Goal: Information Seeking & Learning: Learn about a topic

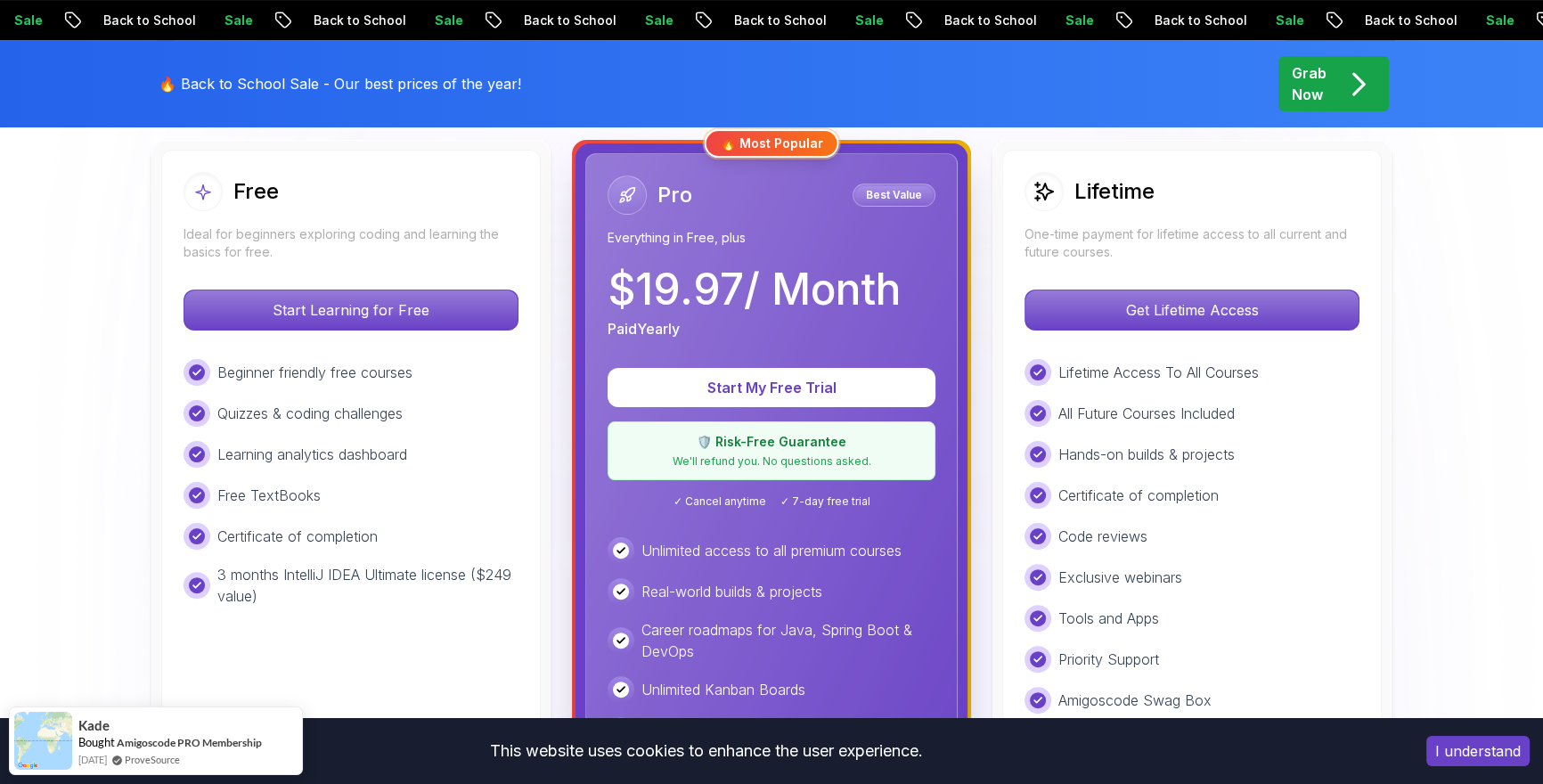
scroll to position [196, 0]
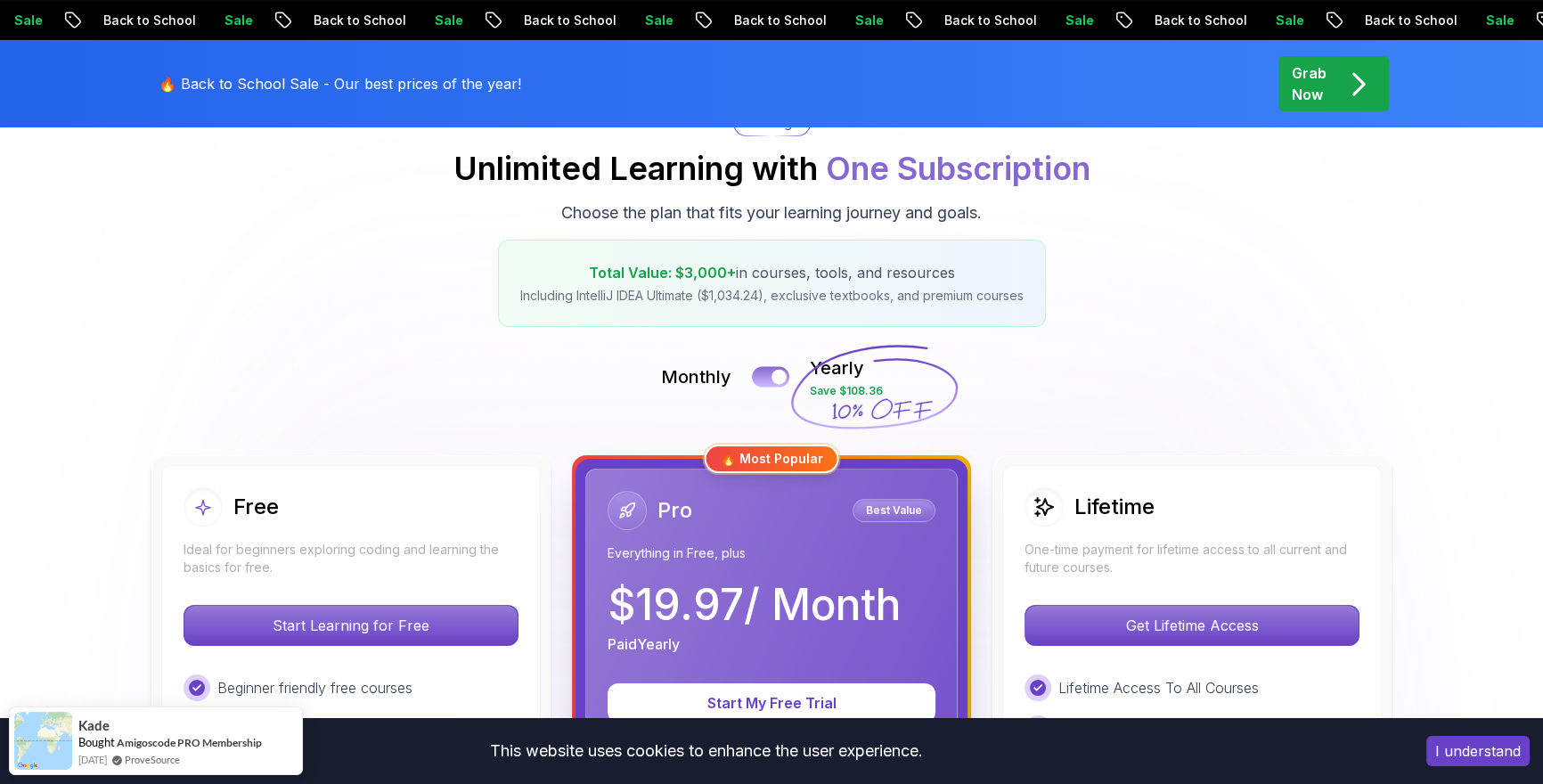
click at [766, 371] on button at bounding box center [771, 376] width 38 height 21
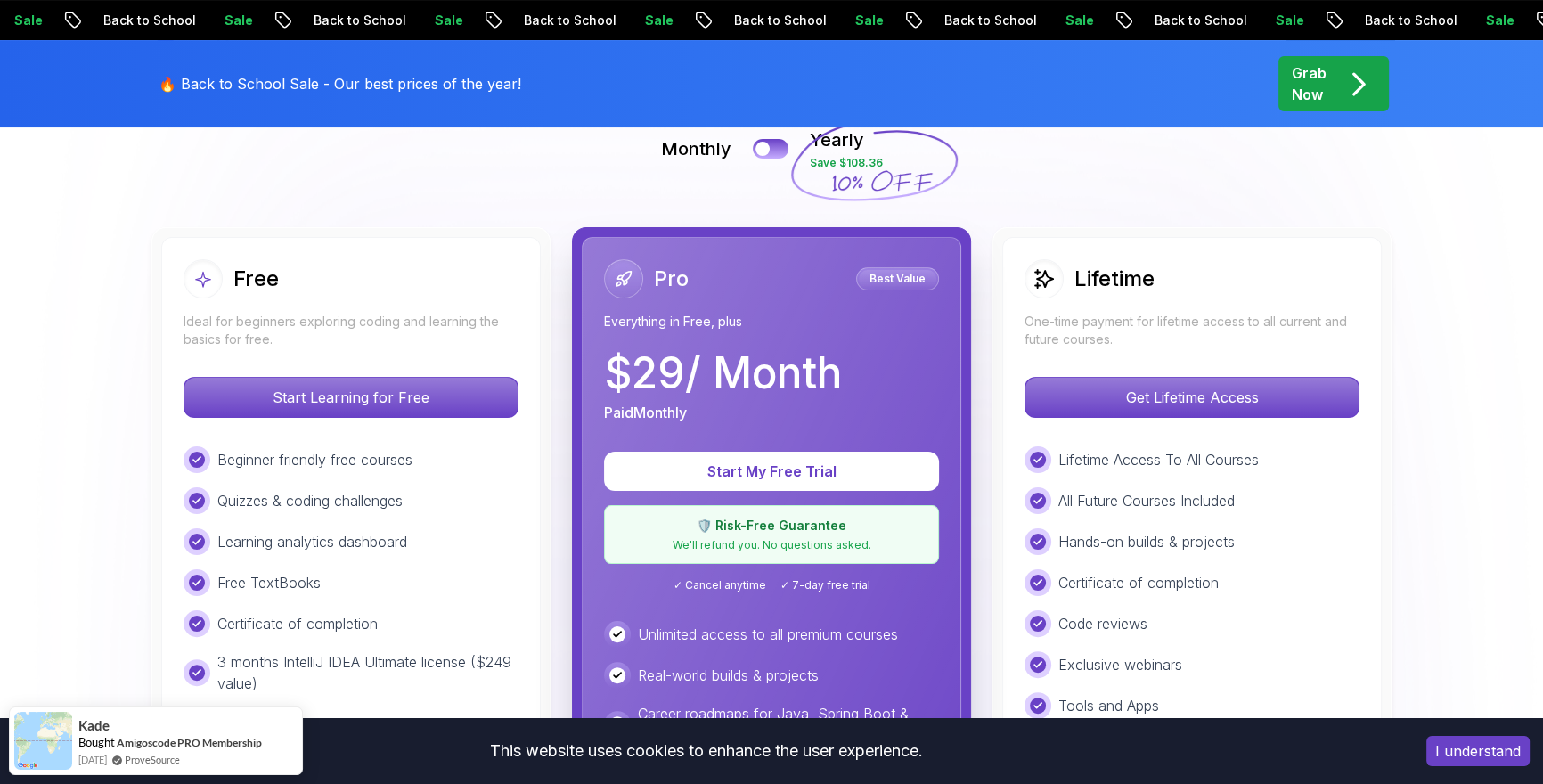
scroll to position [729, 0]
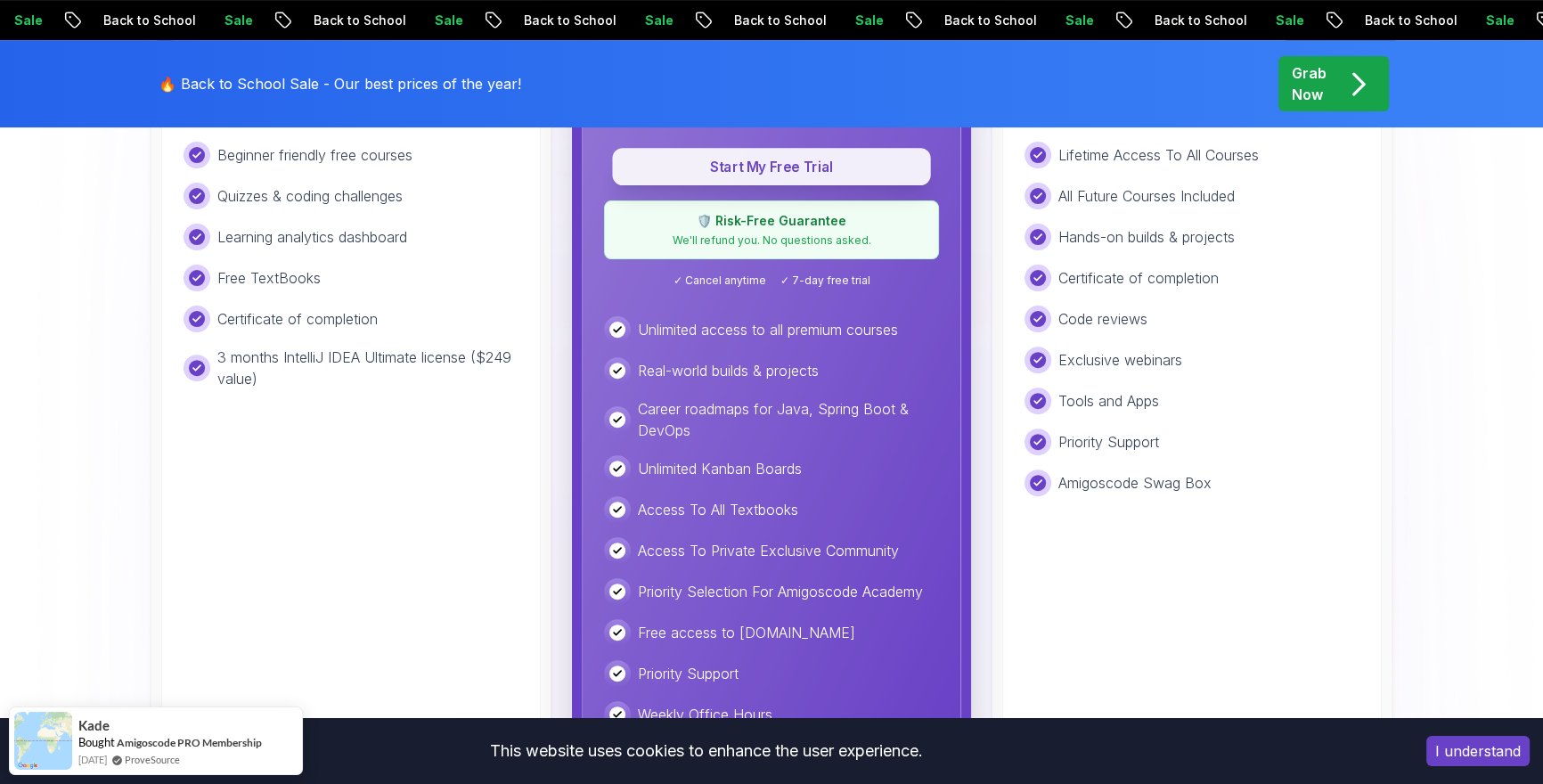
click at [784, 175] on p "Start My Free Trial" at bounding box center [772, 166] width 278 height 21
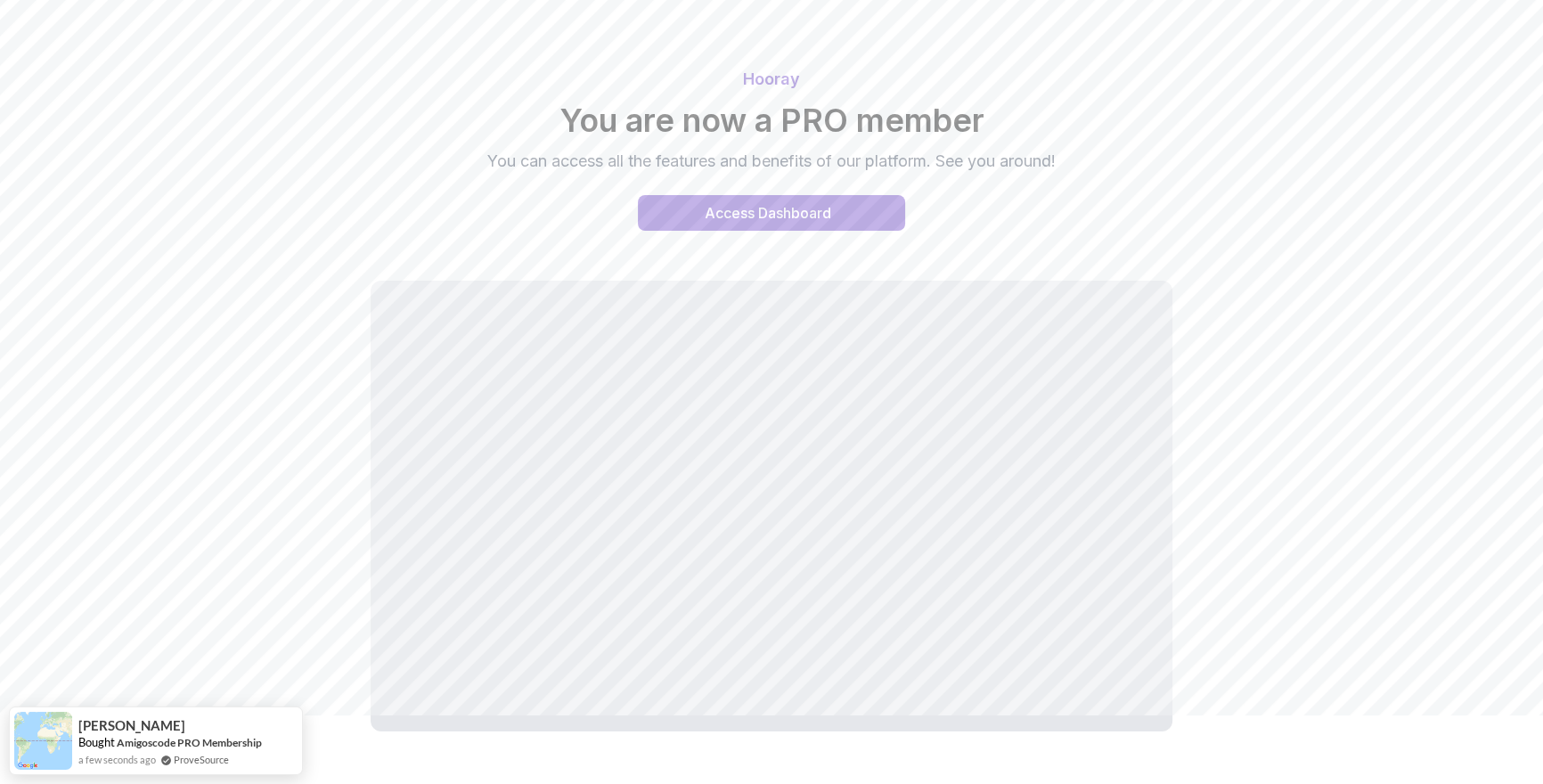
scroll to position [130, 0]
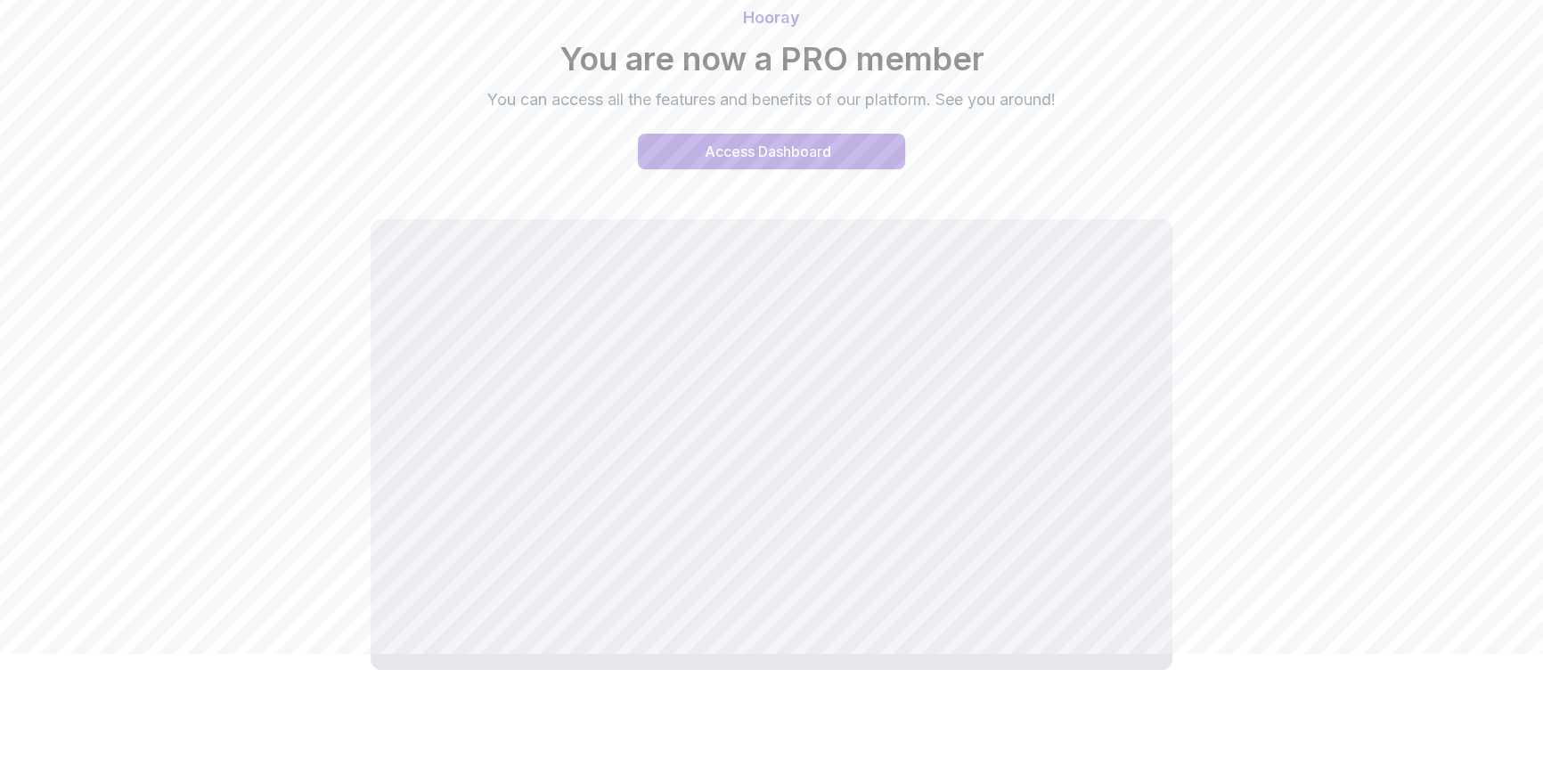
click at [760, 148] on div "Access Dashboard" at bounding box center [767, 151] width 126 height 21
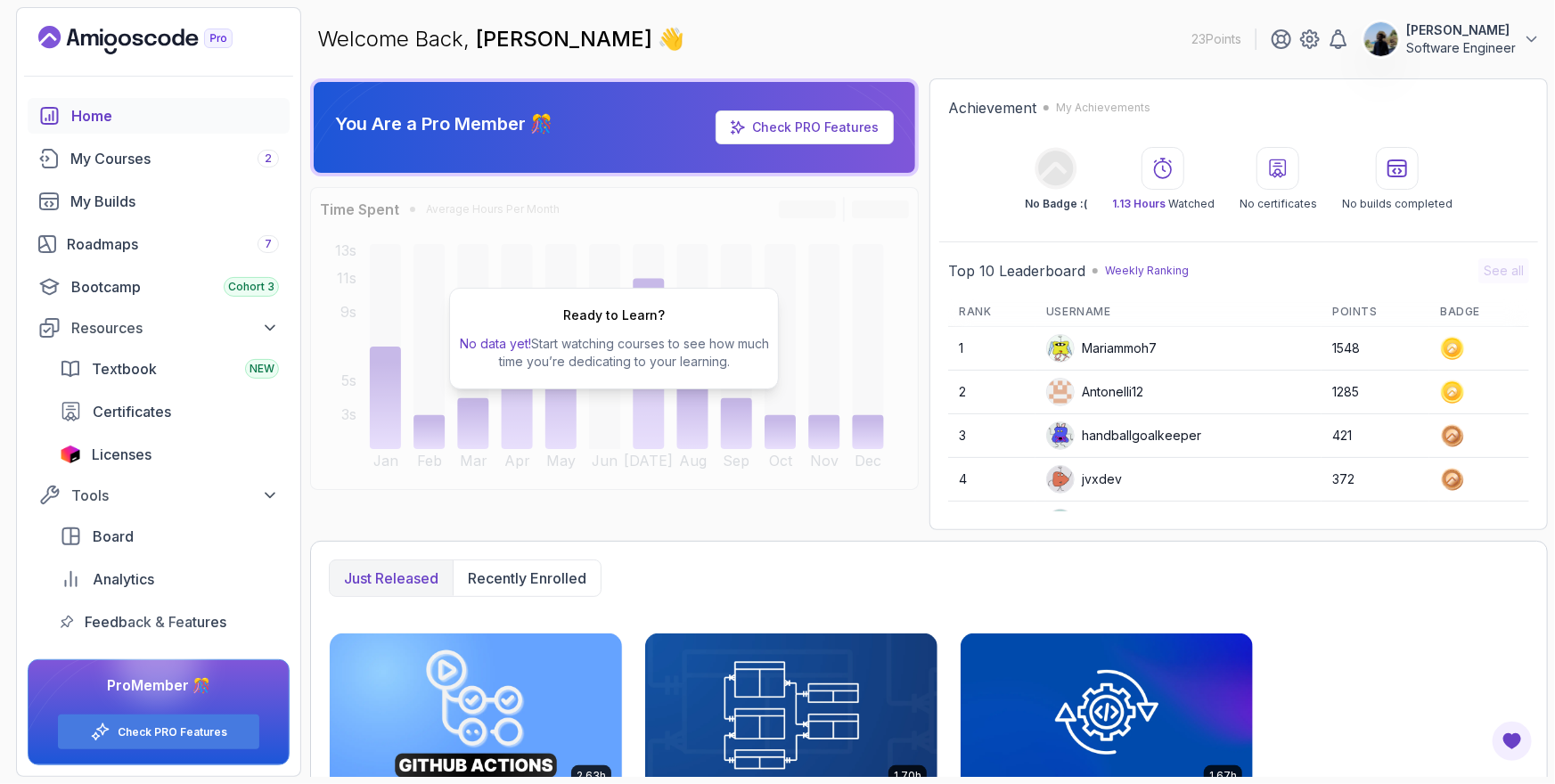
click at [1484, 47] on p "Software Engineer" at bounding box center [1461, 48] width 109 height 18
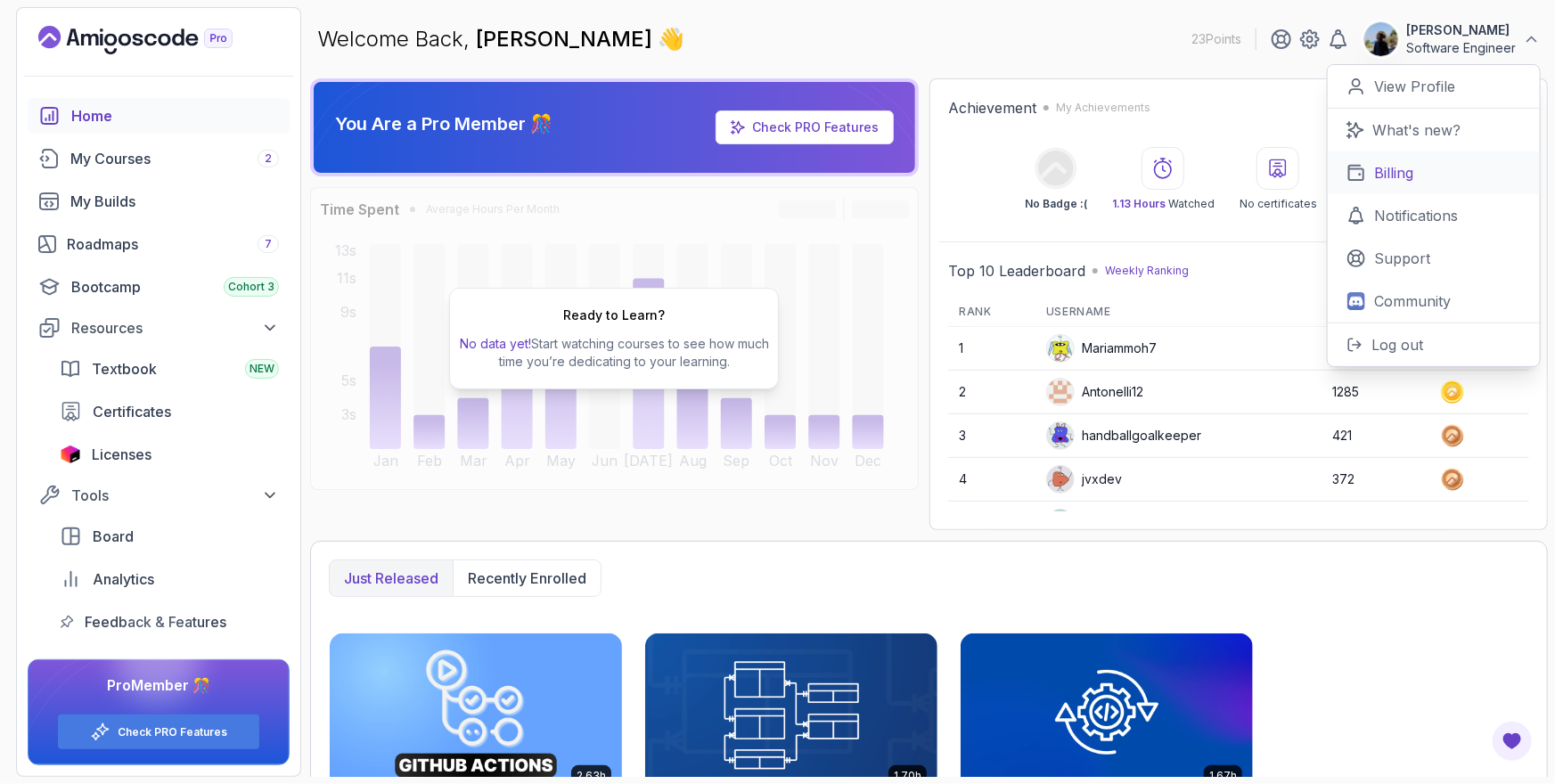
click at [1412, 177] on p "Billing" at bounding box center [1394, 173] width 39 height 21
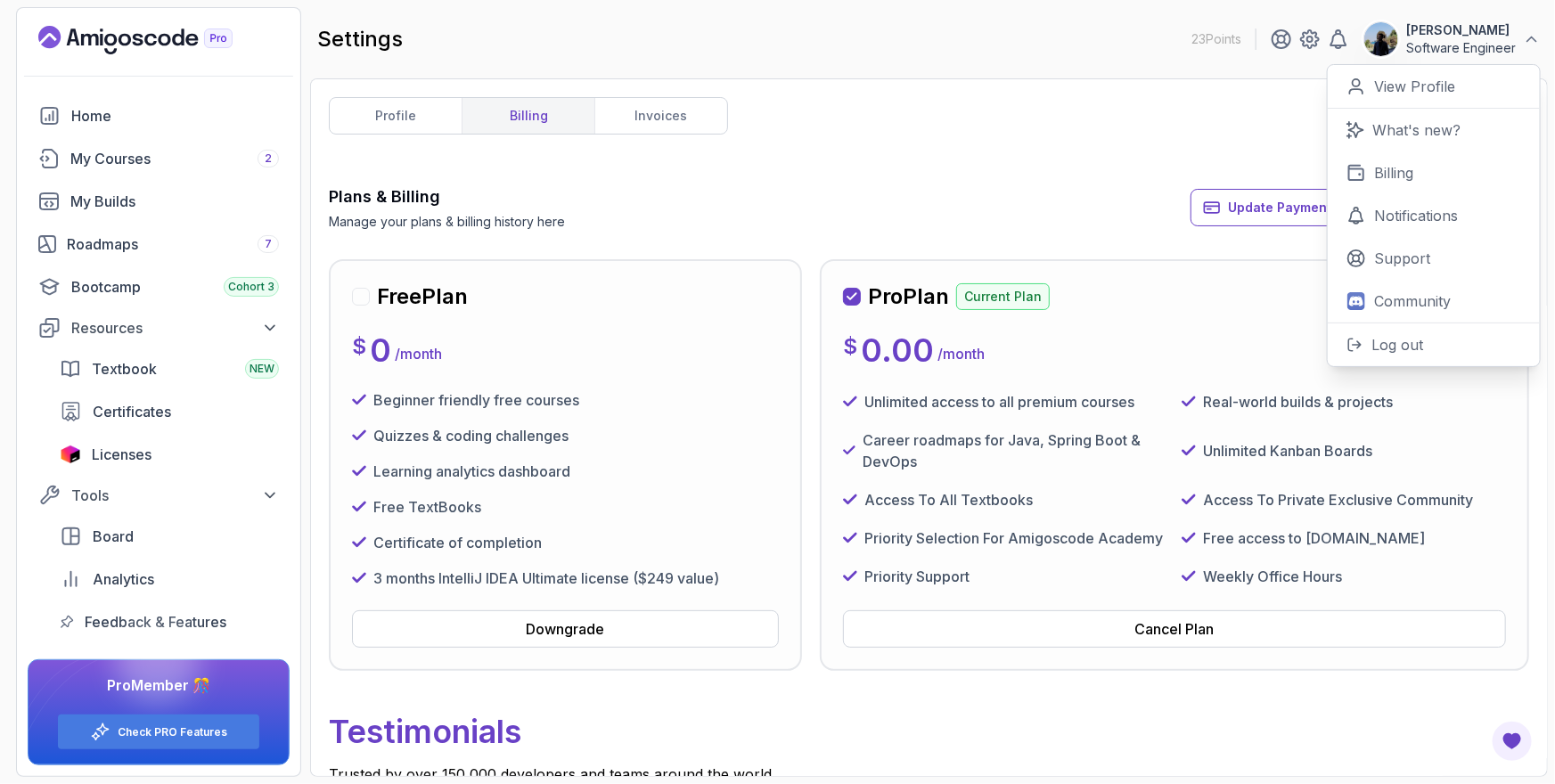
click at [936, 193] on div "Plans & Billing Manage your plans & billing history here Update Payment Details…" at bounding box center [928, 208] width 1200 height 47
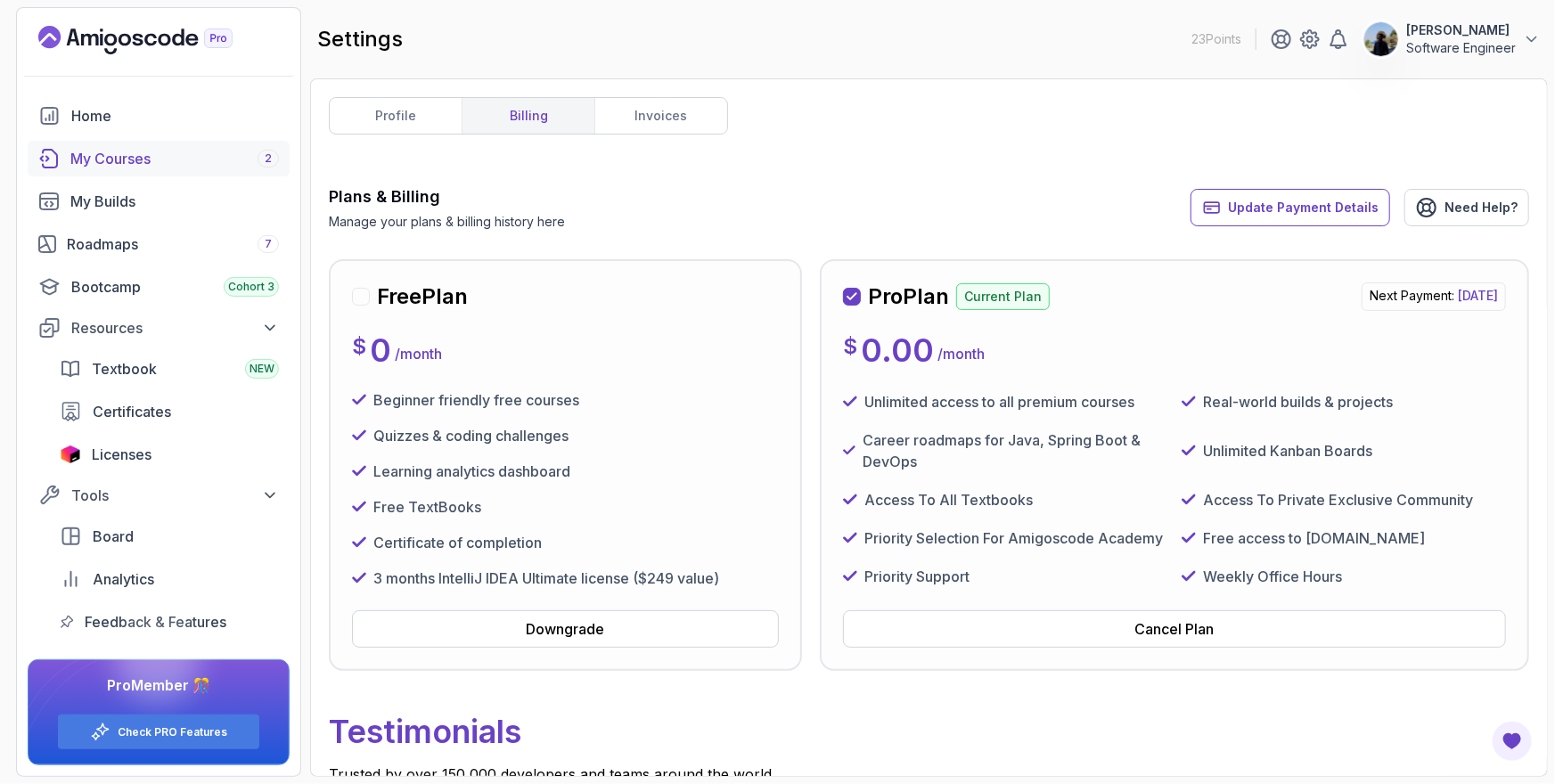
click at [130, 155] on div "My Courses 2" at bounding box center [175, 158] width 209 height 21
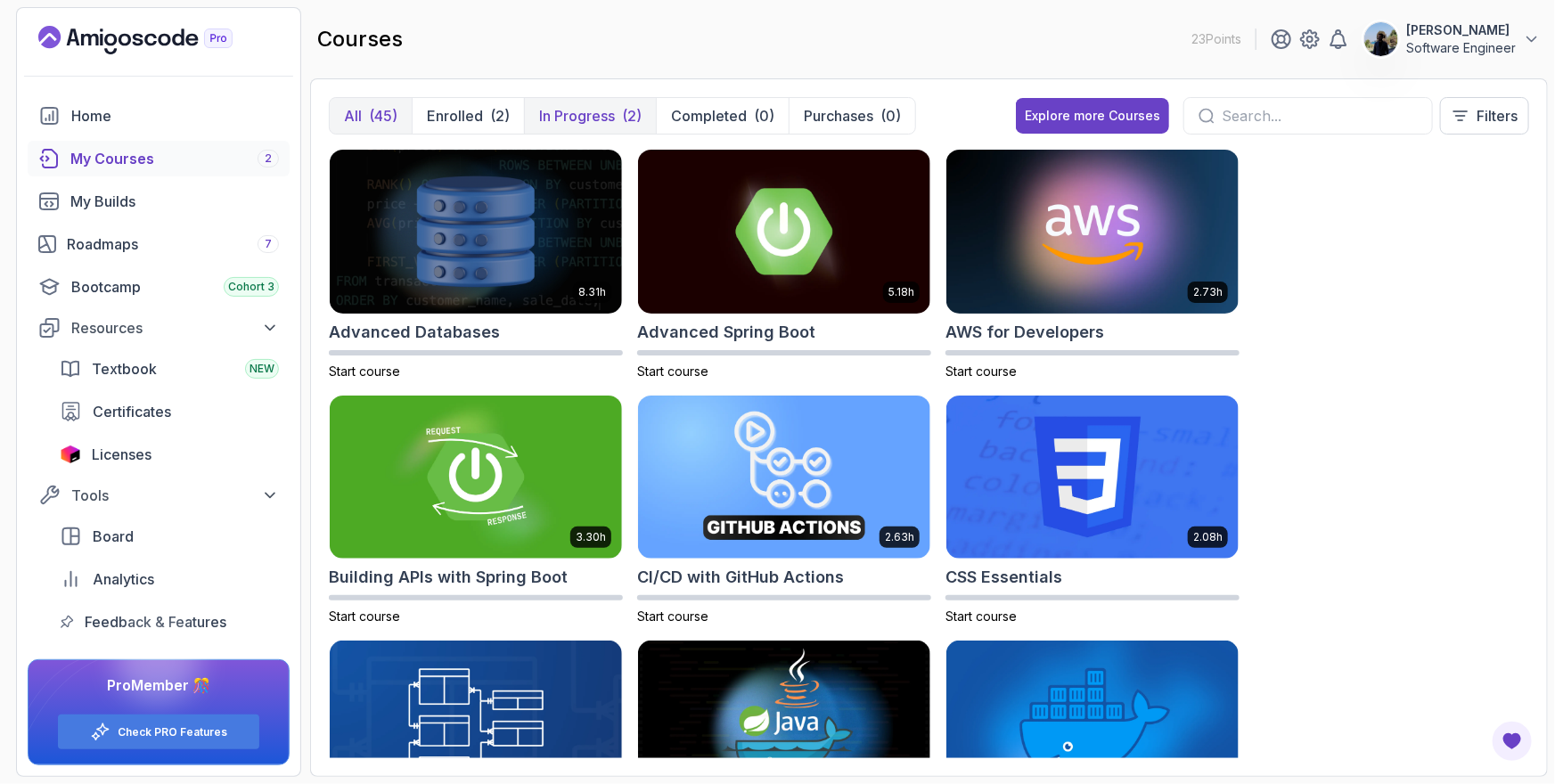
click at [548, 115] on p "In Progress" at bounding box center [577, 115] width 76 height 21
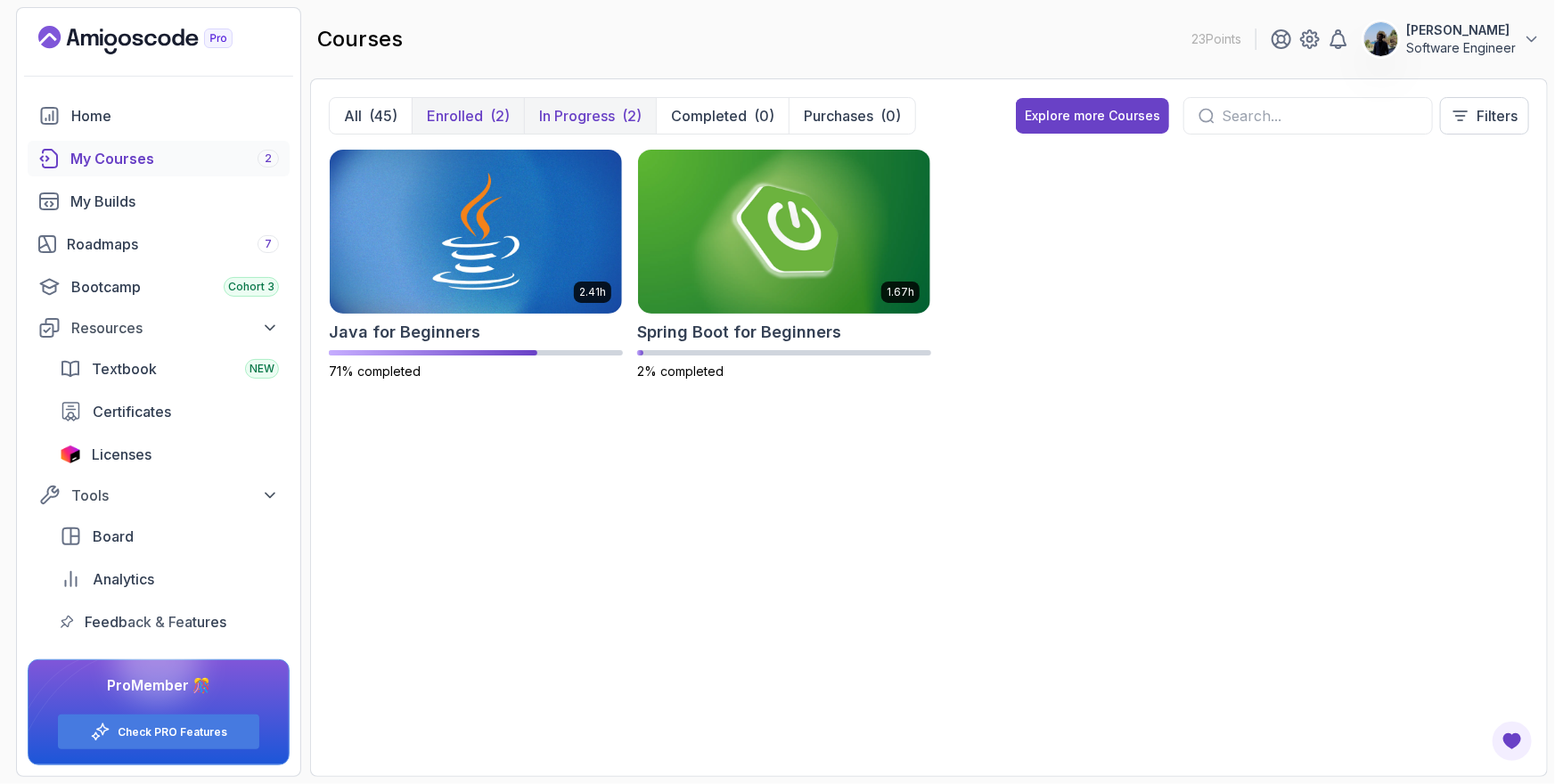
click at [465, 111] on p "Enrolled" at bounding box center [455, 115] width 56 height 21
click at [472, 111] on p "Enrolled" at bounding box center [455, 115] width 56 height 21
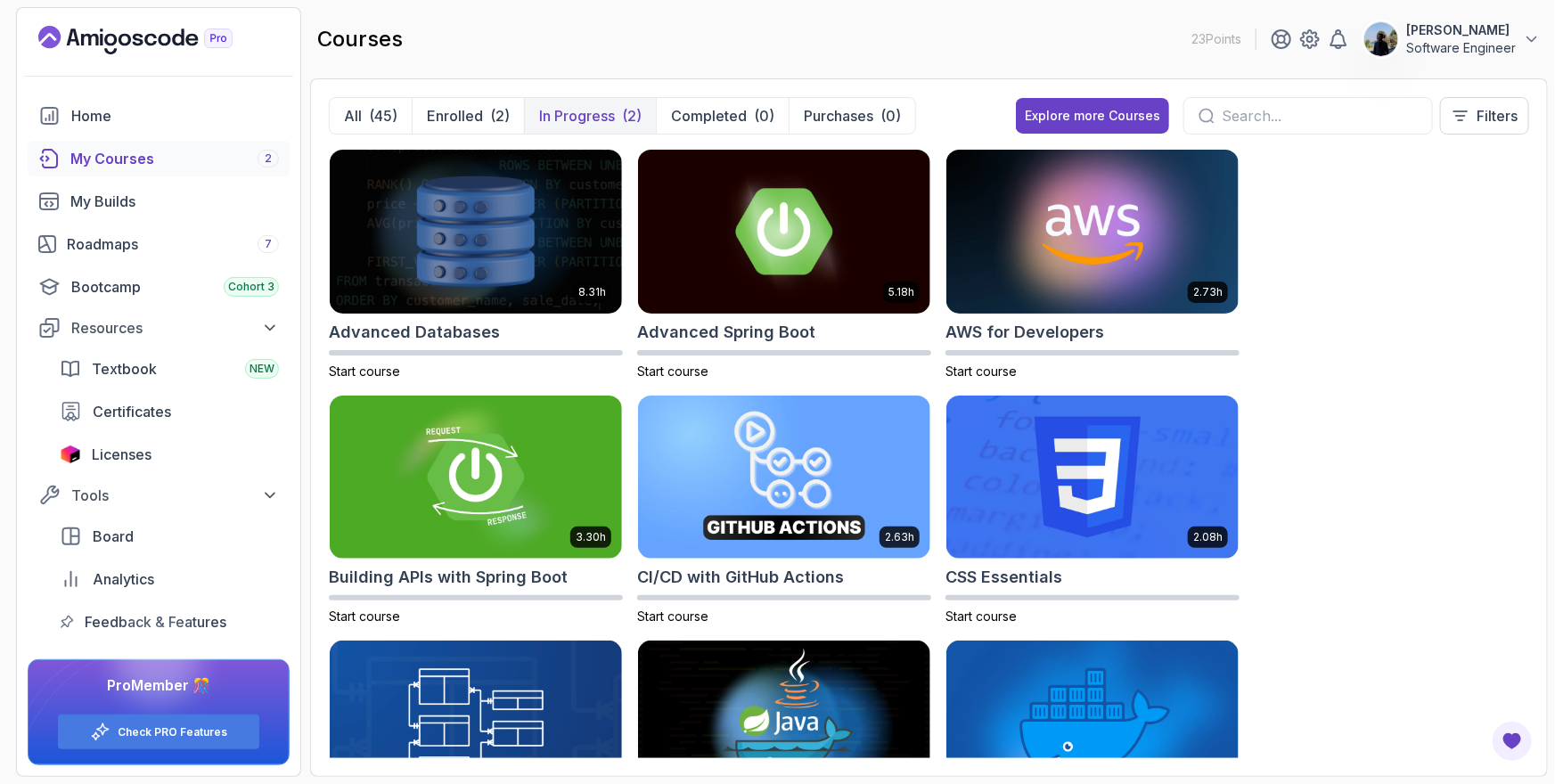
click at [597, 112] on p "In Progress" at bounding box center [577, 115] width 76 height 21
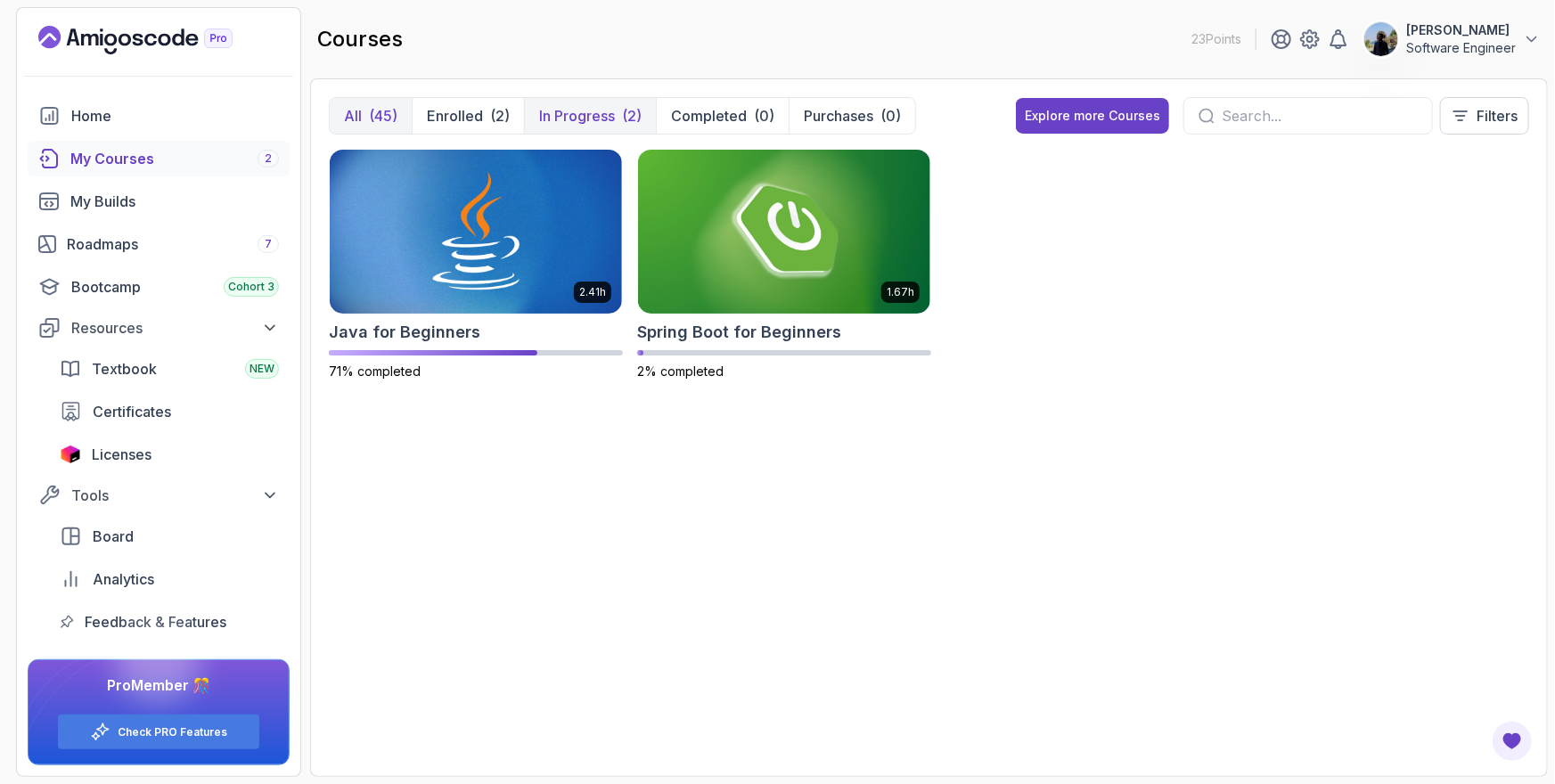
click at [359, 110] on p "All" at bounding box center [353, 115] width 18 height 21
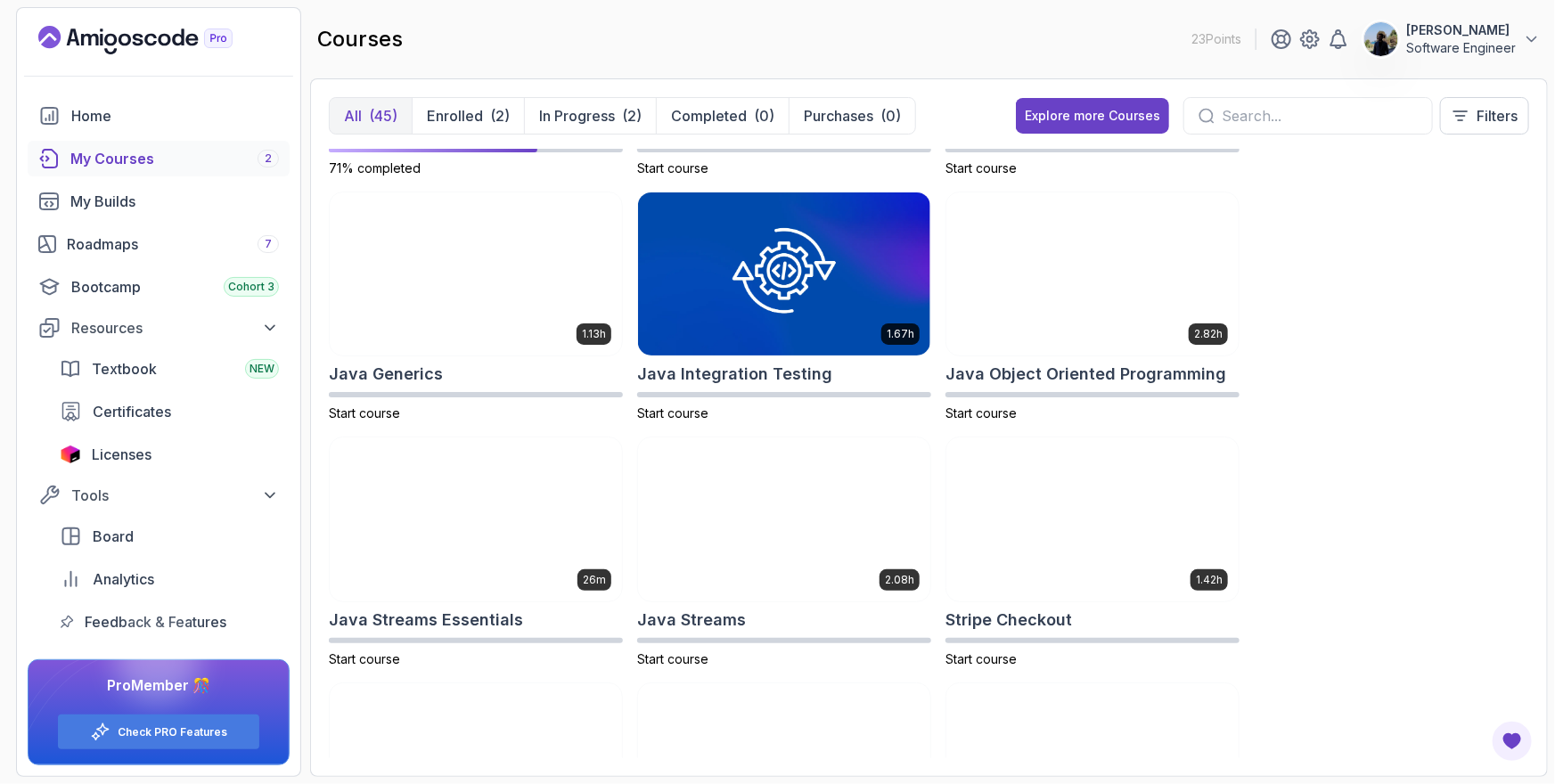
scroll to position [1870, 0]
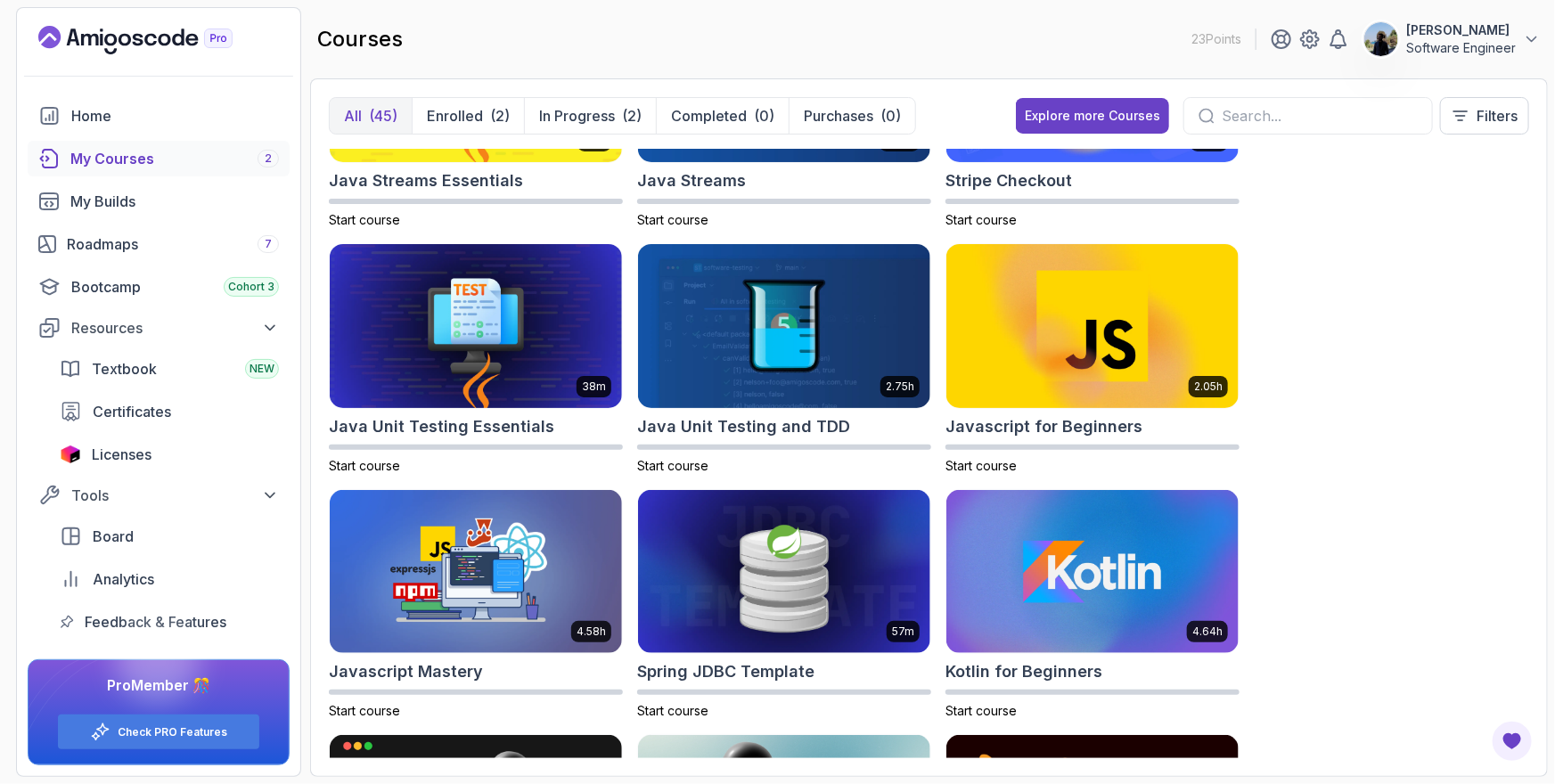
click at [1337, 112] on input "text" at bounding box center [1320, 115] width 196 height 21
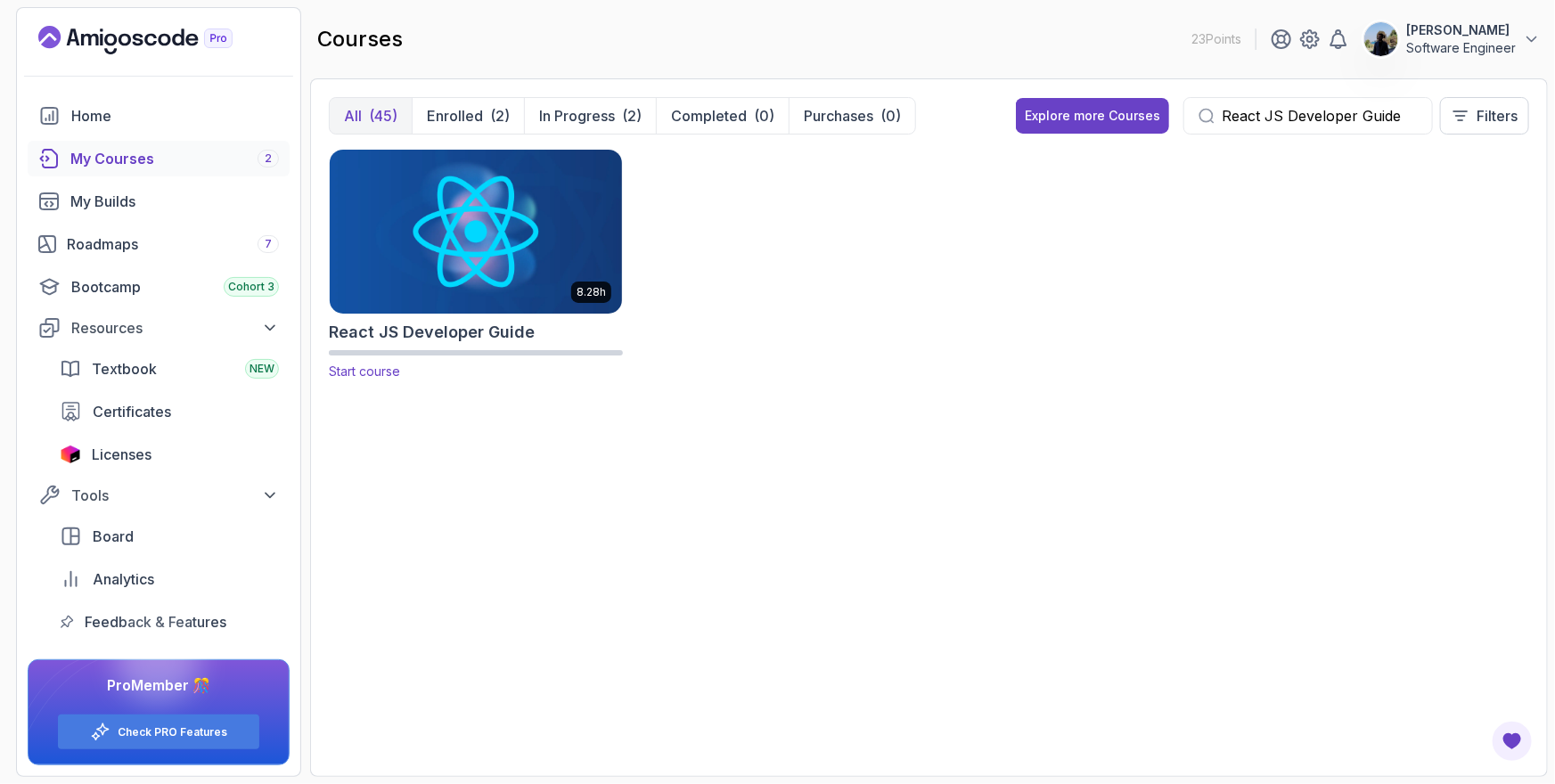
type input "React JS Developer Guide"
click at [443, 226] on img at bounding box center [475, 231] width 306 height 172
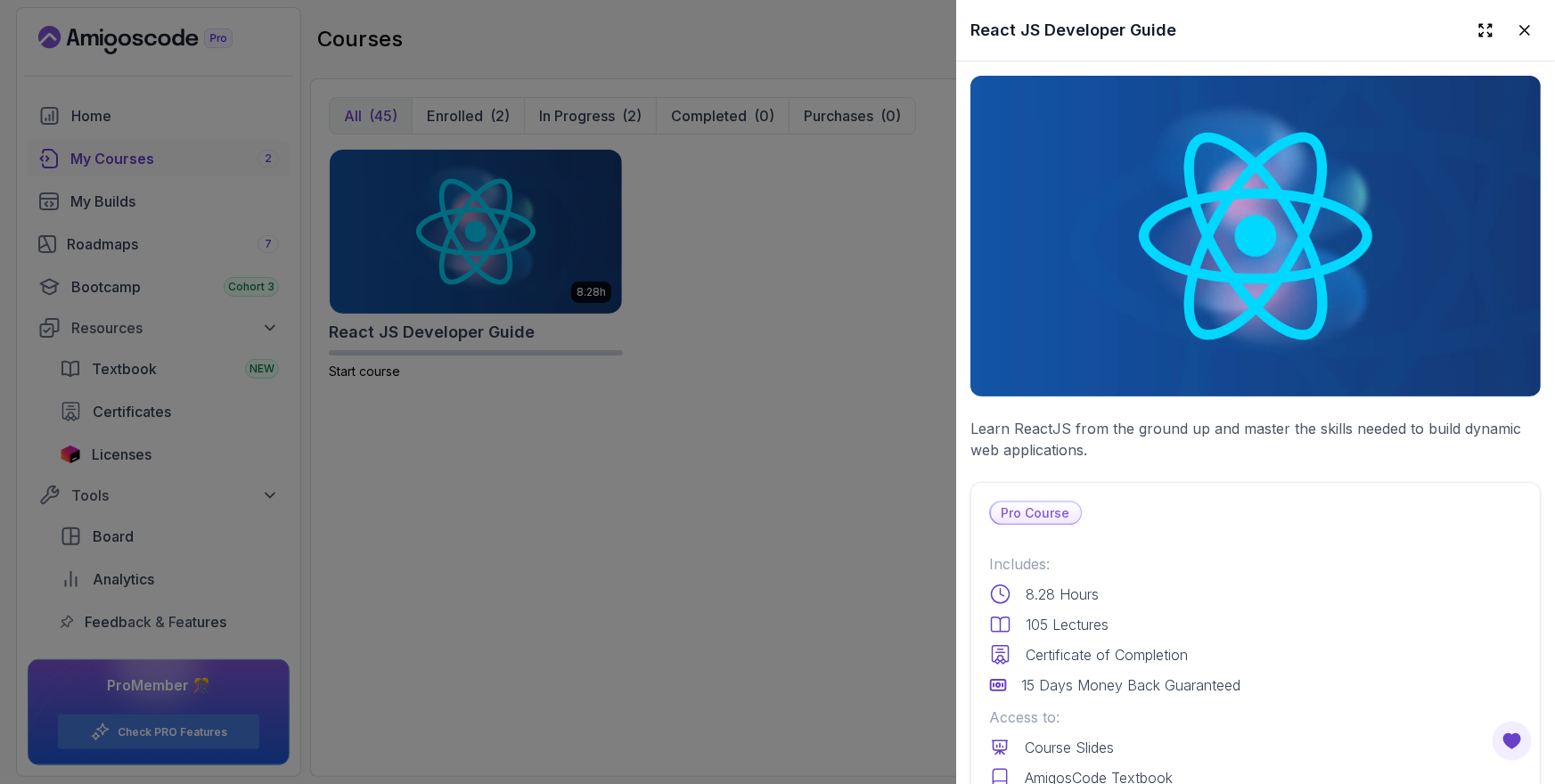
click at [739, 415] on div at bounding box center [777, 392] width 1555 height 784
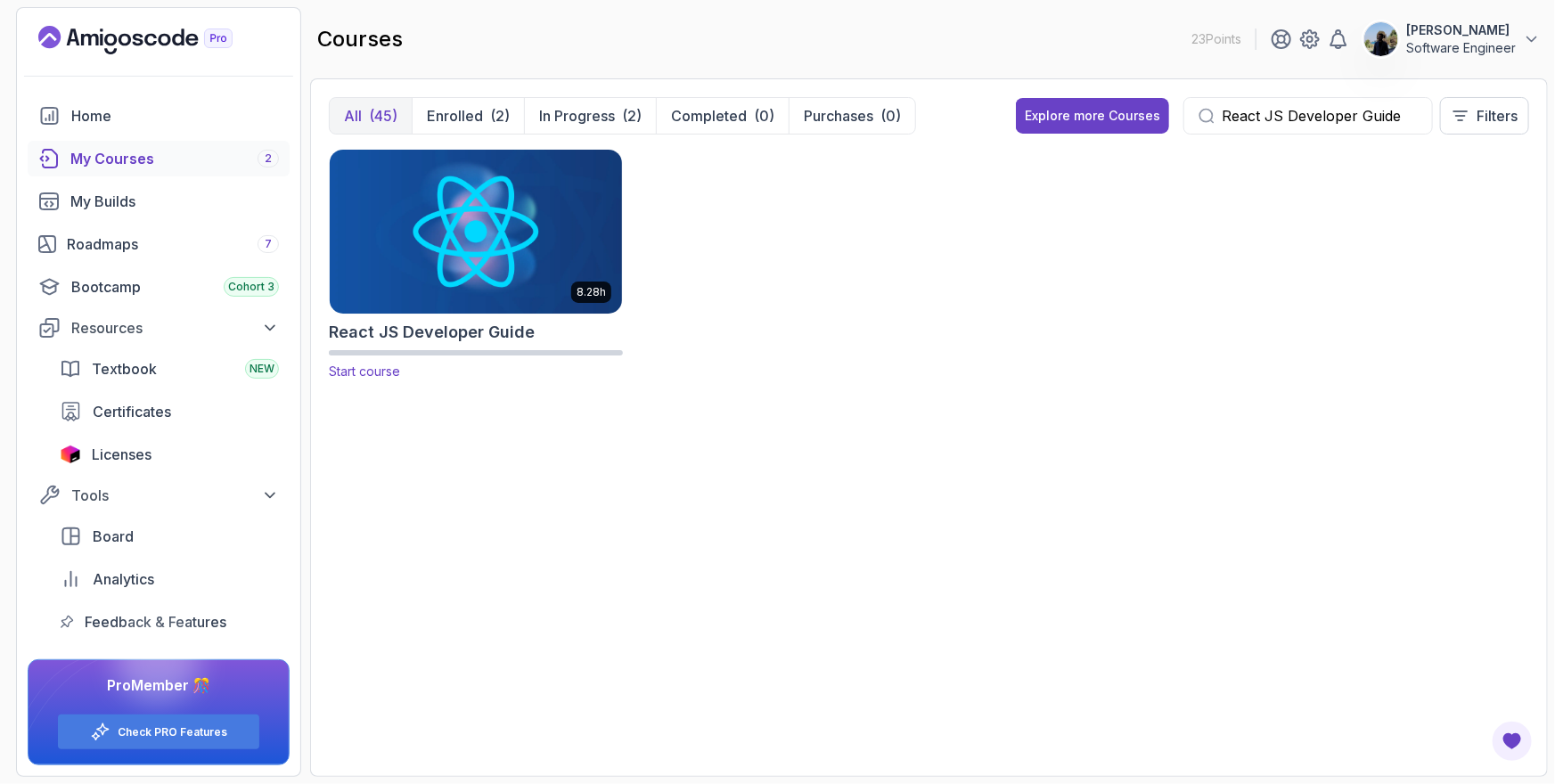
click at [405, 328] on h2 "React JS Developer Guide" at bounding box center [431, 332] width 206 height 25
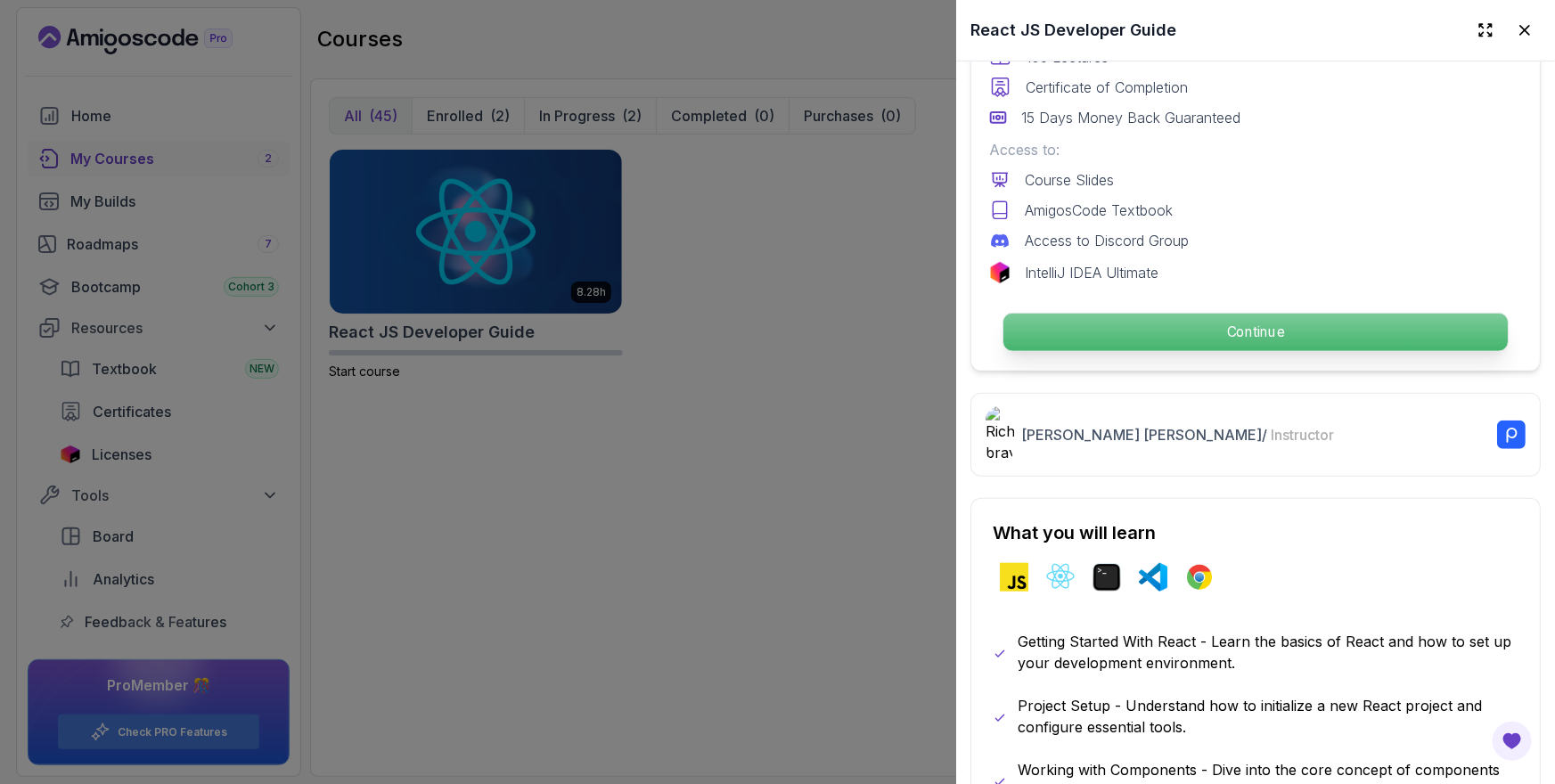
scroll to position [561, 0]
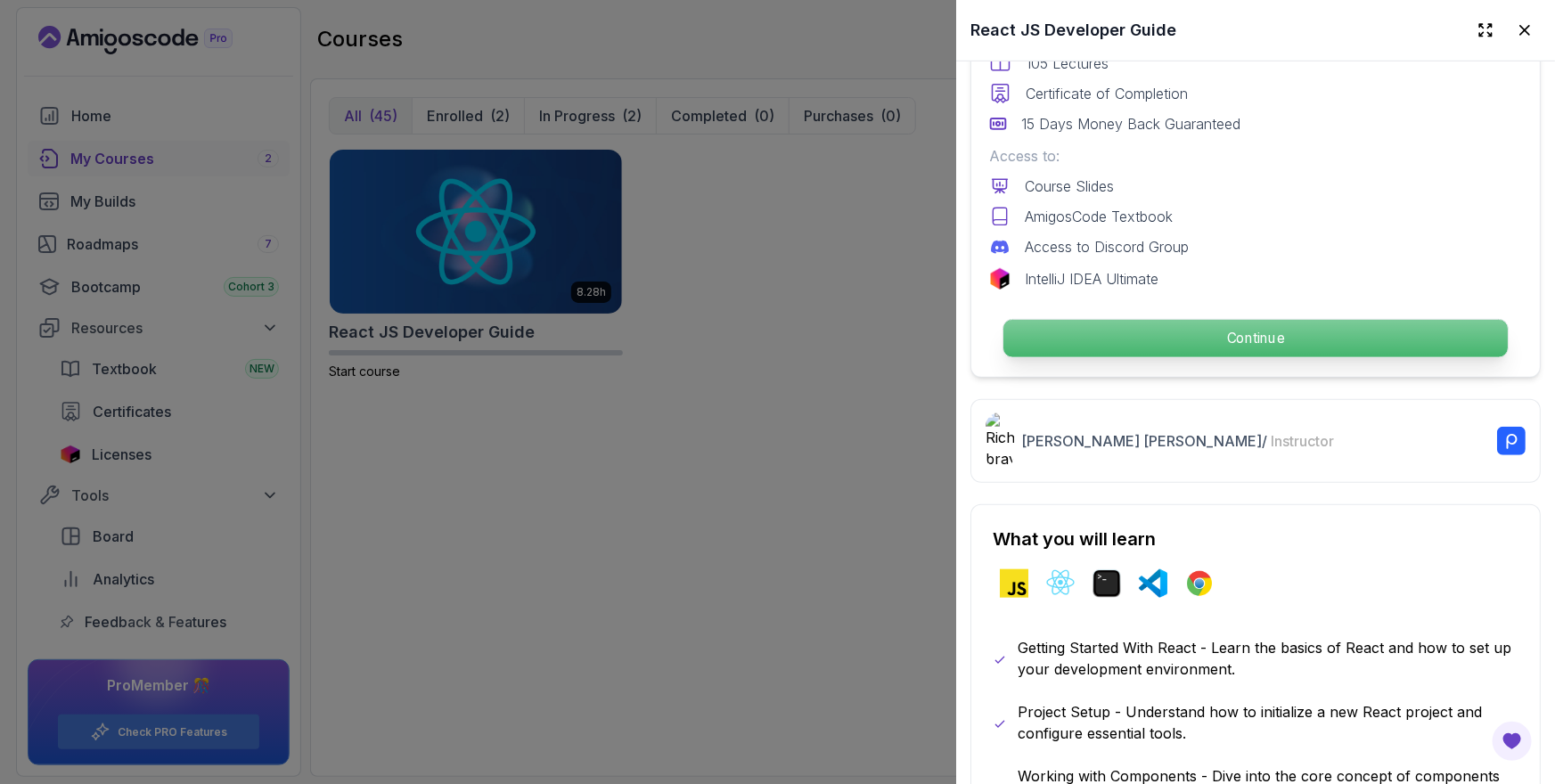
click at [1150, 336] on p "Continue" at bounding box center [1255, 338] width 504 height 38
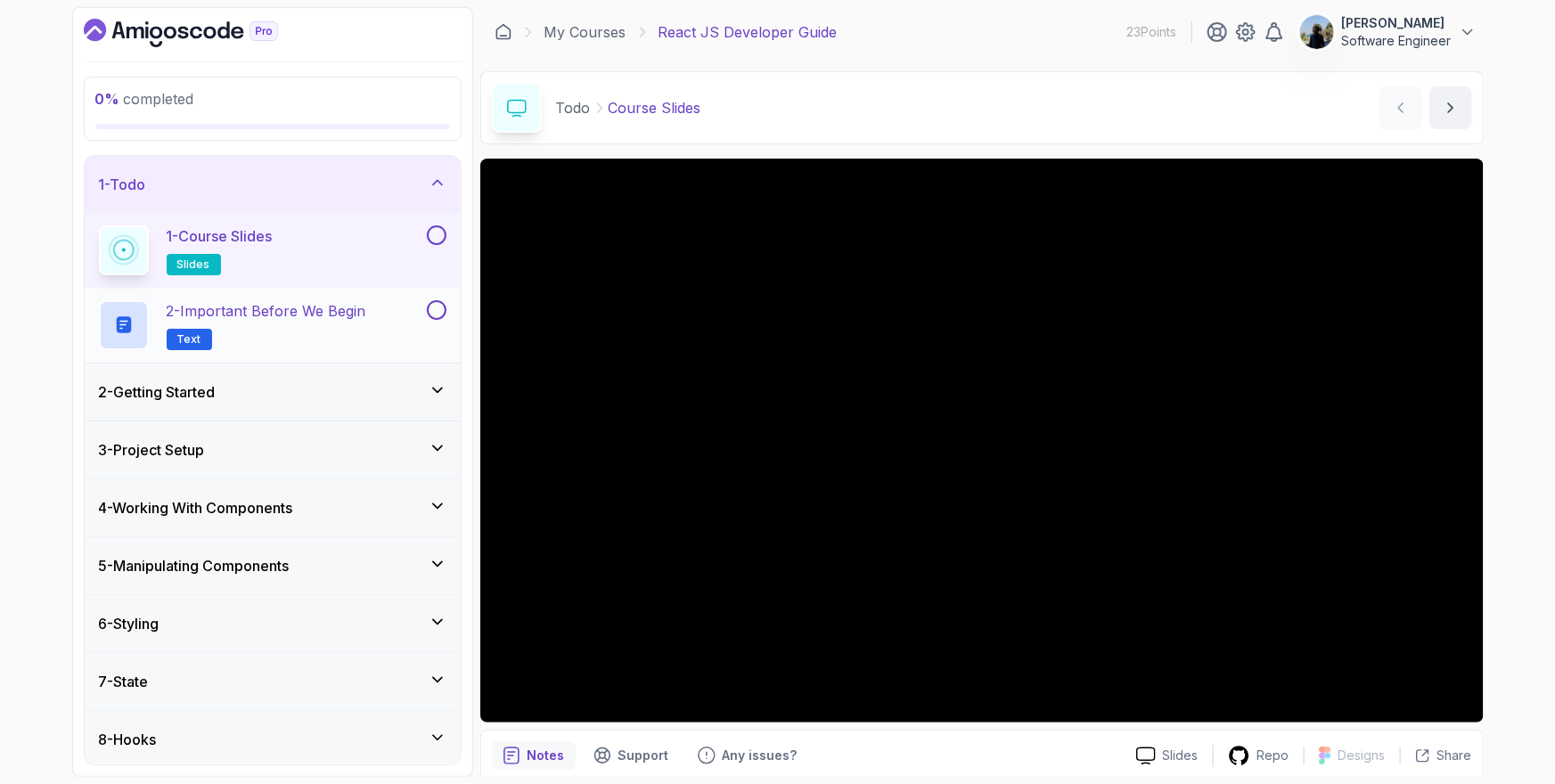
click at [200, 305] on p "2 - Important Before We Begin" at bounding box center [266, 311] width 200 height 21
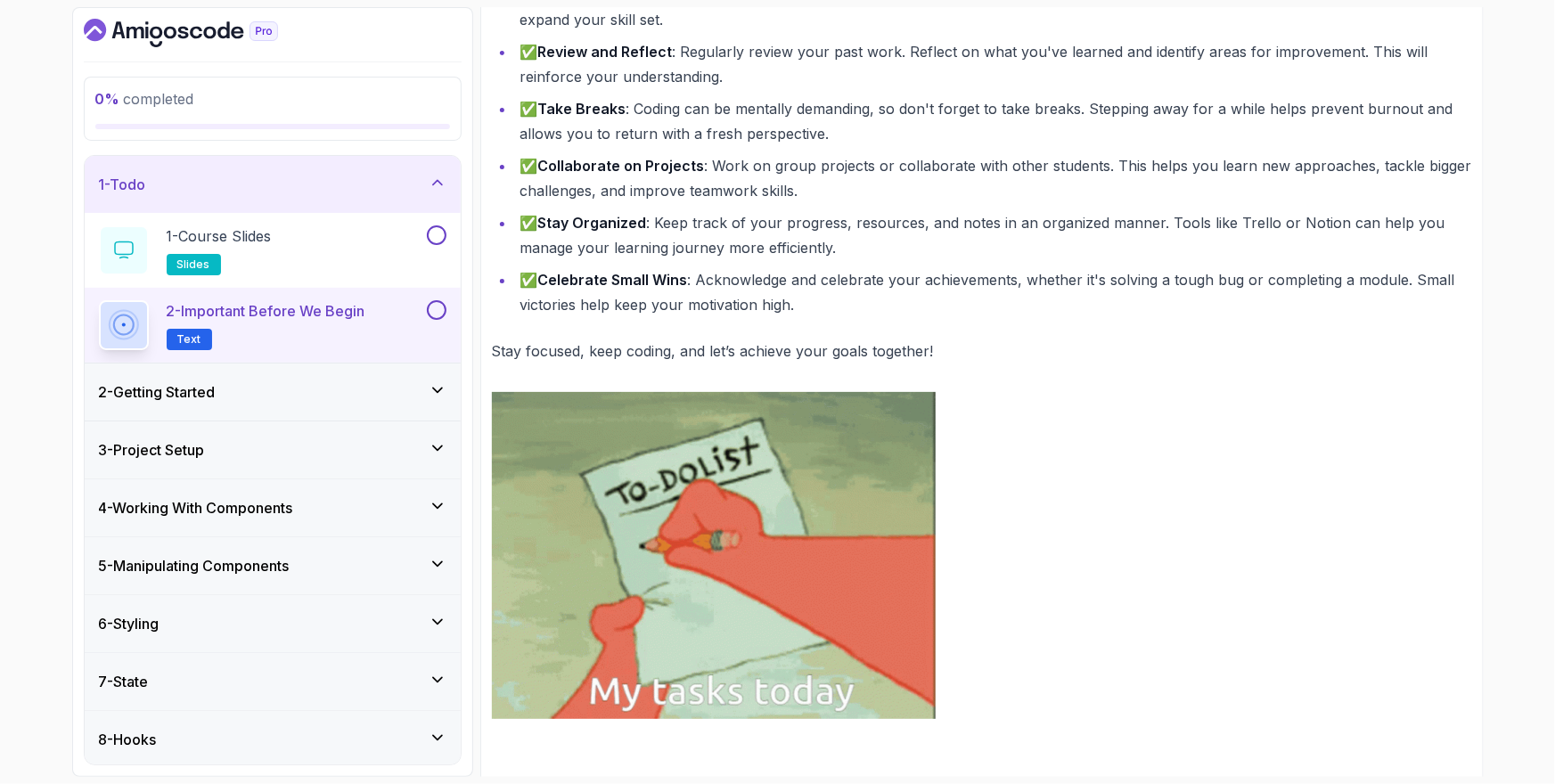
scroll to position [672, 0]
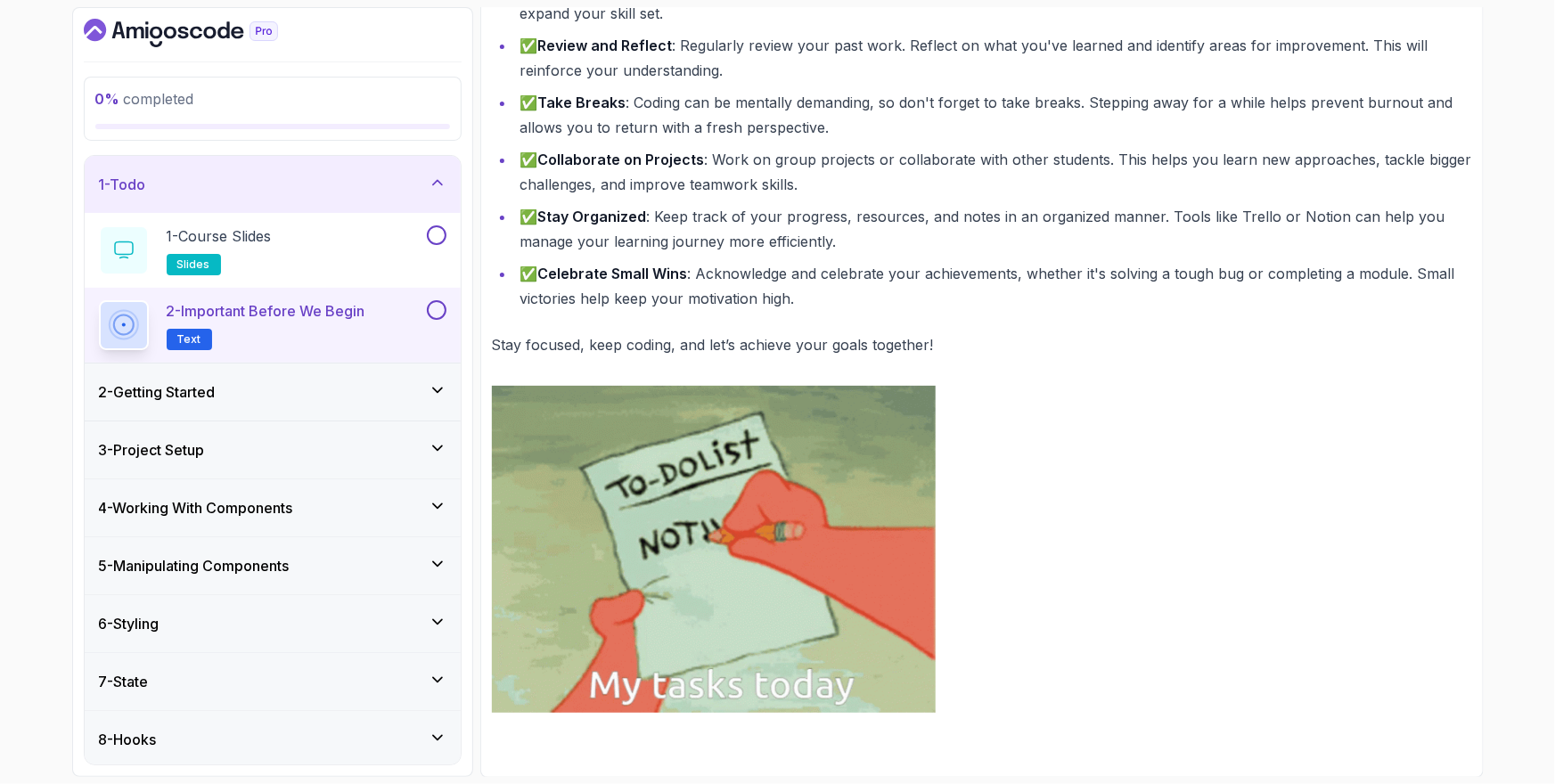
click at [281, 371] on div "2 - Getting Started" at bounding box center [273, 392] width 376 height 57
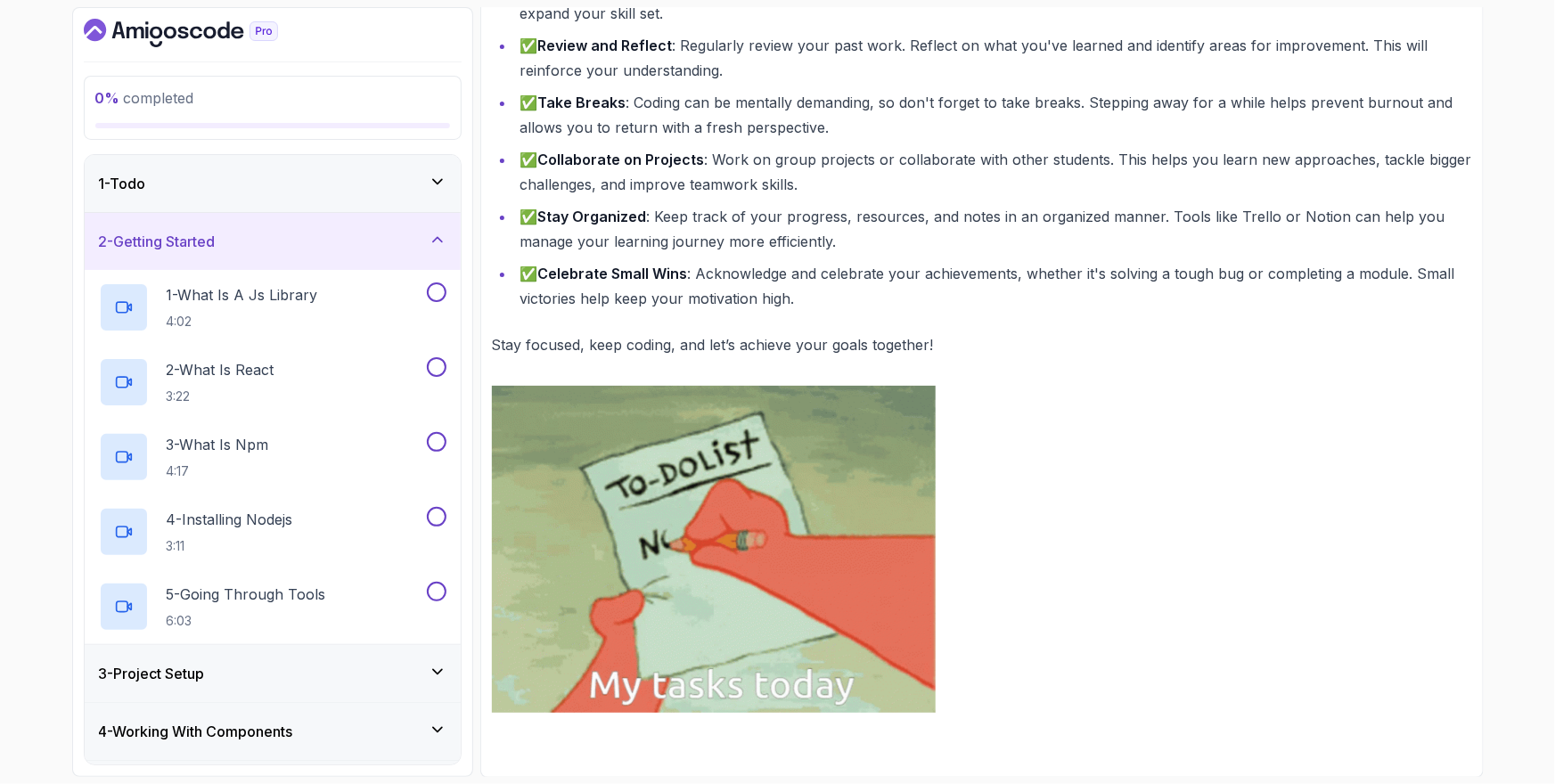
click at [348, 193] on div "1 - Todo" at bounding box center [273, 183] width 376 height 57
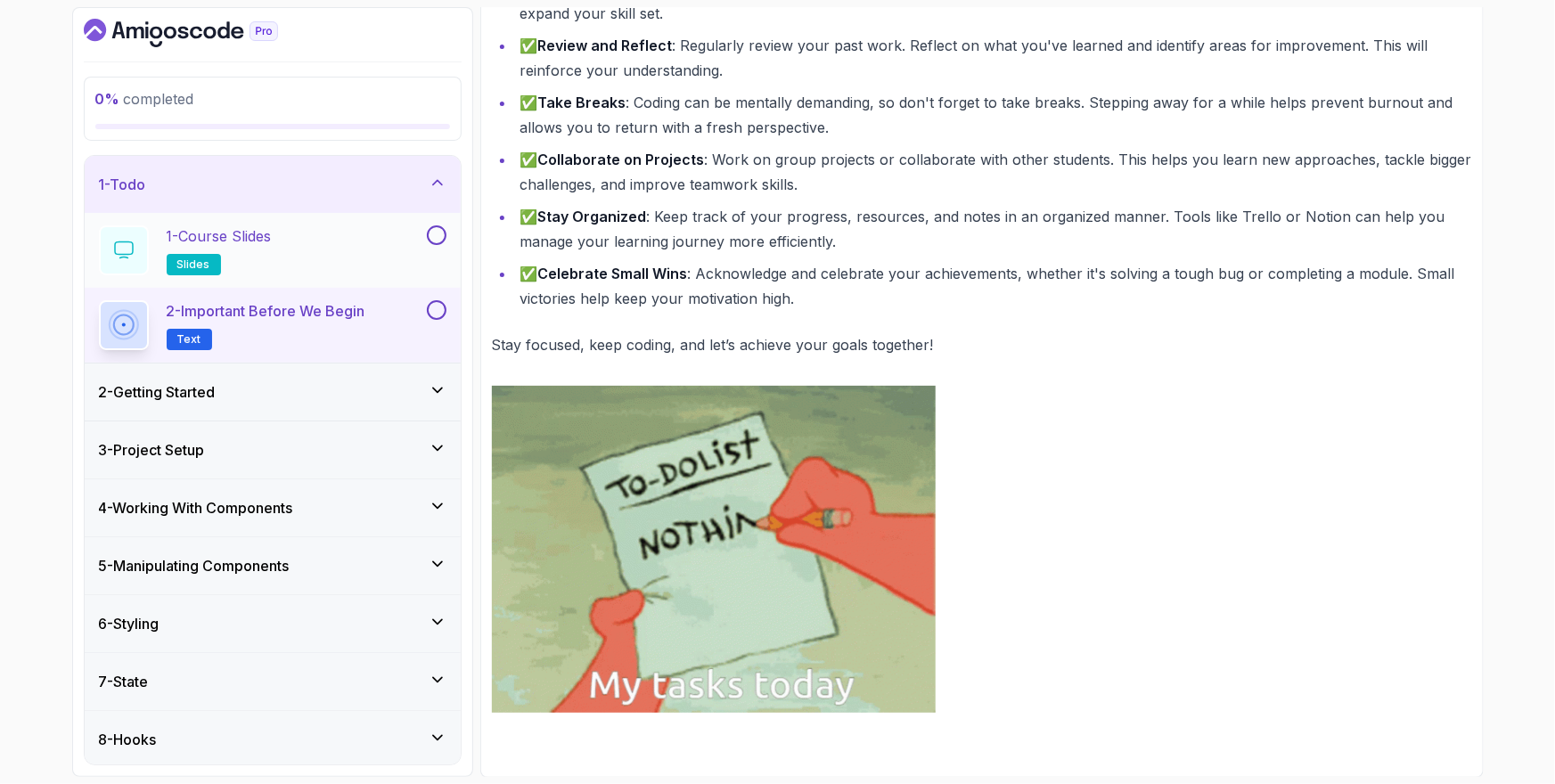
click at [440, 234] on button at bounding box center [437, 235] width 20 height 20
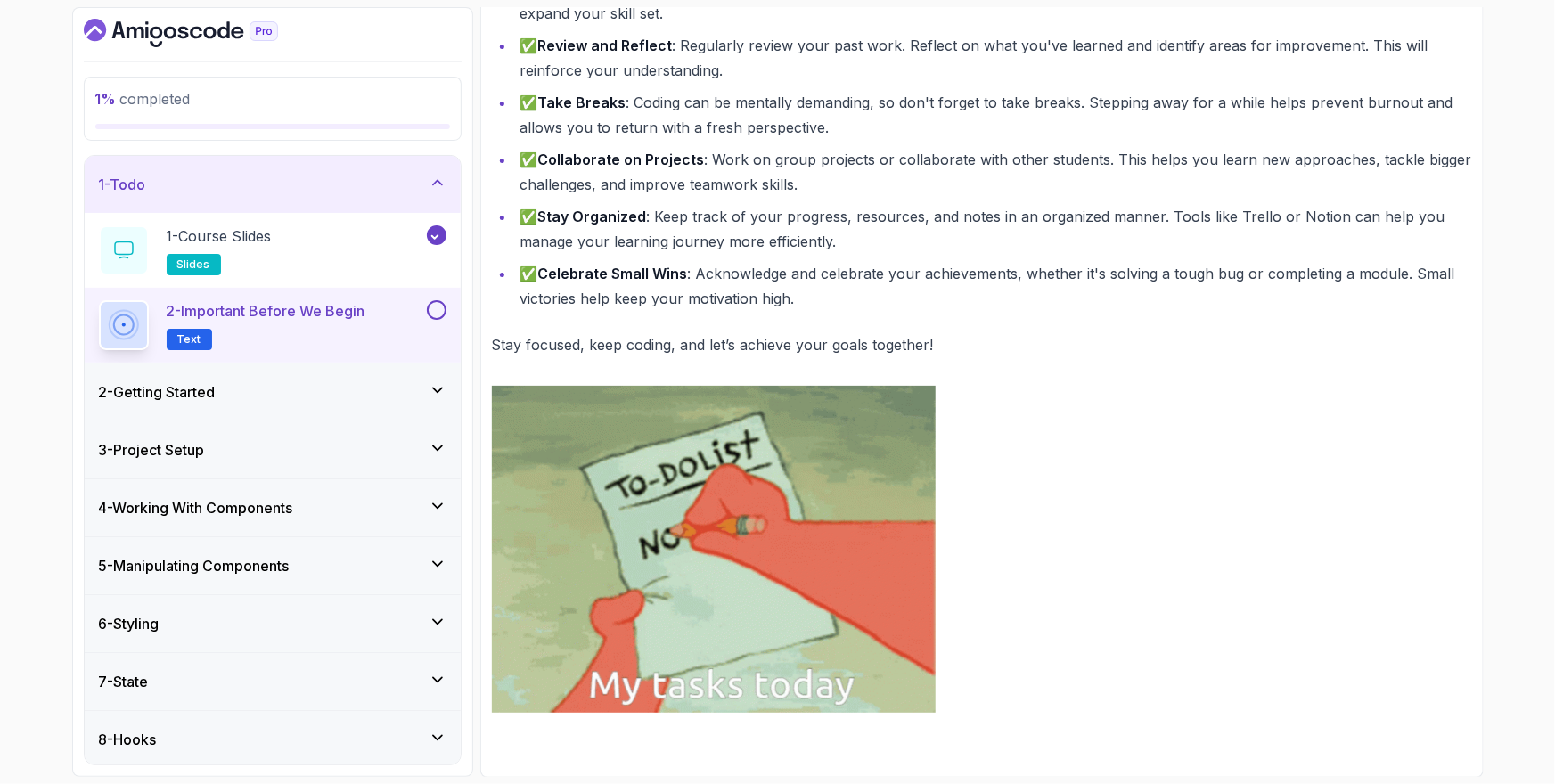
click at [437, 307] on button at bounding box center [437, 310] width 20 height 20
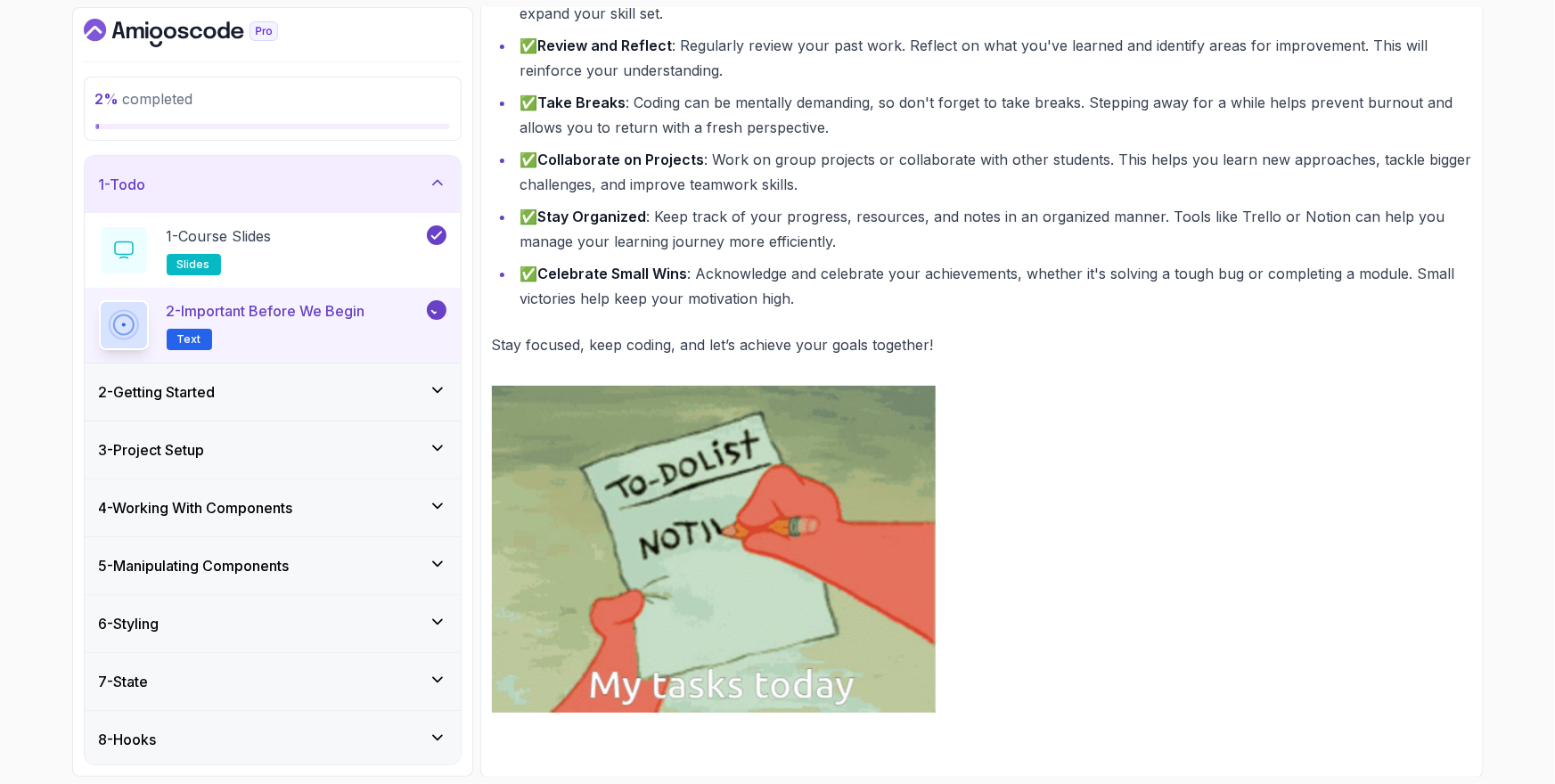
click at [340, 402] on div "2 - Getting Started" at bounding box center [273, 392] width 376 height 57
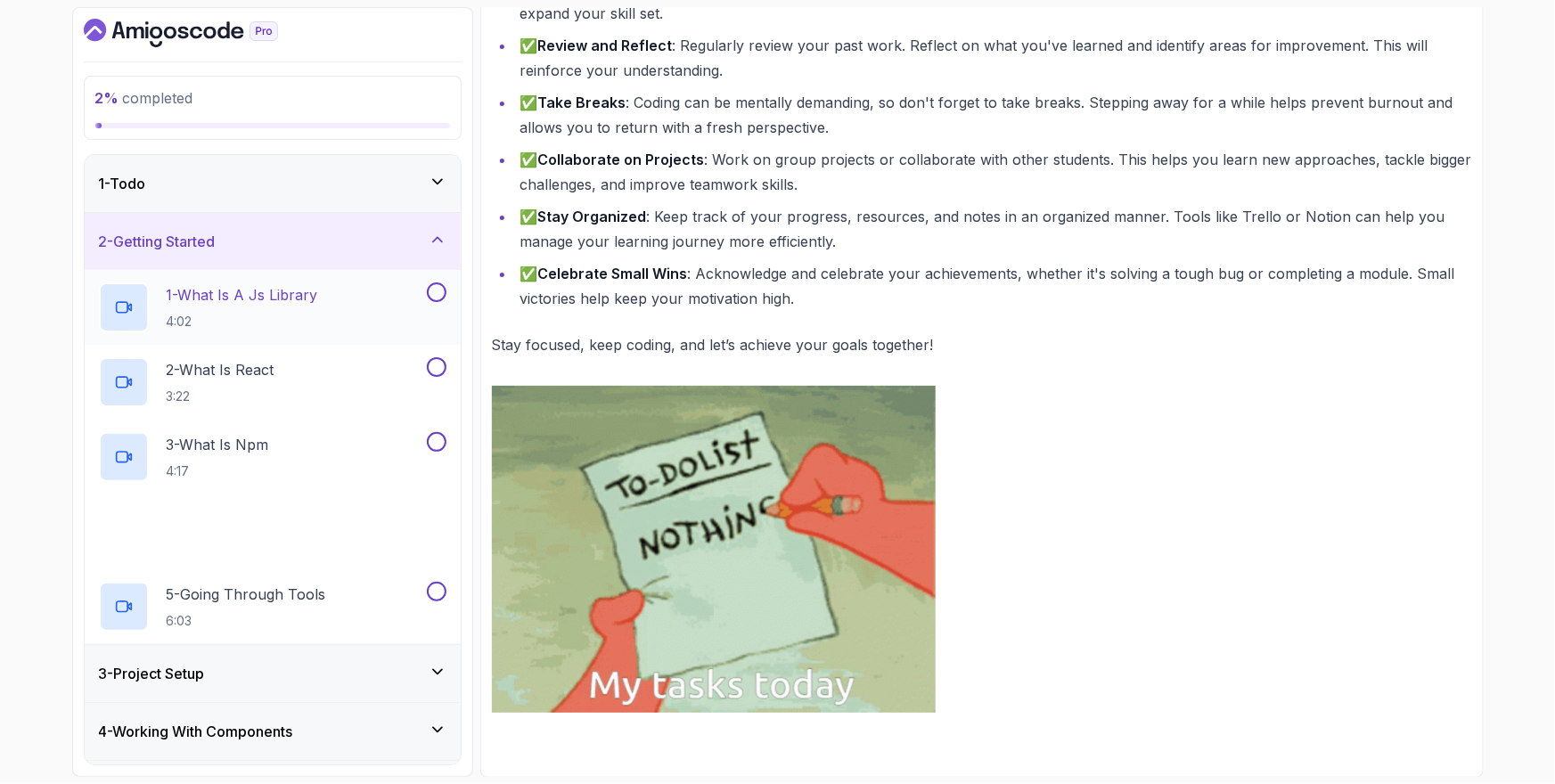
click at [235, 315] on p "4:02" at bounding box center [242, 321] width 151 height 18
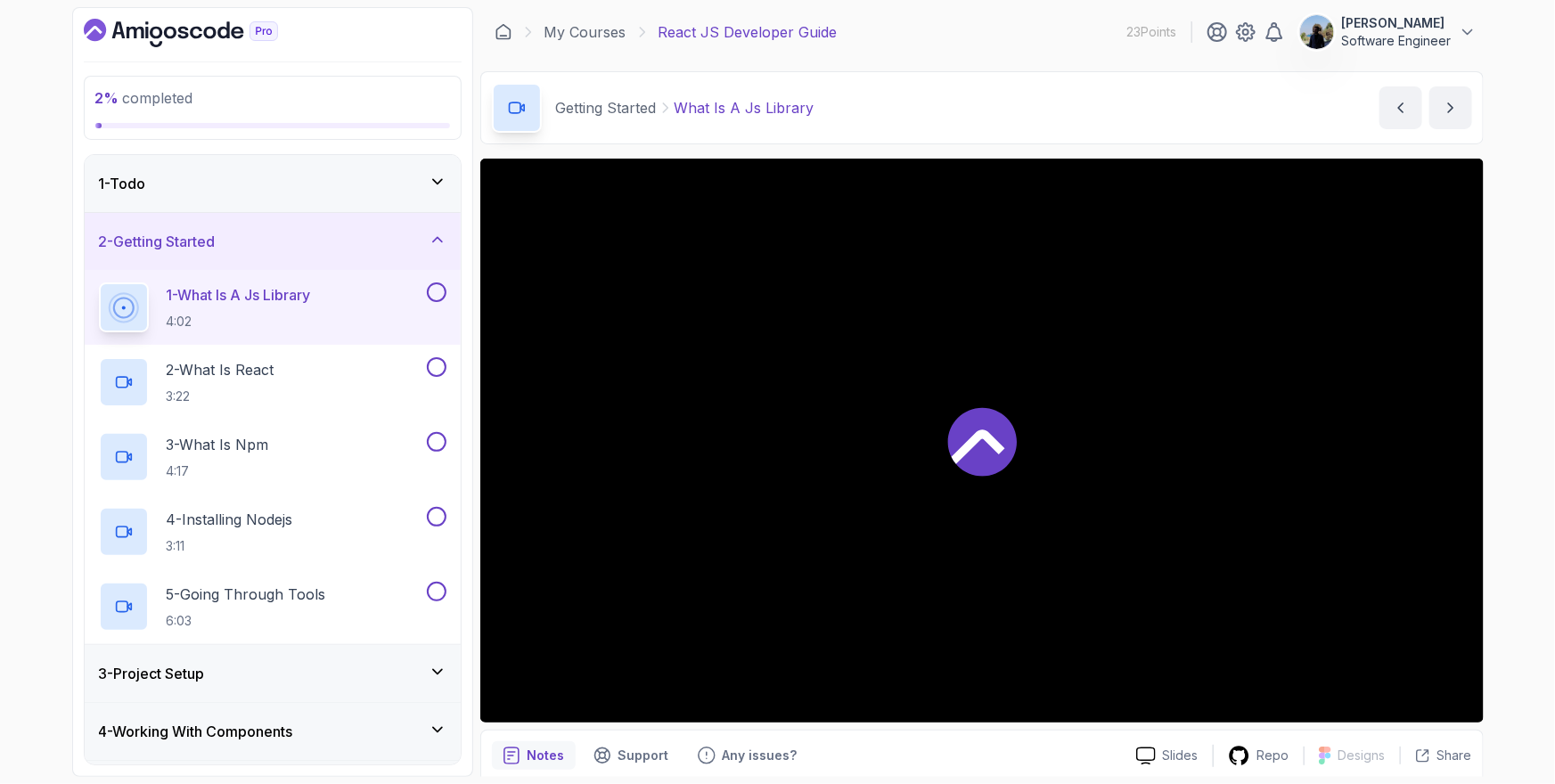
click at [867, 436] on div at bounding box center [981, 440] width 1004 height 564
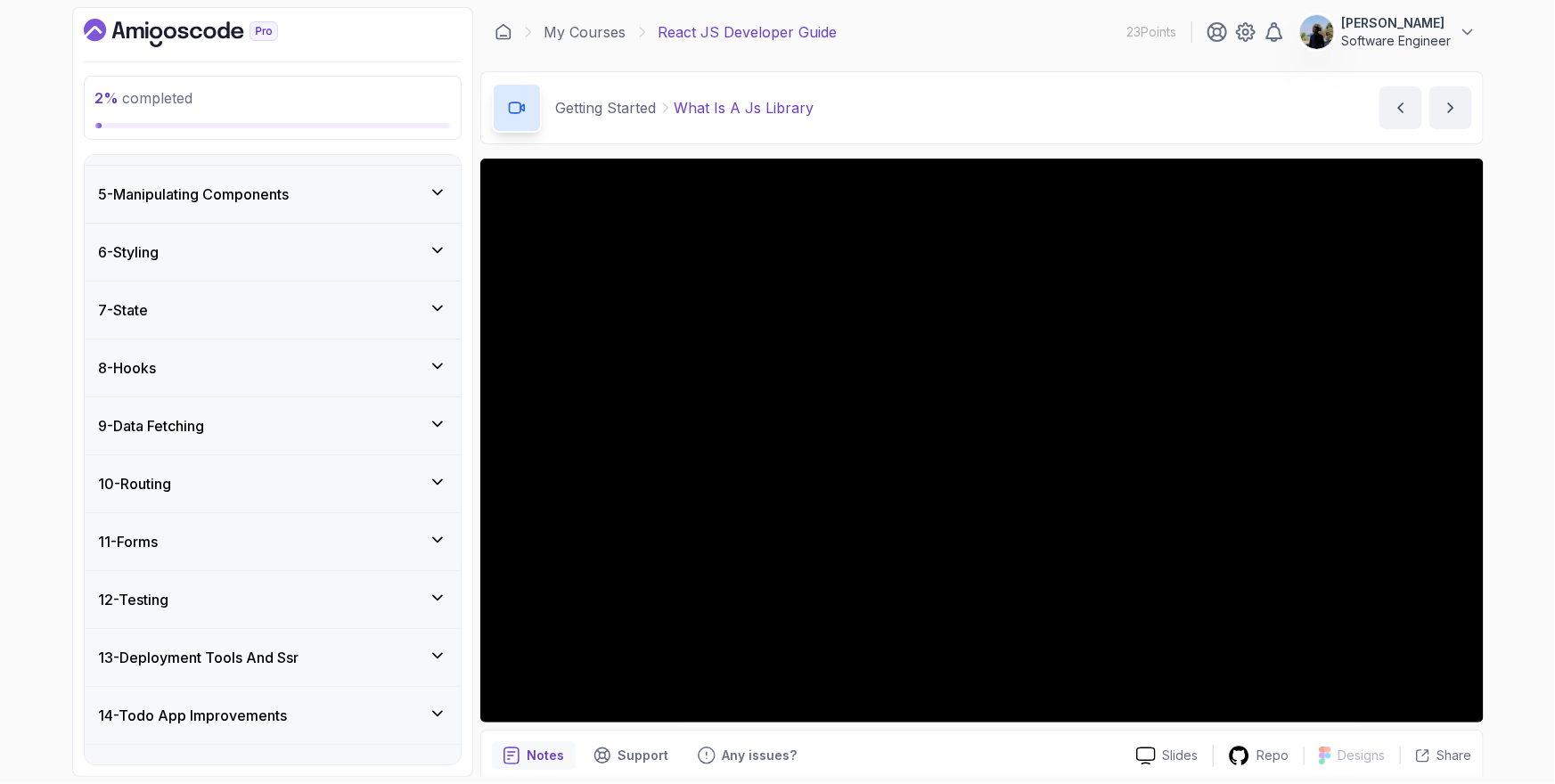
scroll to position [631, 0]
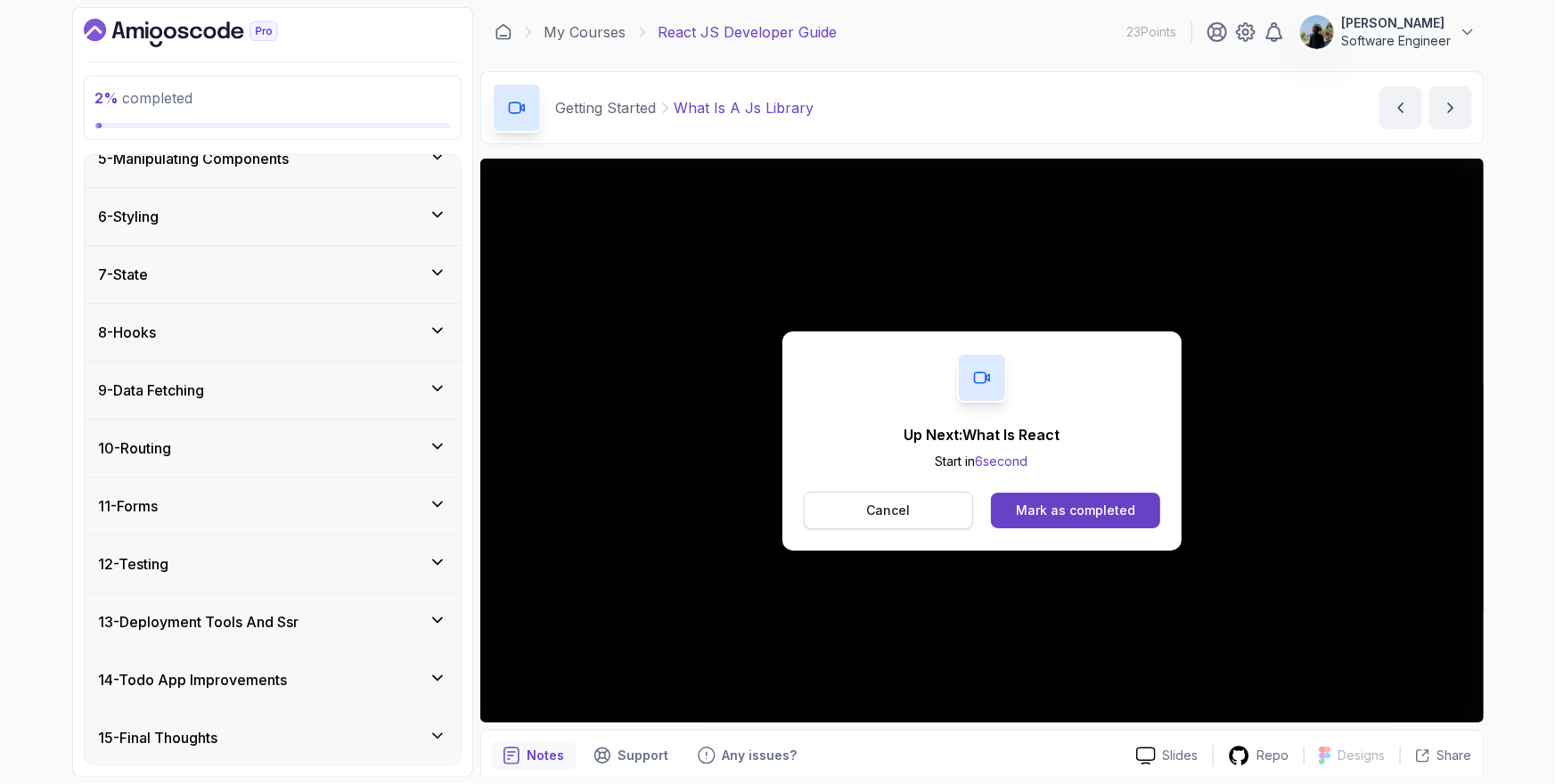
click at [834, 504] on button "Cancel" at bounding box center [889, 510] width 170 height 38
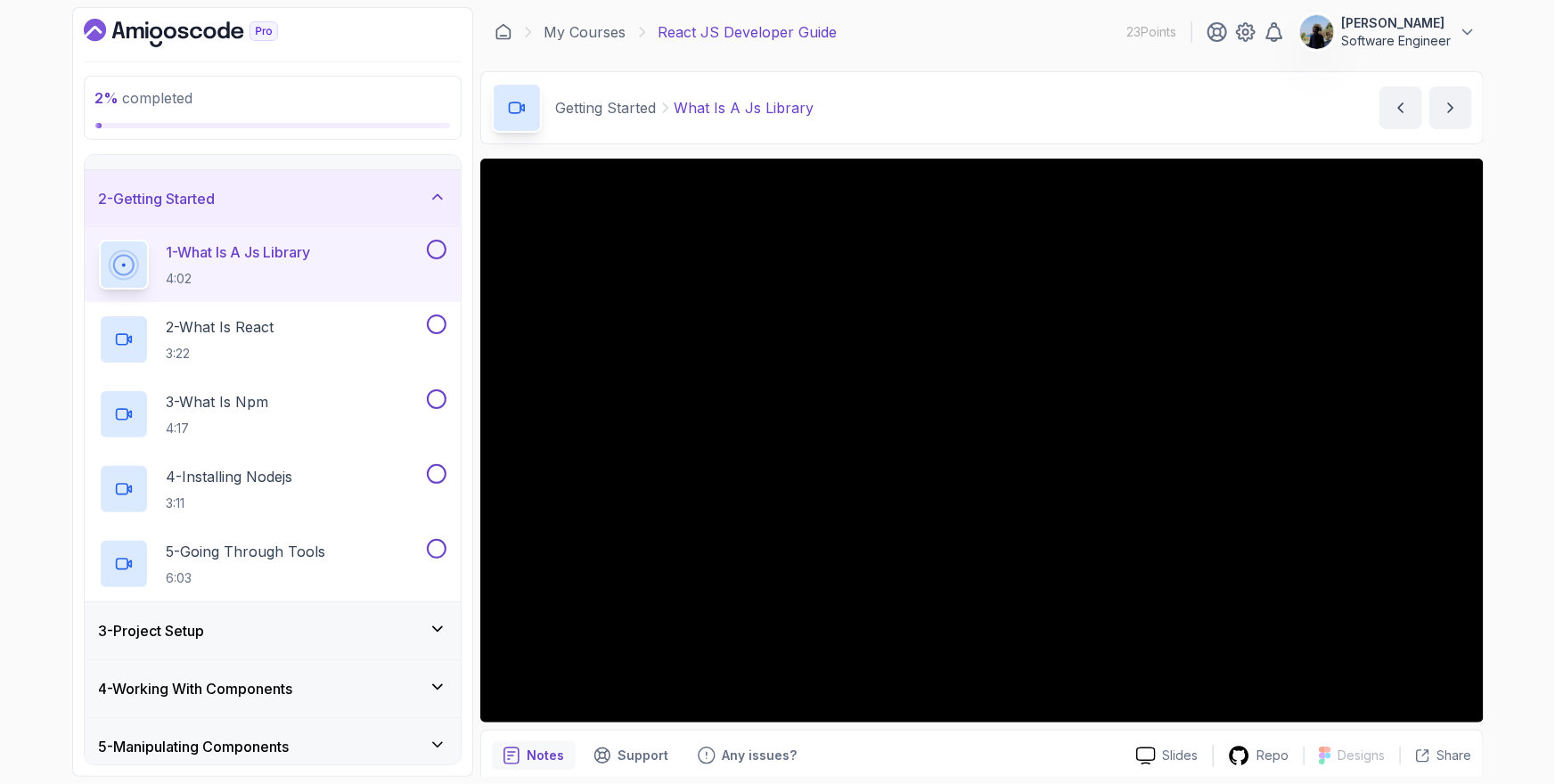
scroll to position [0, 0]
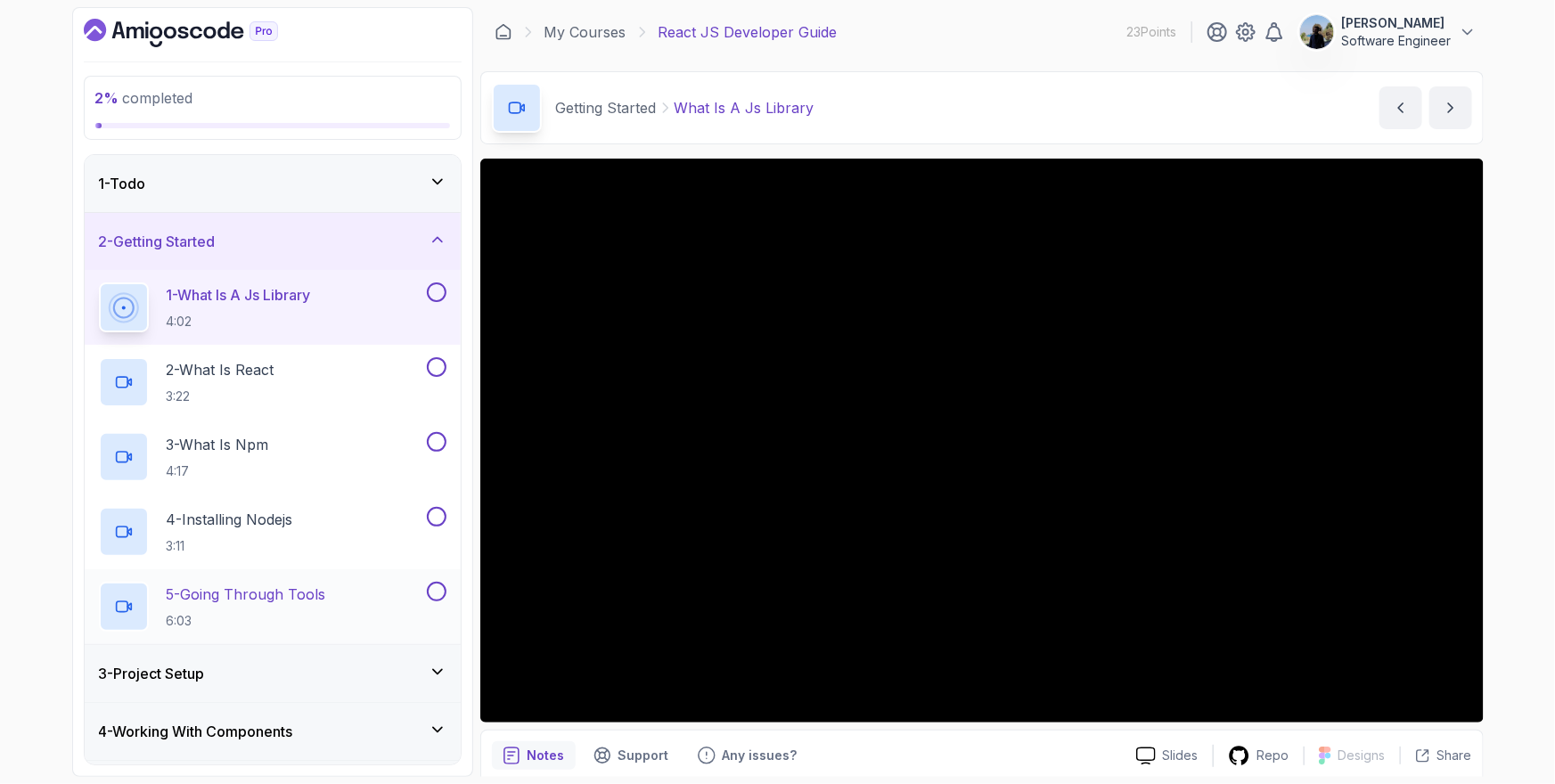
click at [310, 591] on p "5 - Going Through Tools" at bounding box center [246, 594] width 159 height 21
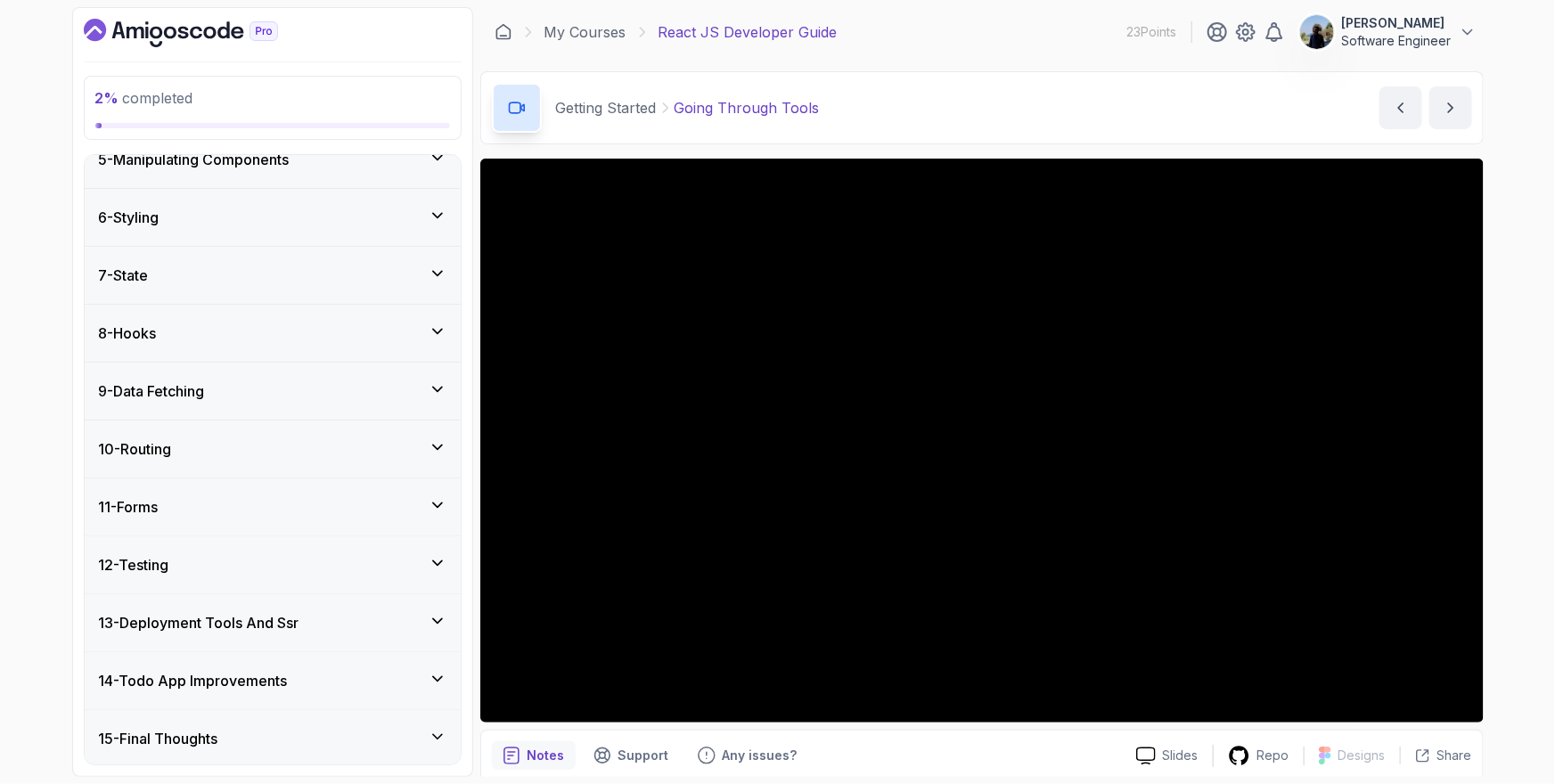
scroll to position [631, 0]
click at [1542, 536] on div "2 % completed 1 - Todo 2 - Getting Started 1 - What Is A Js Library 4:02 2 - Wh…" at bounding box center [777, 392] width 1555 height 784
click at [1527, 565] on div "2 % completed 1 - Todo 2 - Getting Started 1 - What Is A Js Library 4:02 2 - Wh…" at bounding box center [777, 392] width 1555 height 784
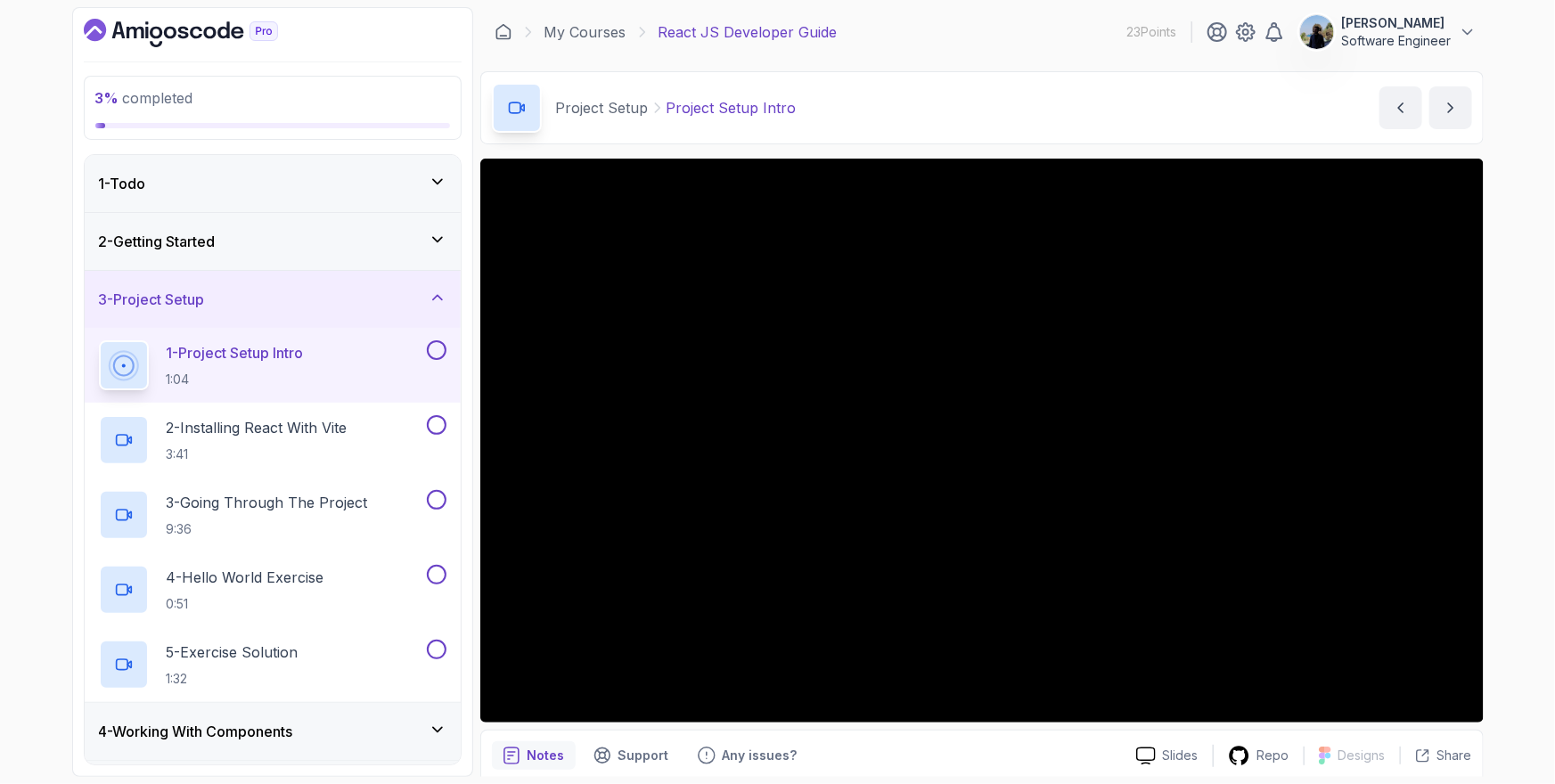
click at [344, 188] on div "1 - Todo" at bounding box center [272, 183] width 347 height 21
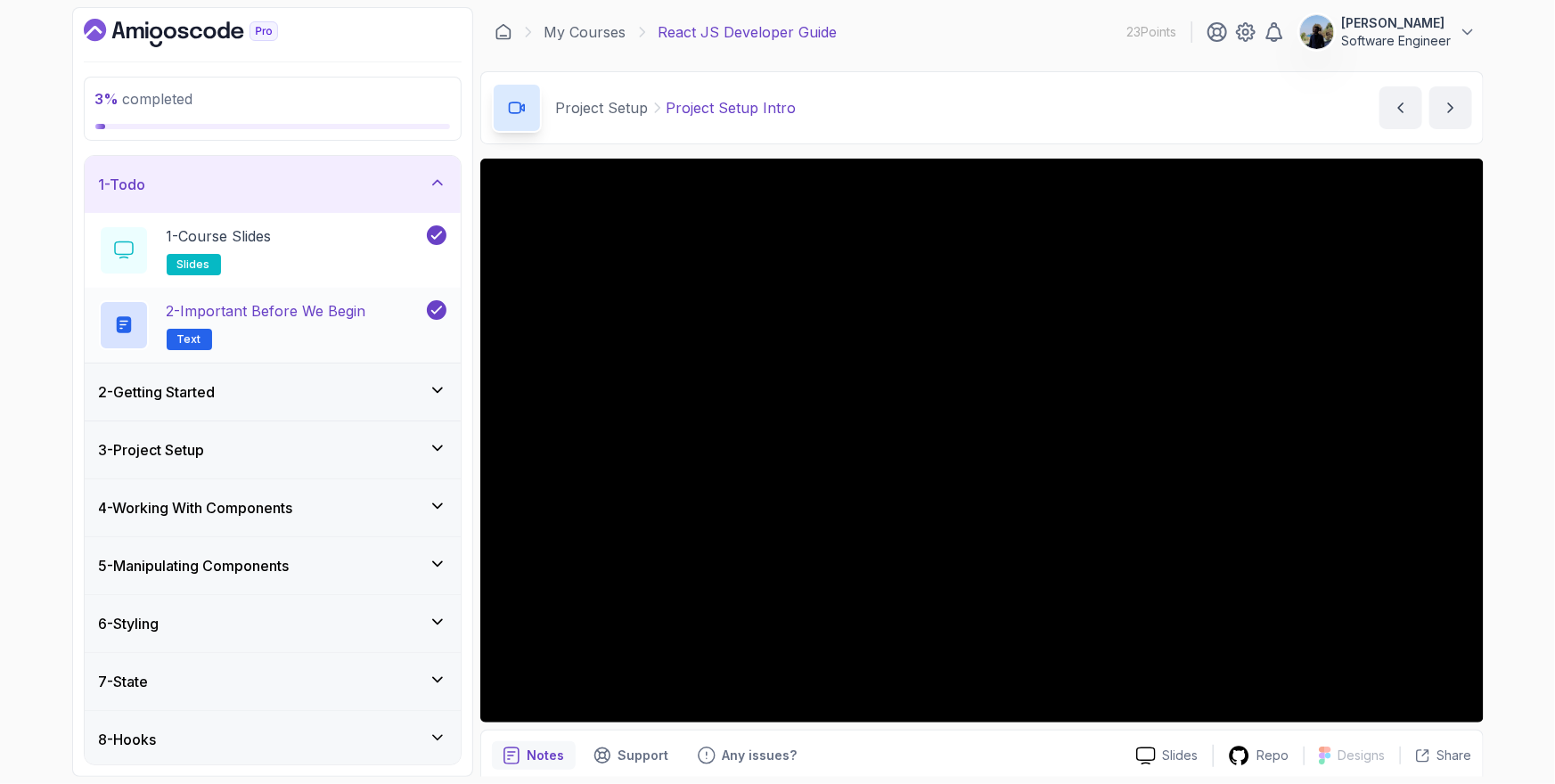
click at [328, 329] on h2 "2 - Important Before We Begin Text" at bounding box center [266, 325] width 200 height 50
click at [290, 407] on div "2 - Getting Started" at bounding box center [273, 392] width 376 height 57
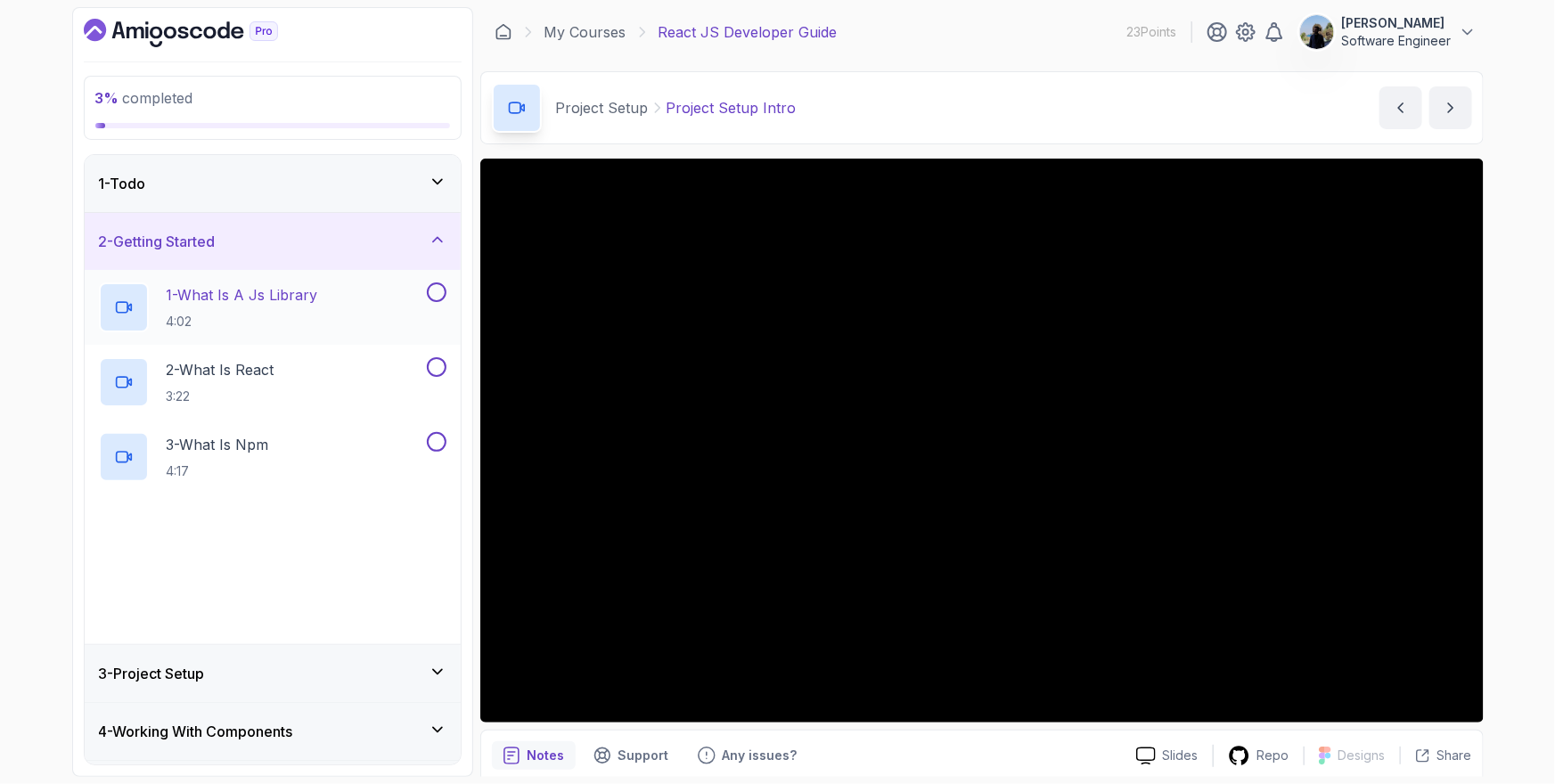
click at [260, 303] on p "1 - What Is A Js Library" at bounding box center [242, 294] width 151 height 21
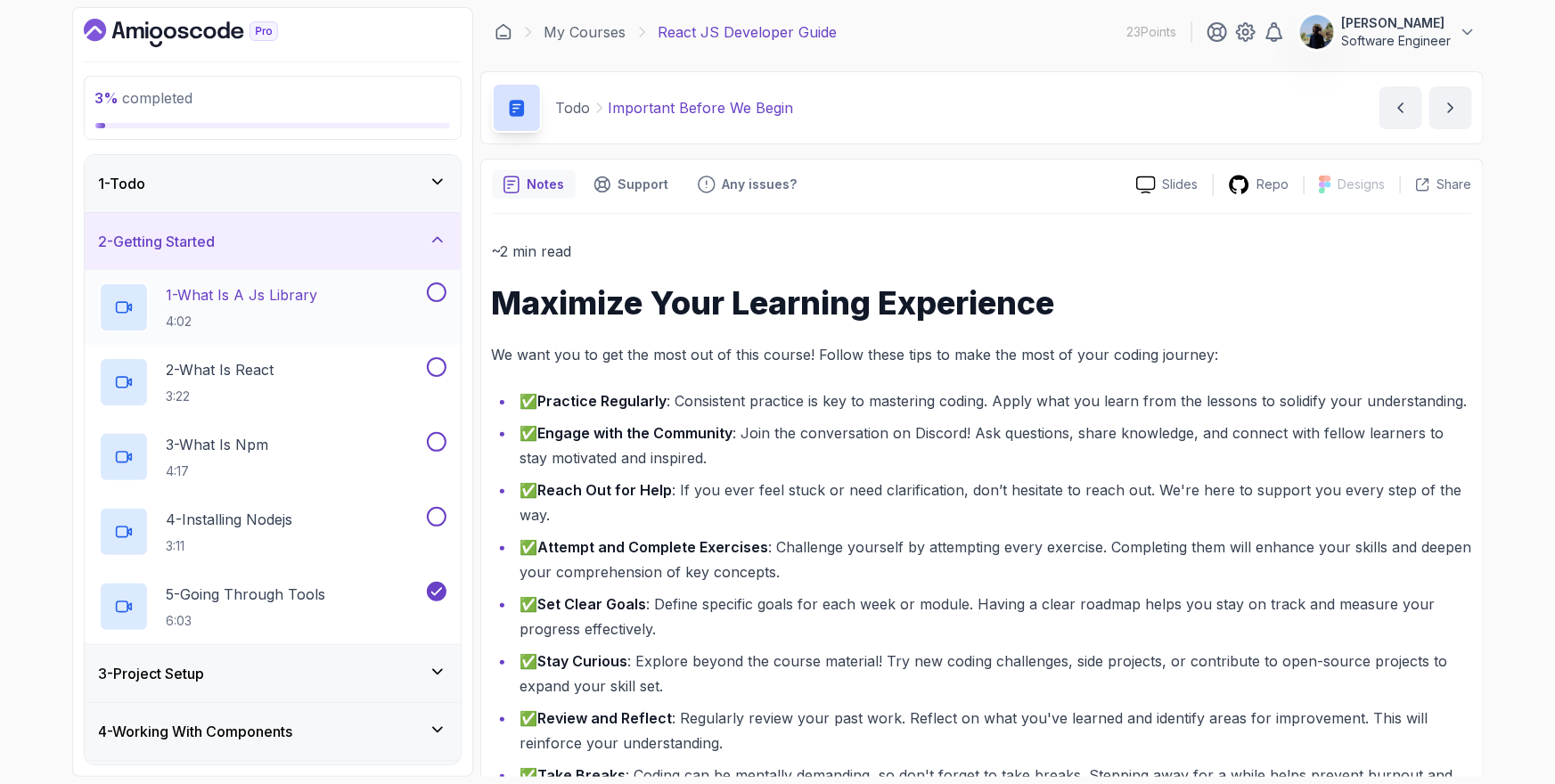
click at [311, 327] on p "4:02" at bounding box center [242, 321] width 151 height 18
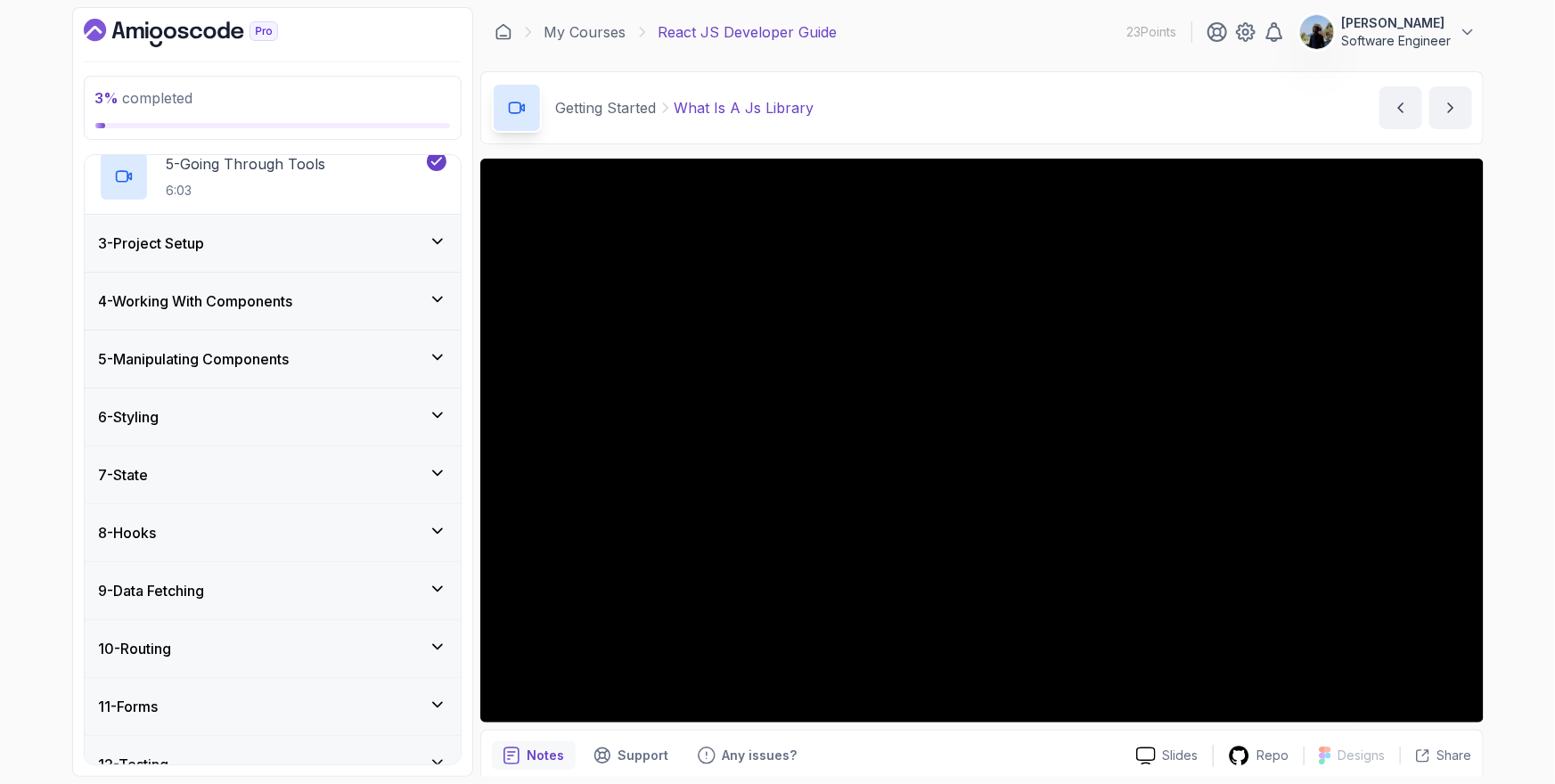
click at [260, 256] on div "3 - Project Setup" at bounding box center [273, 243] width 376 height 57
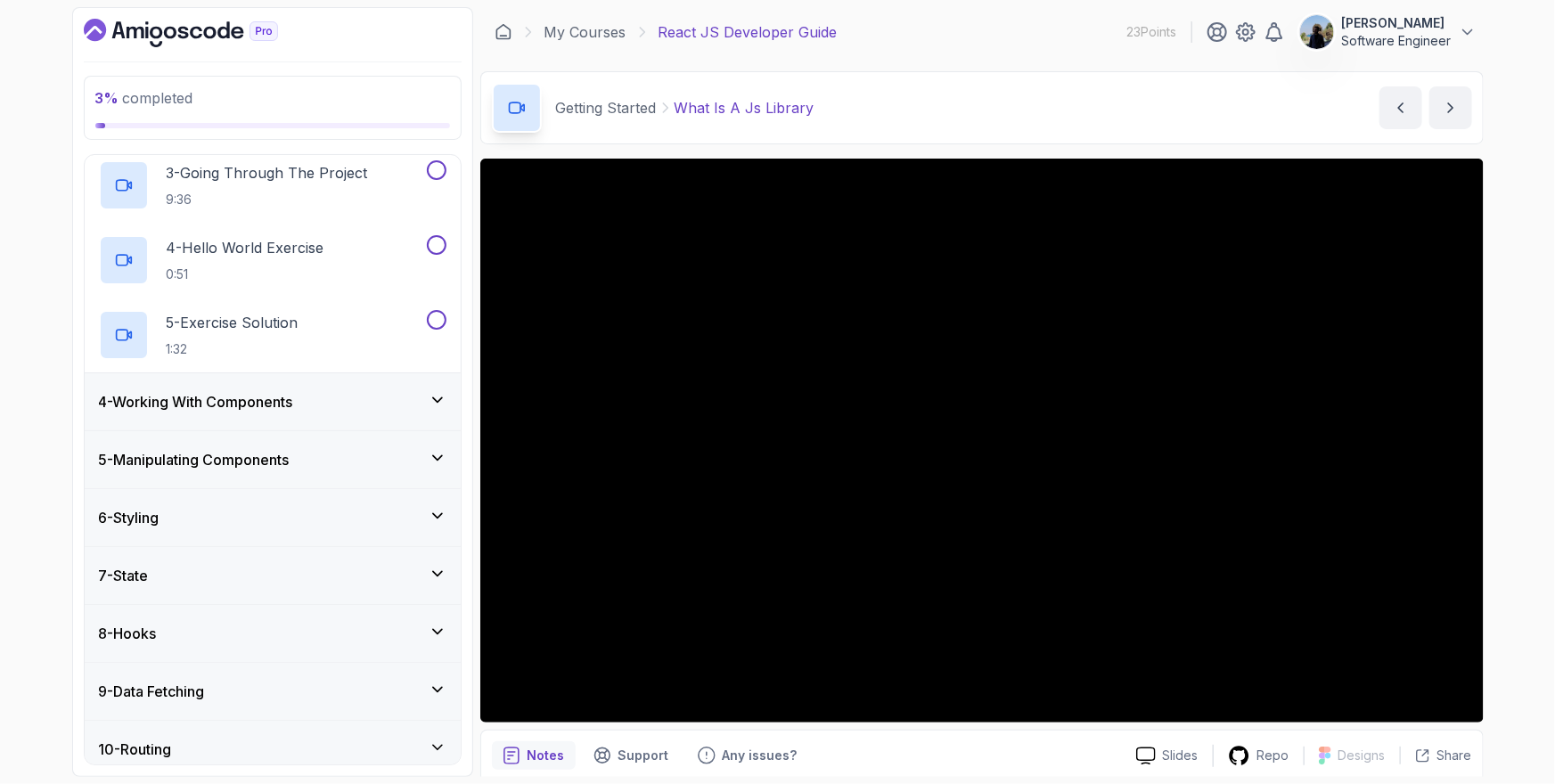
click at [240, 405] on h3 "4 - Working With Components" at bounding box center [195, 402] width 194 height 21
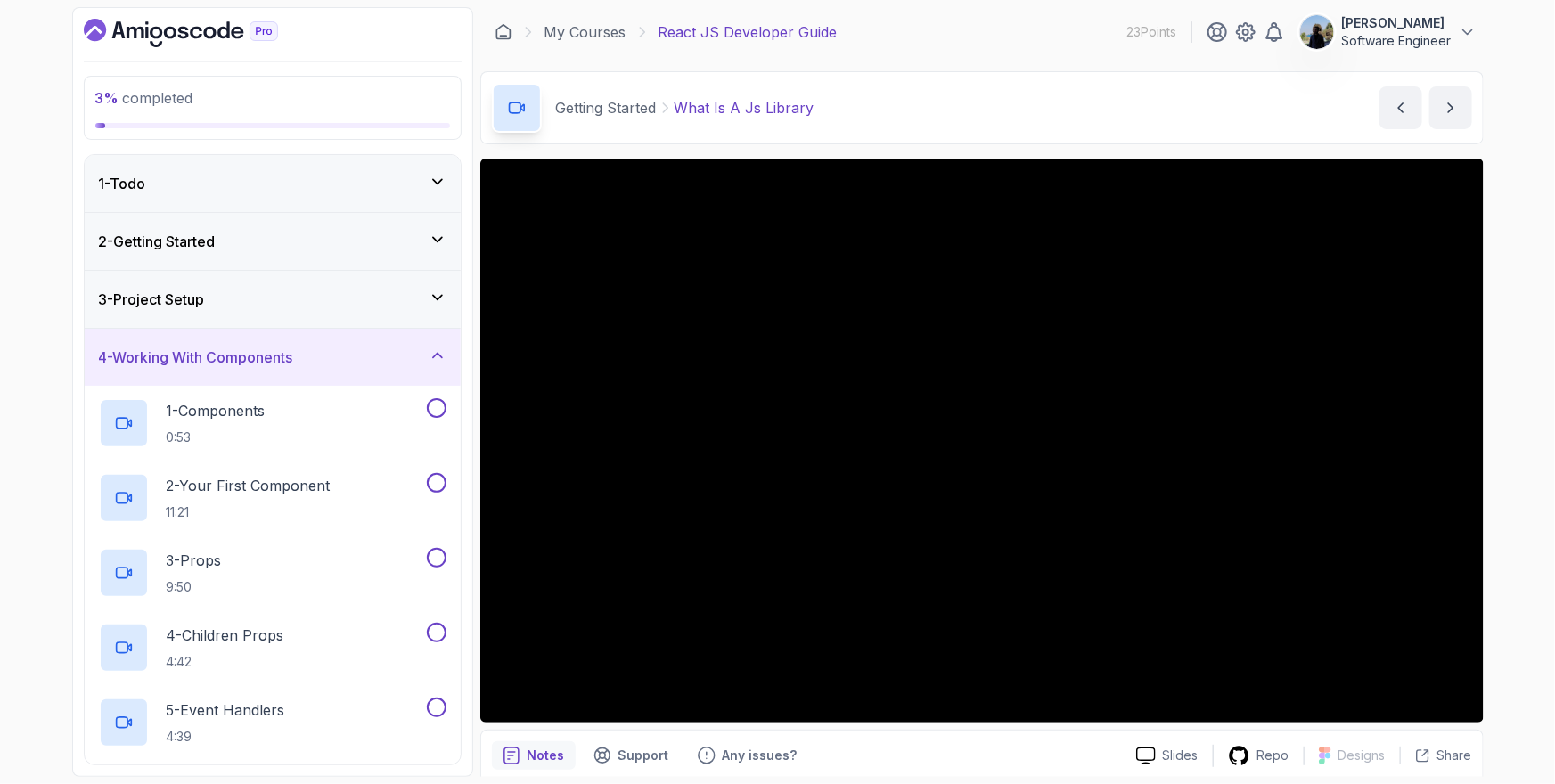
click at [248, 346] on h3 "4 - Working With Components" at bounding box center [195, 357] width 194 height 21
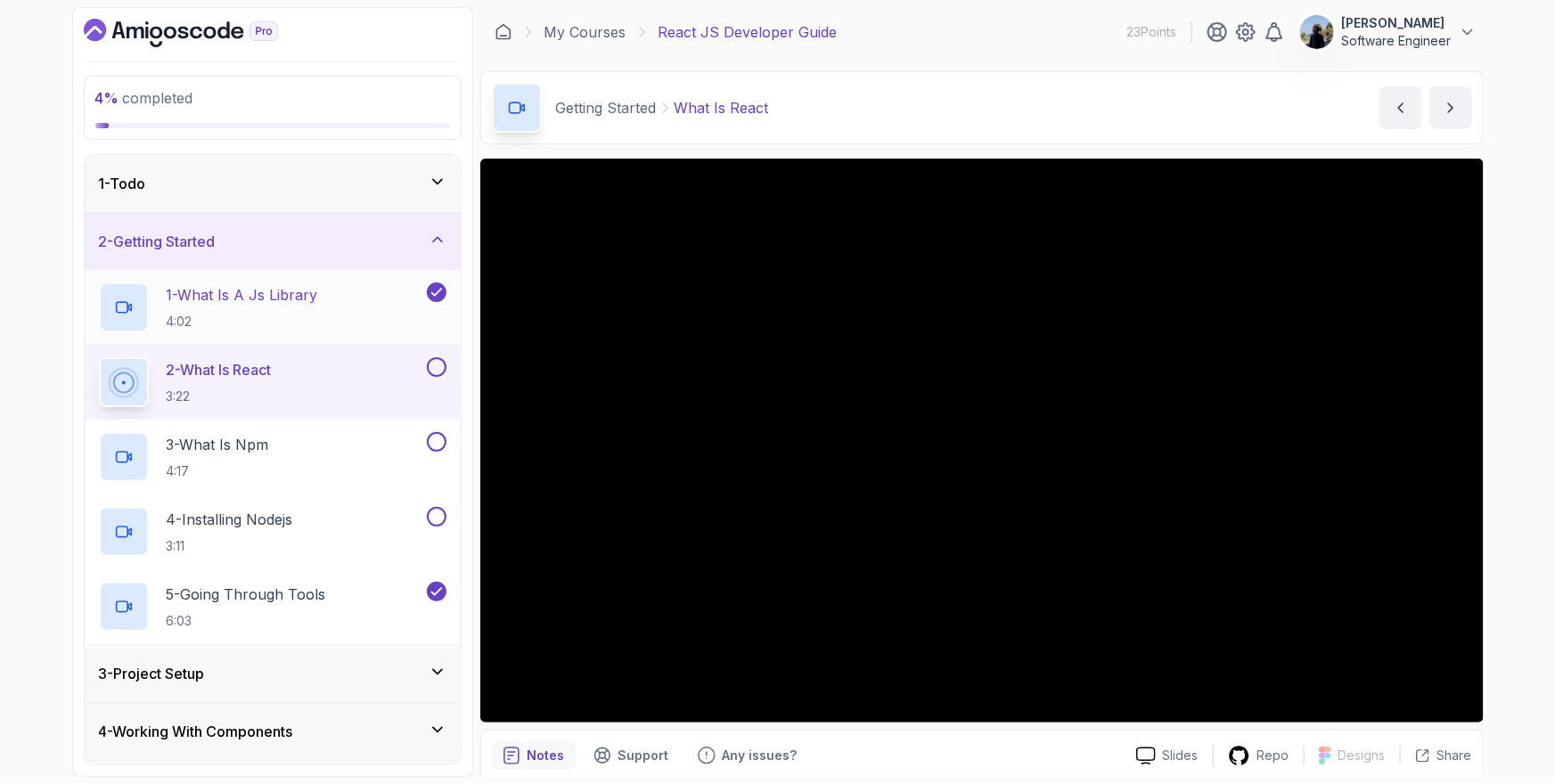
click at [248, 292] on p "1 - What Is A Js Library" at bounding box center [242, 294] width 151 height 21
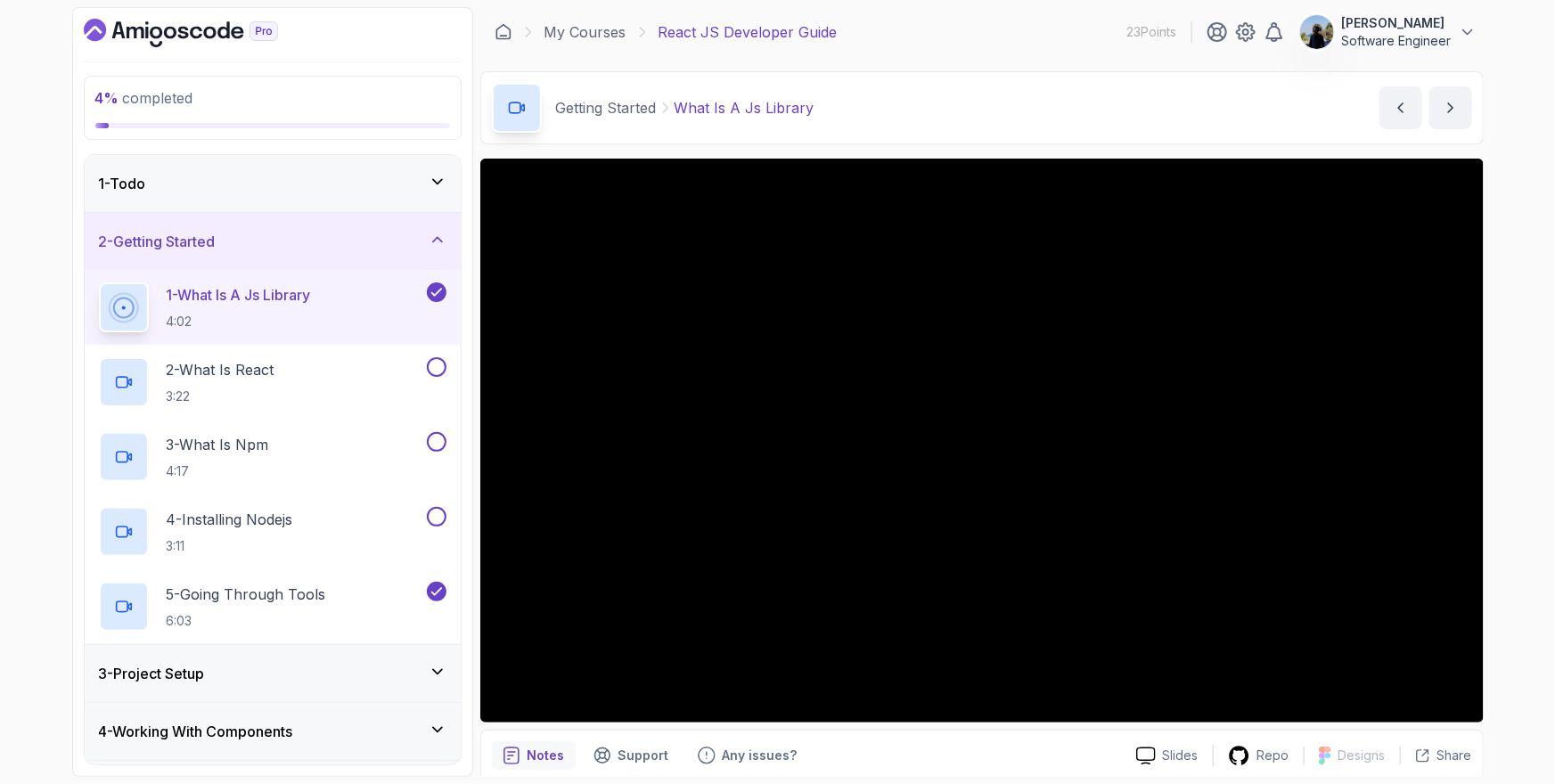
click at [1515, 170] on div "4 % completed 1 - Todo 2 - Getting Started 1 - What Is A Js Library 4:02 2 - Wh…" at bounding box center [777, 392] width 1555 height 784
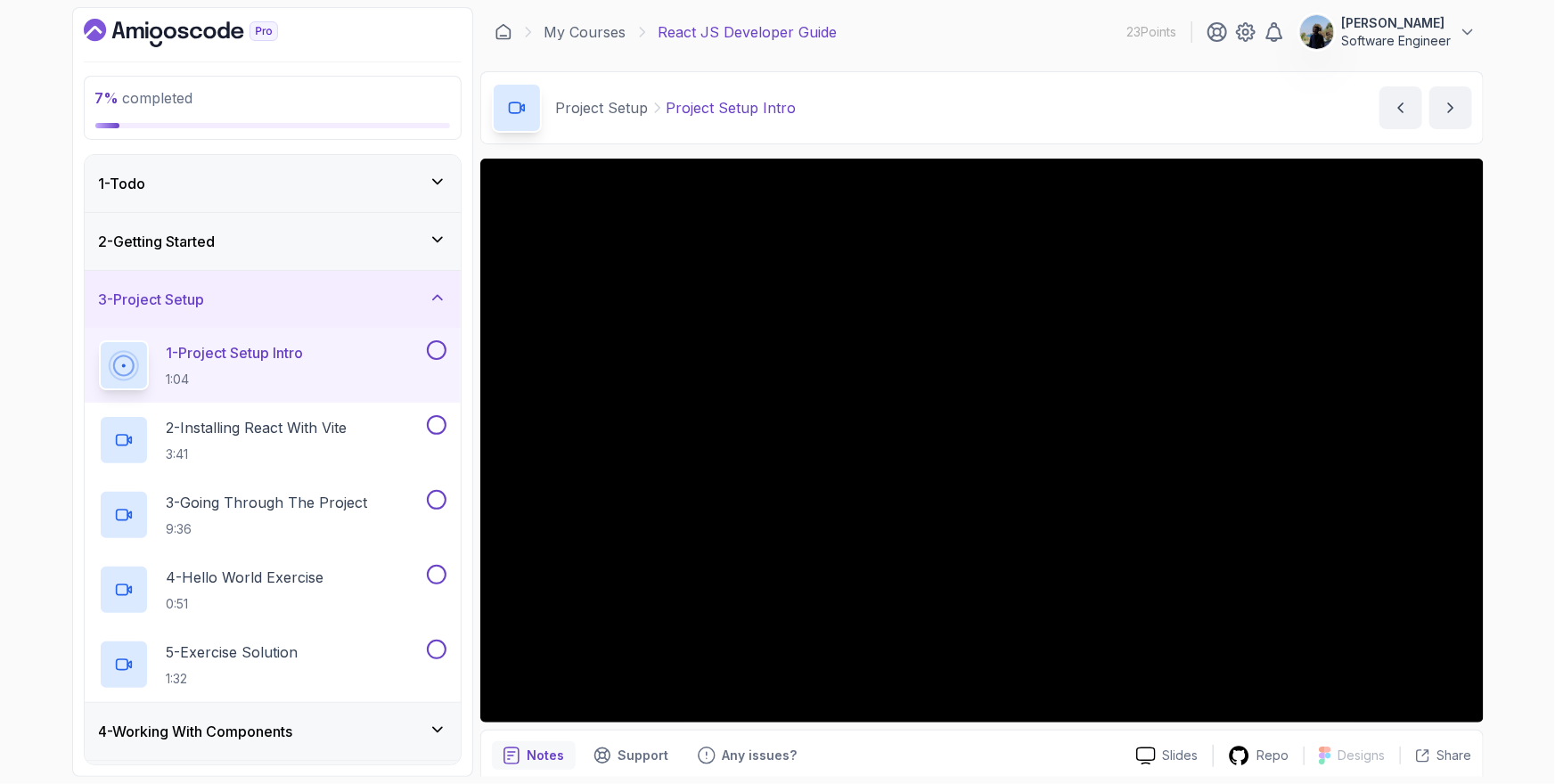
click at [329, 237] on div "2 - Getting Started" at bounding box center [272, 242] width 347 height 21
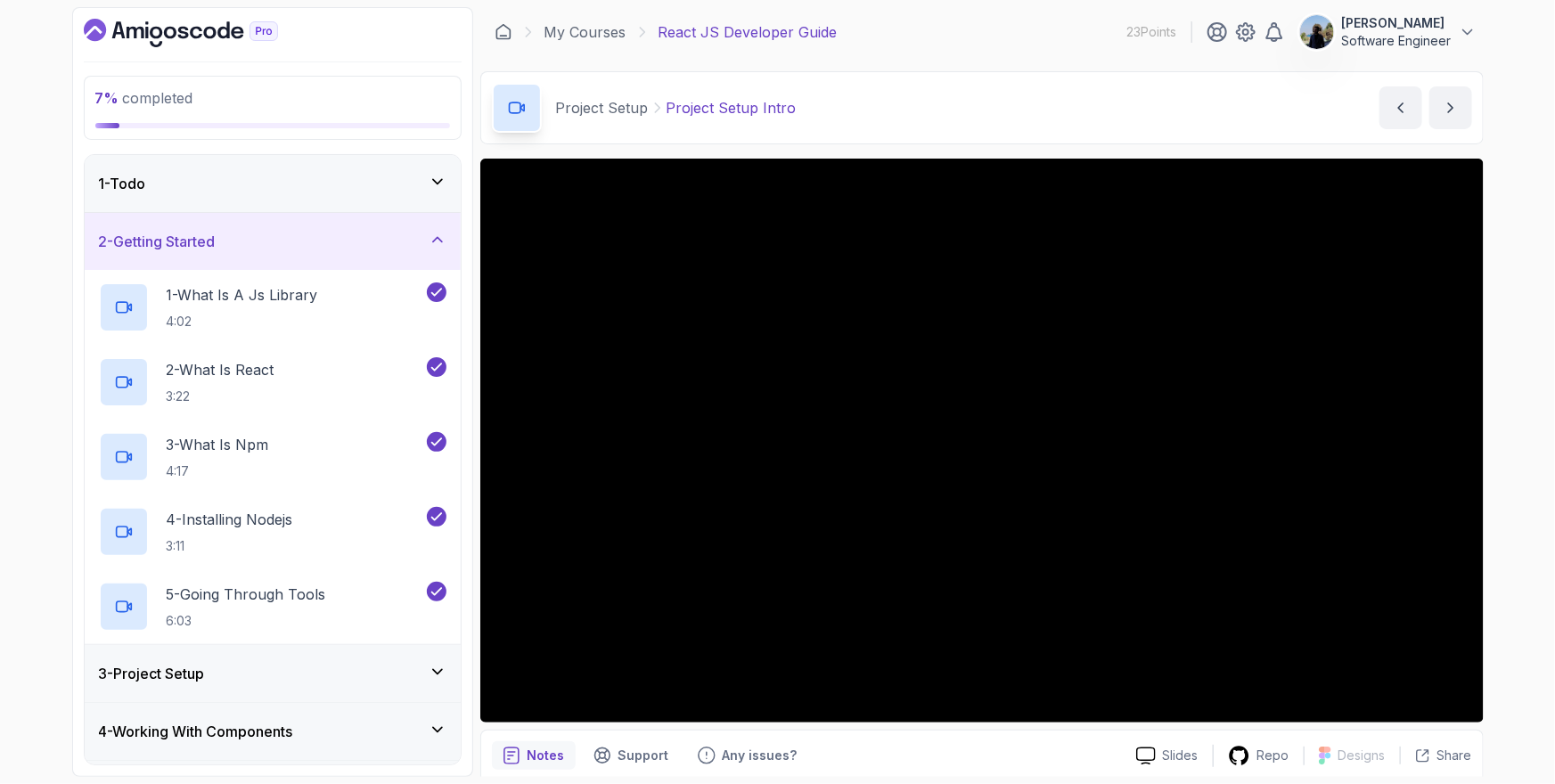
click at [171, 237] on h3 "2 - Getting Started" at bounding box center [157, 242] width 116 height 21
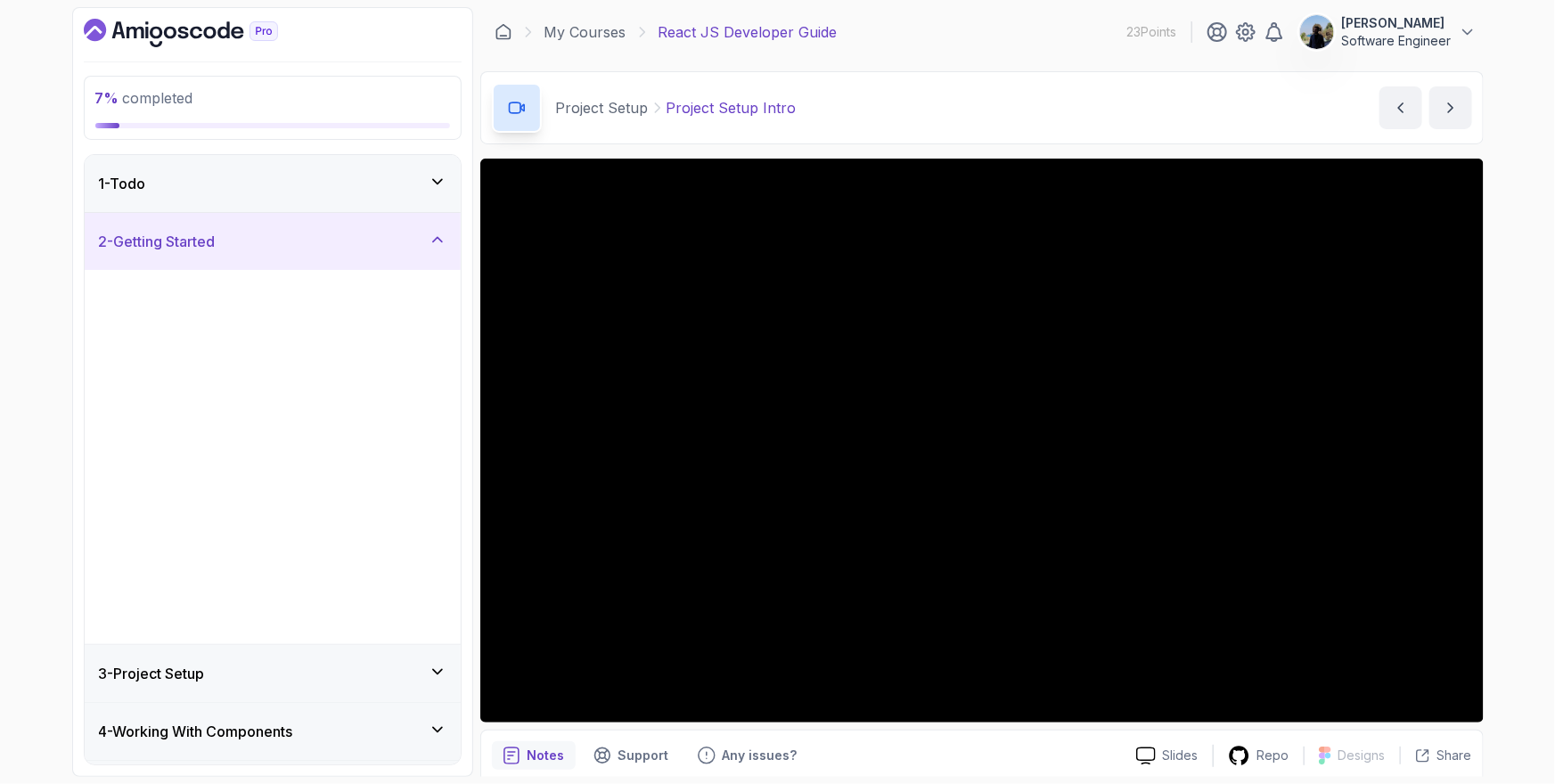
click at [171, 237] on h3 "2 - Getting Started" at bounding box center [157, 242] width 116 height 21
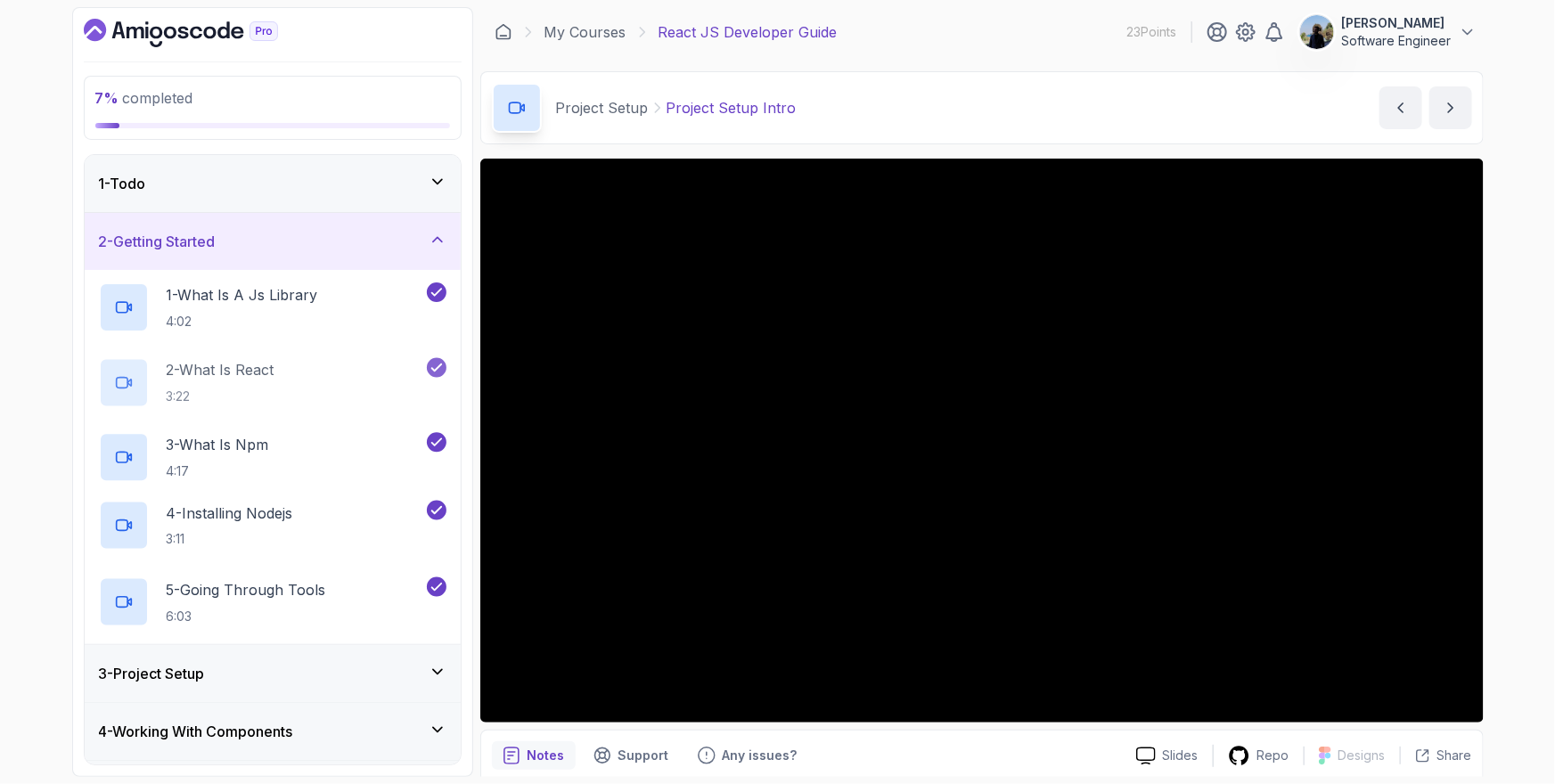
click at [241, 243] on div "2 - Getting Started" at bounding box center [272, 242] width 347 height 21
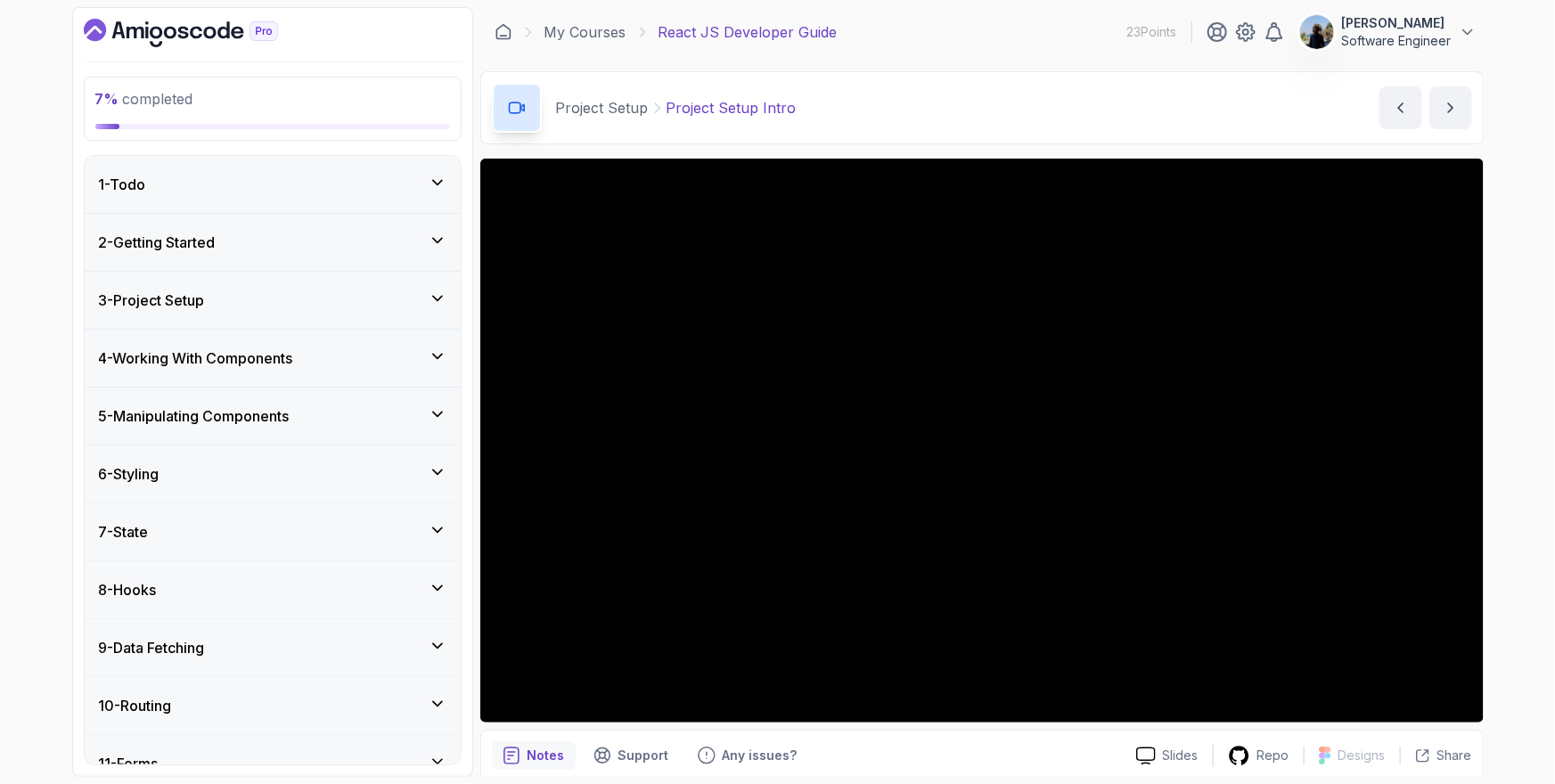
click at [222, 292] on div "3 - Project Setup" at bounding box center [272, 300] width 347 height 21
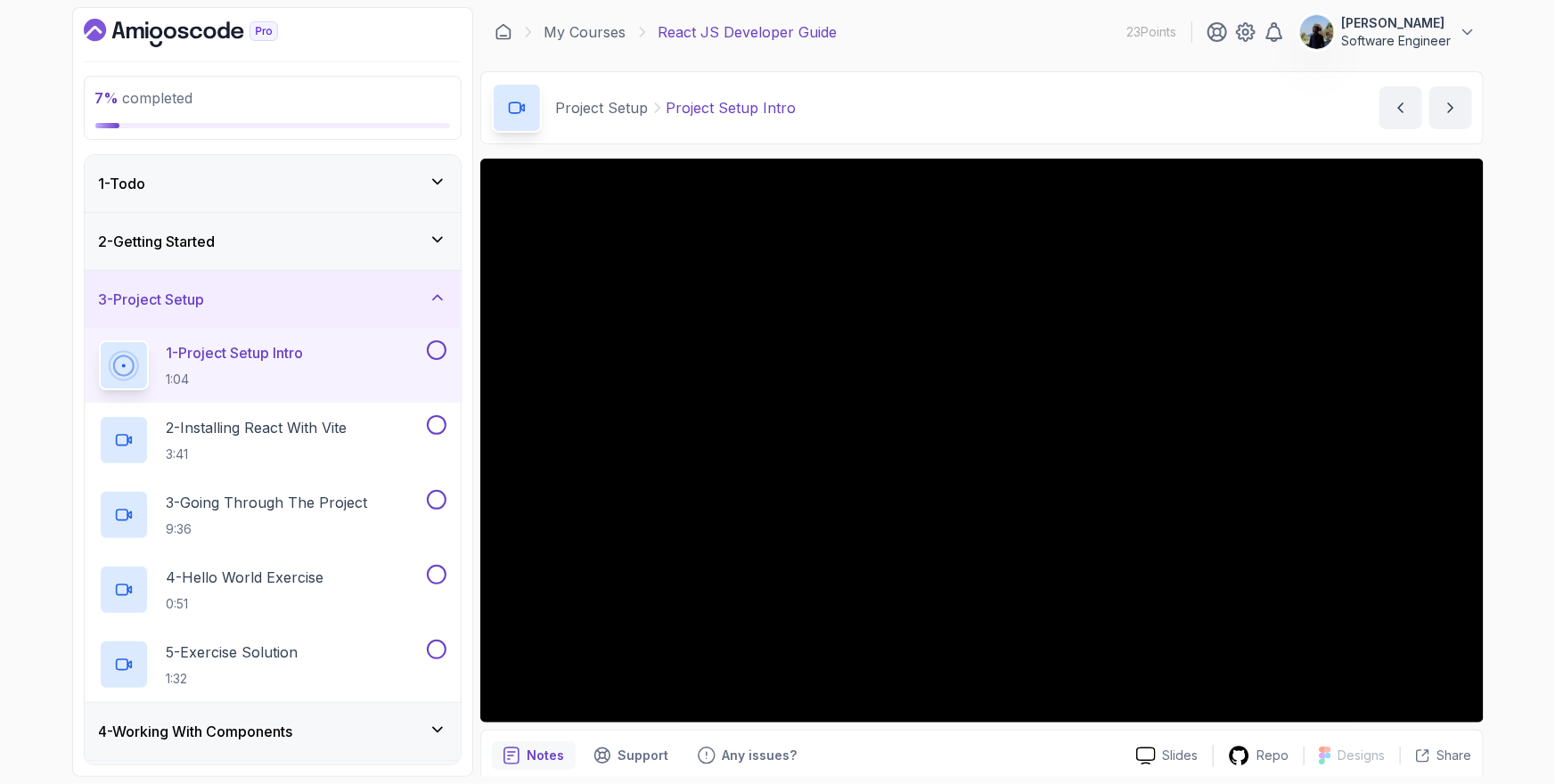
click at [1508, 218] on div "7 % completed 1 - Todo 2 - Getting Started 3 - Project Setup 1 - Project Setup …" at bounding box center [777, 392] width 1555 height 784
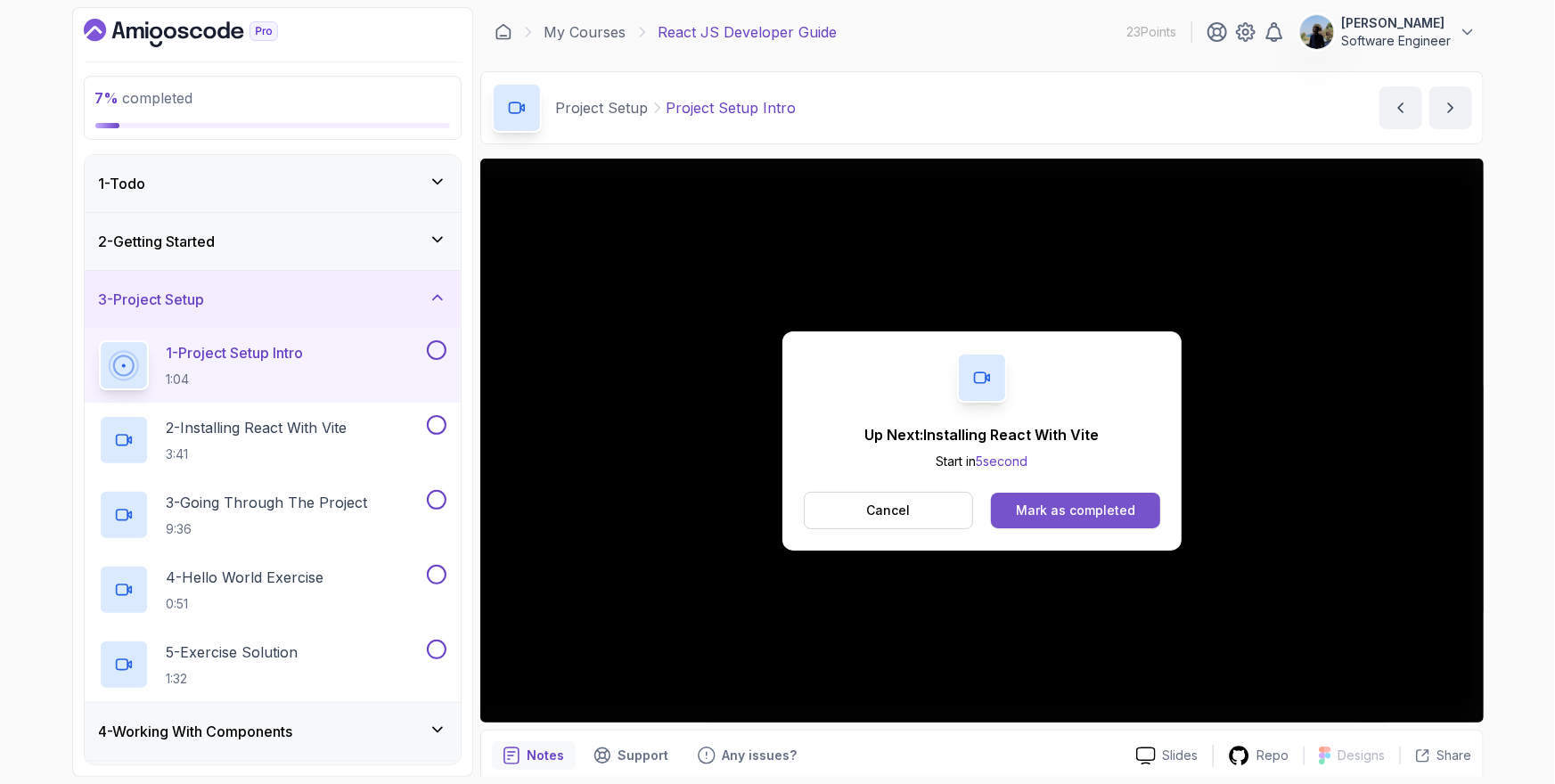
click at [1095, 505] on div "Mark as completed" at bounding box center [1075, 510] width 119 height 18
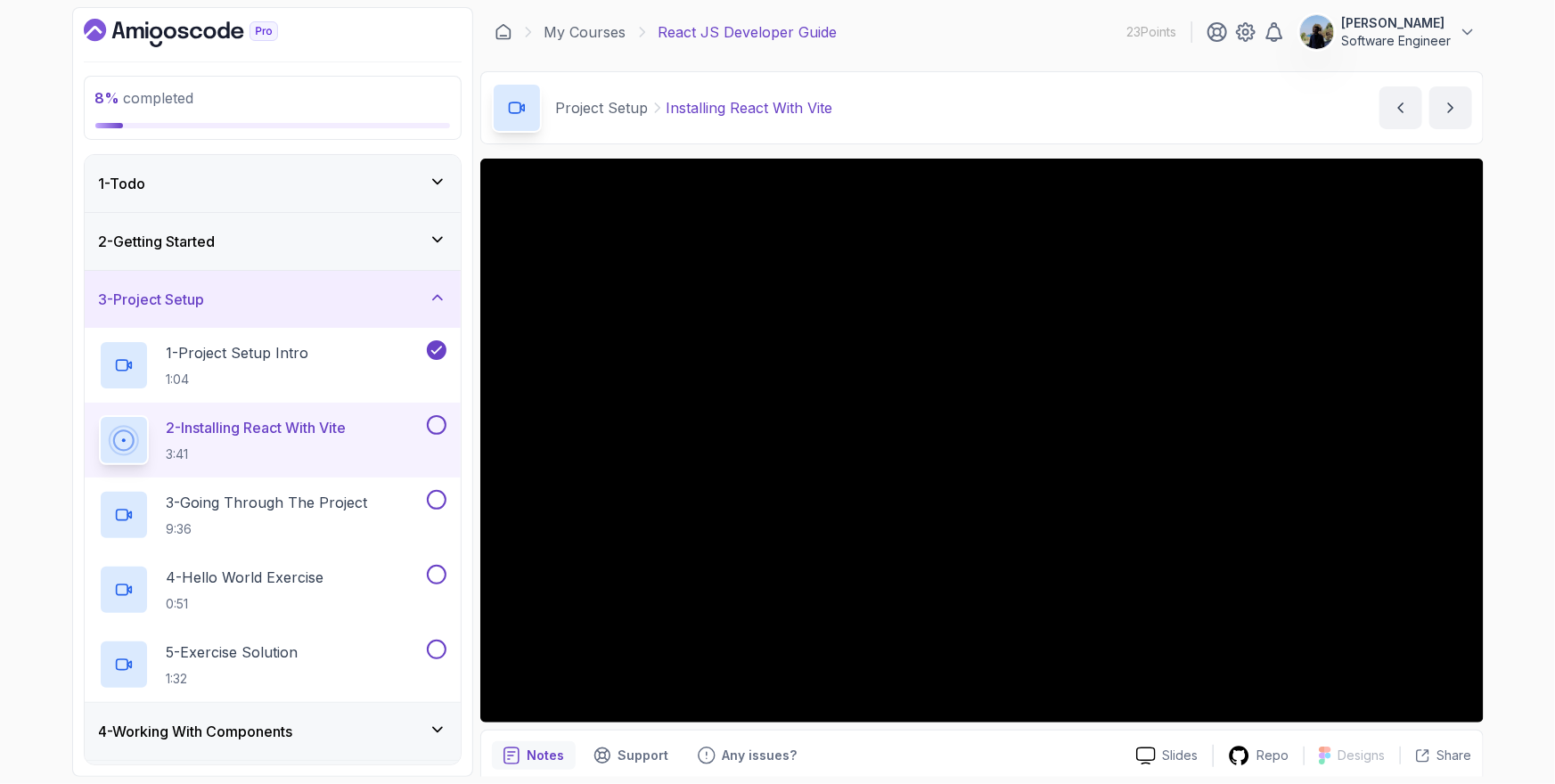
click at [1542, 81] on div "8 % completed 1 - Todo 2 - Getting Started 3 - Project Setup 1 - Project Setup …" at bounding box center [777, 392] width 1555 height 784
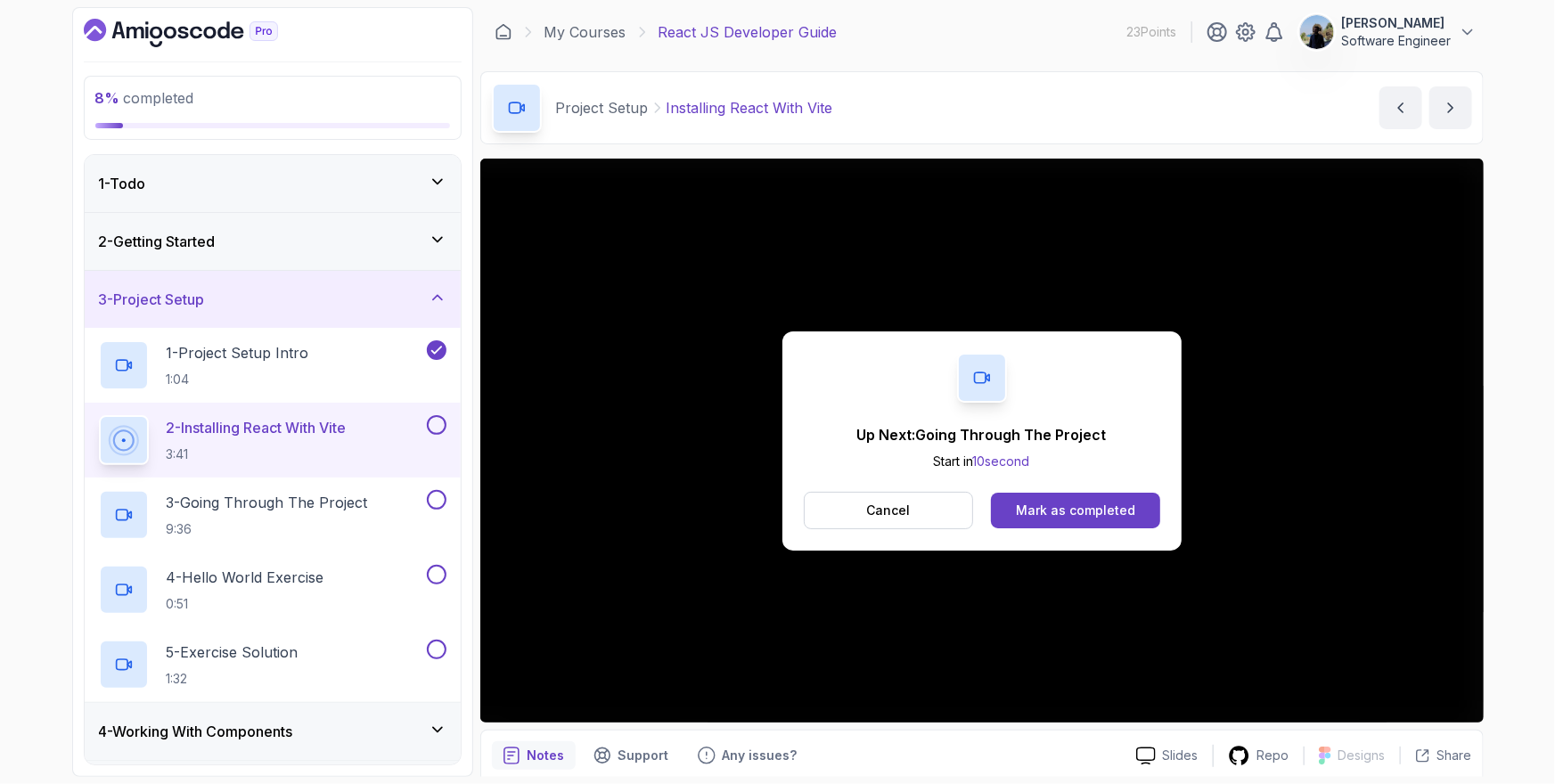
click at [1089, 26] on div "My Courses React JS Developer Guide 23 Points Ahmad Zakaria Software Engineer" at bounding box center [981, 32] width 1004 height 50
click at [1092, 525] on button "Mark as completed" at bounding box center [1075, 510] width 168 height 36
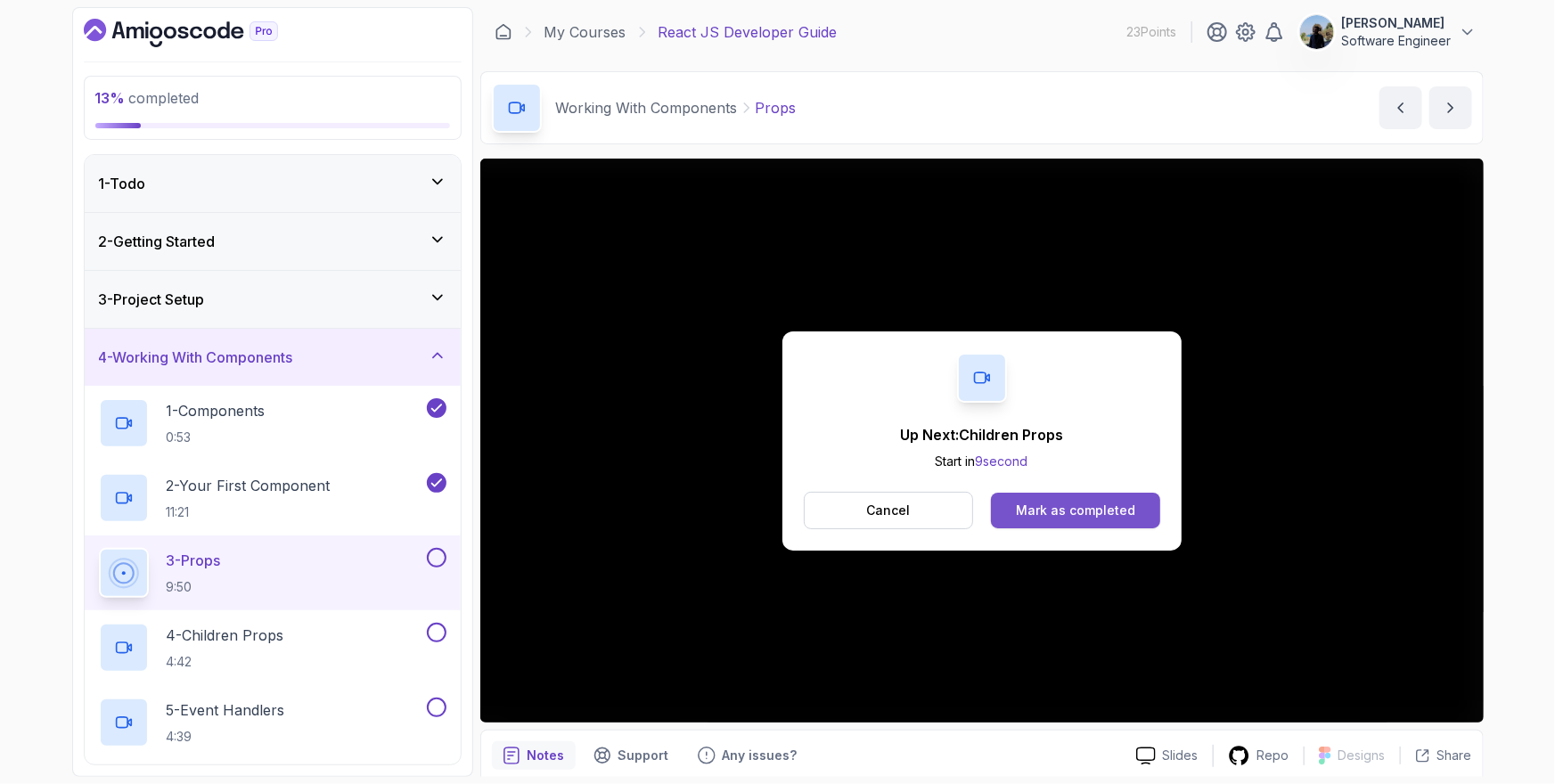
click at [1140, 505] on button "Mark as completed" at bounding box center [1075, 510] width 168 height 36
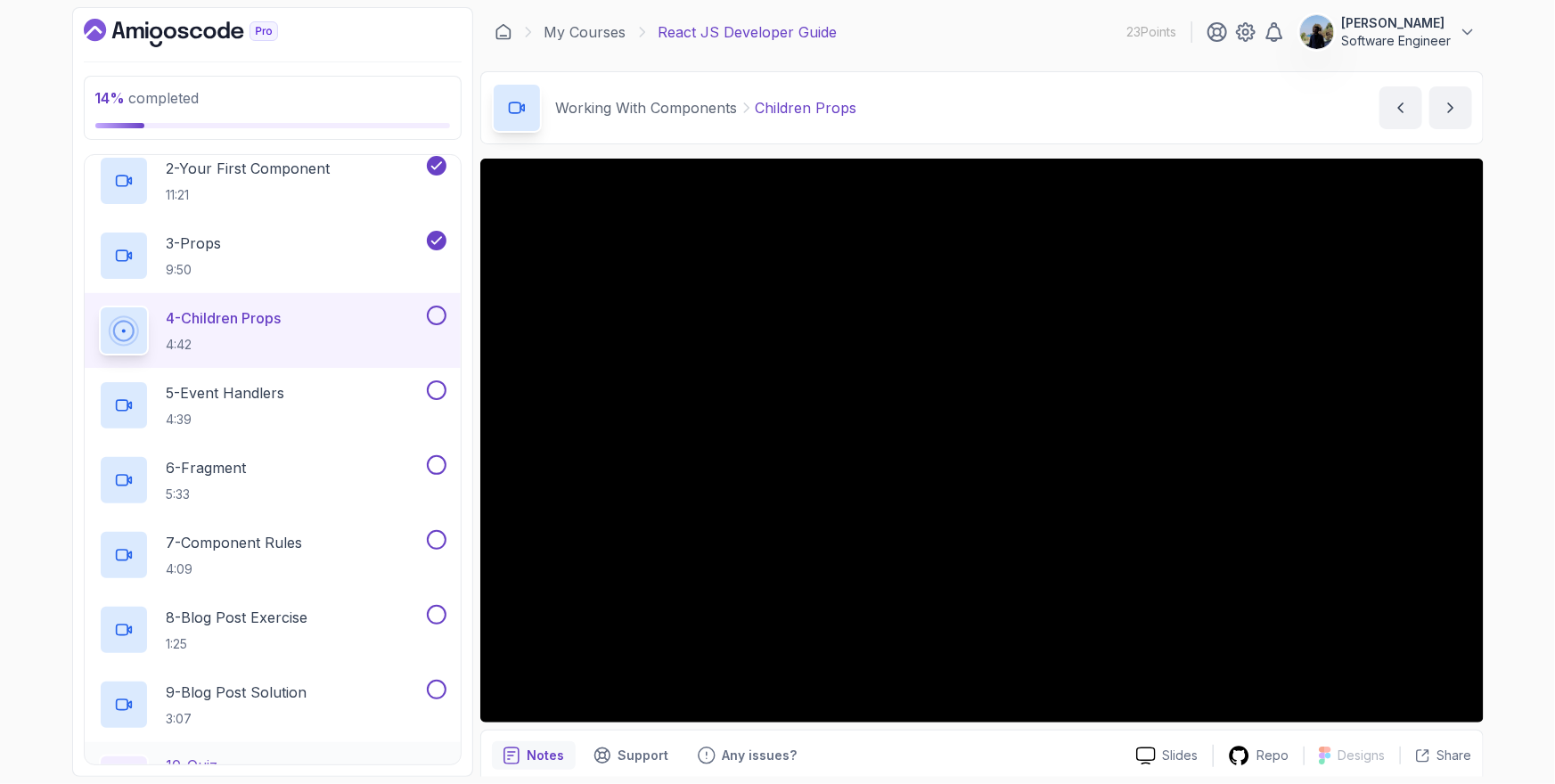
scroll to position [468, 0]
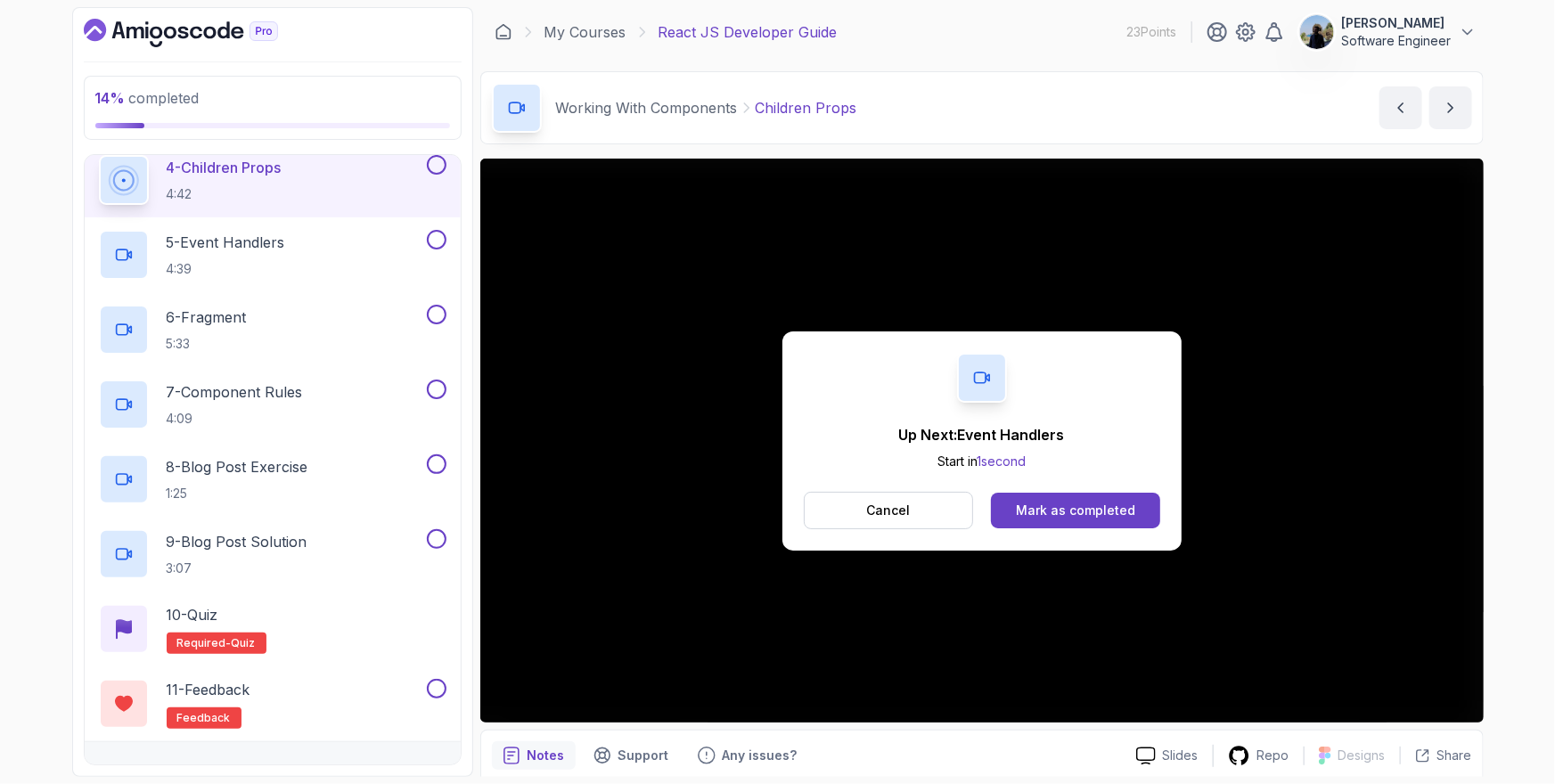
scroll to position [480, 0]
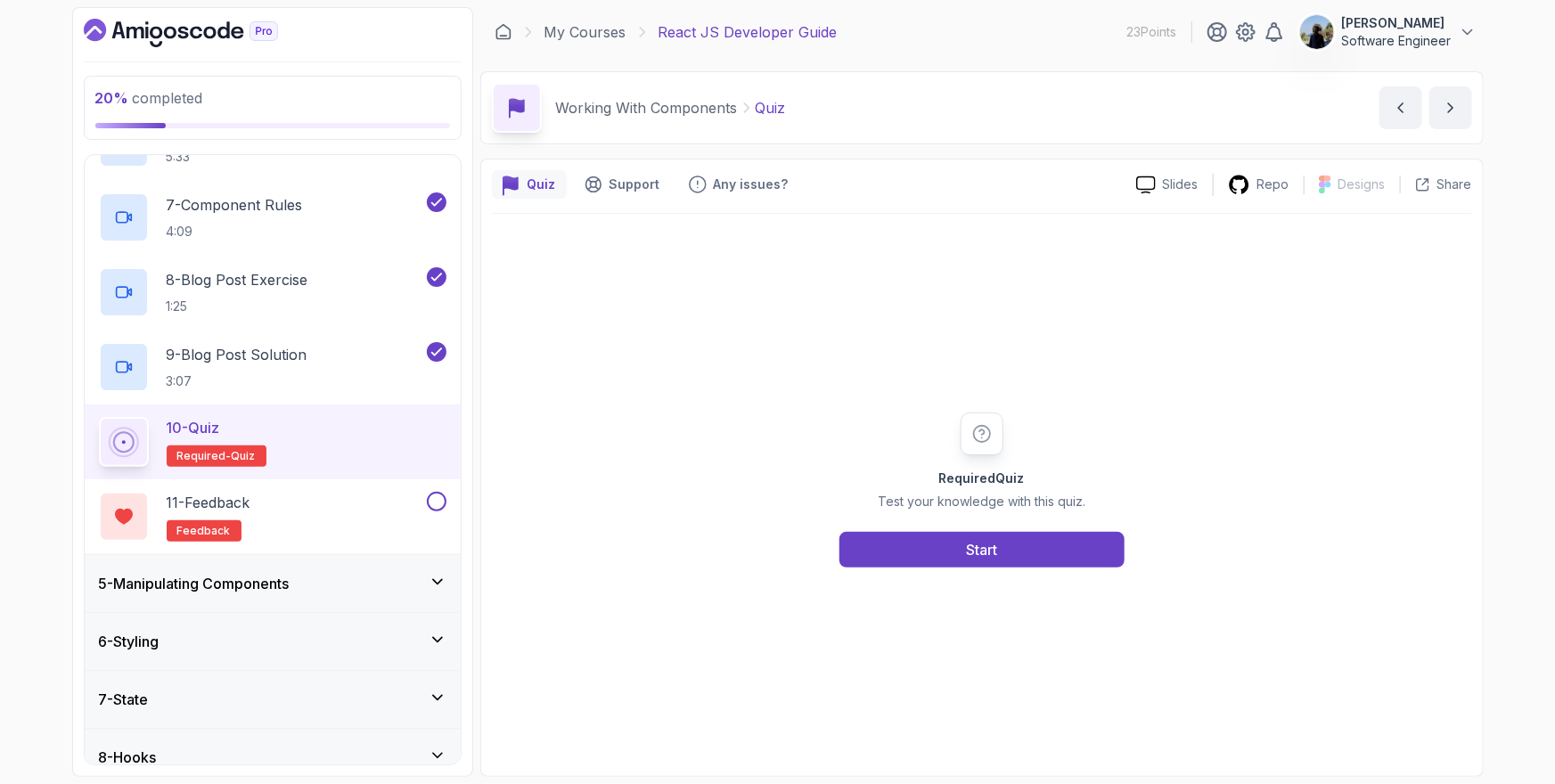
click at [287, 575] on h3 "5 - Manipulating Components" at bounding box center [193, 584] width 191 height 21
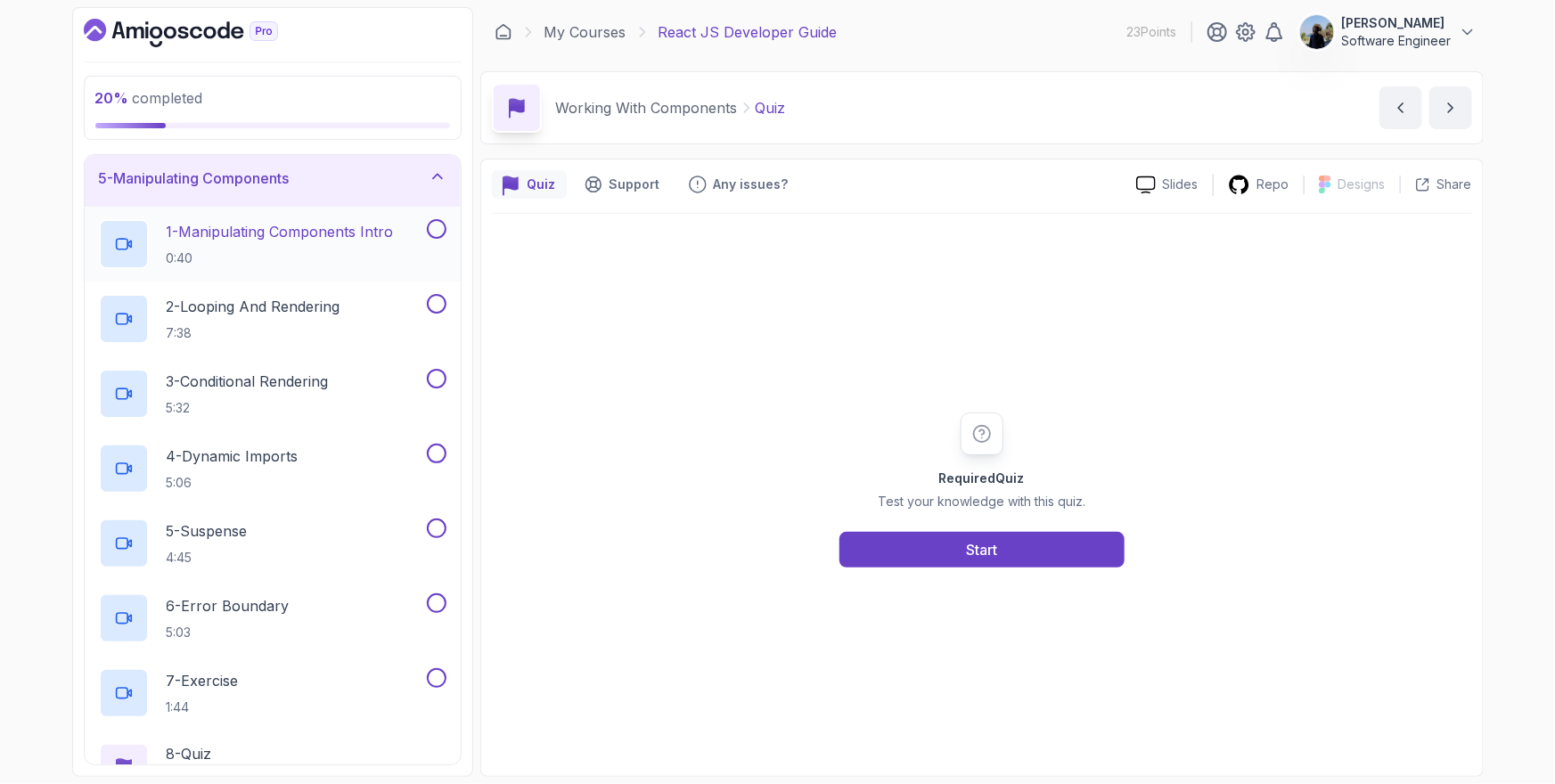
scroll to position [236, 0]
click at [295, 233] on p "1 - Manipulating Components Intro" at bounding box center [280, 233] width 227 height 21
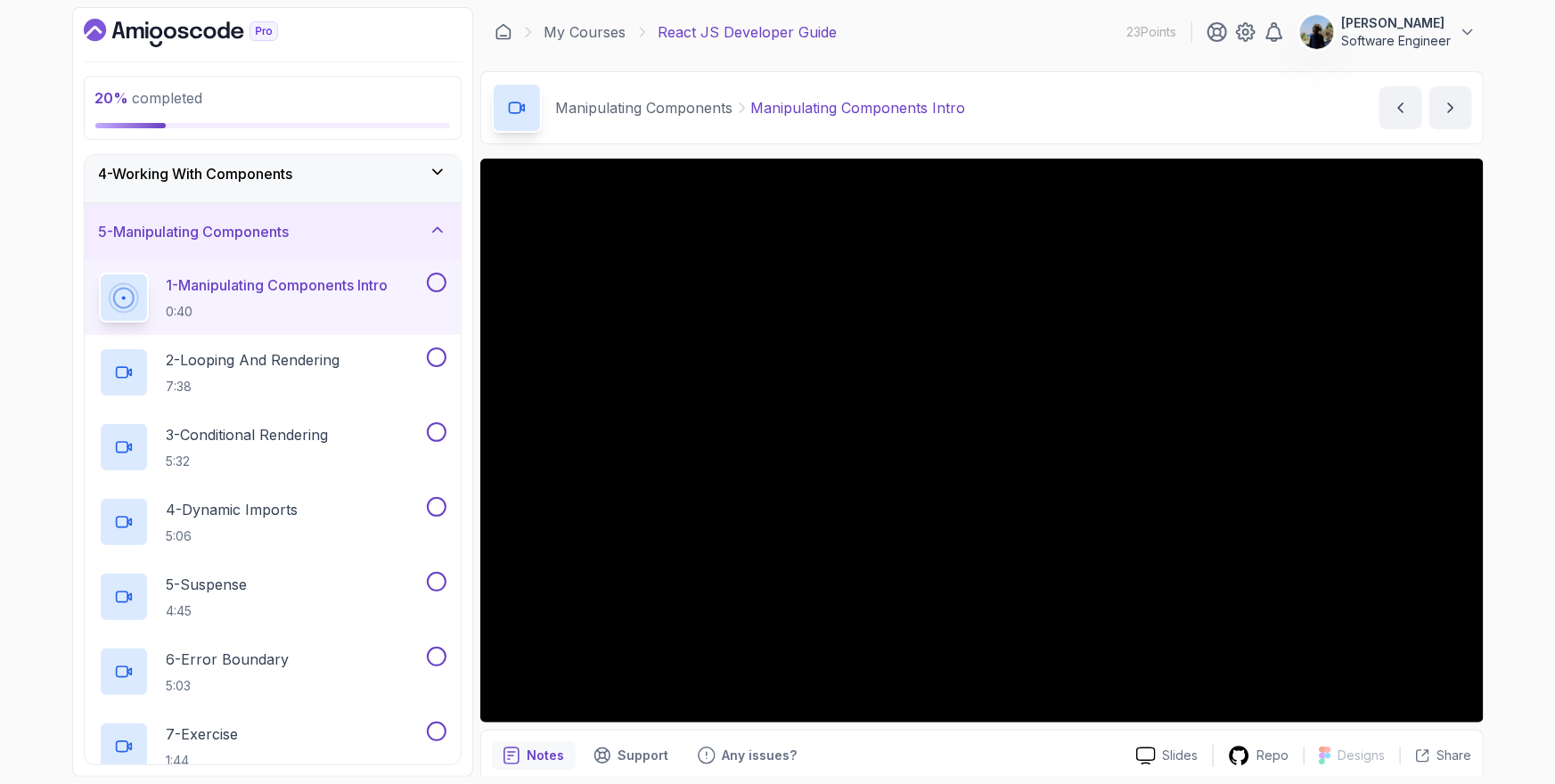
scroll to position [72, 0]
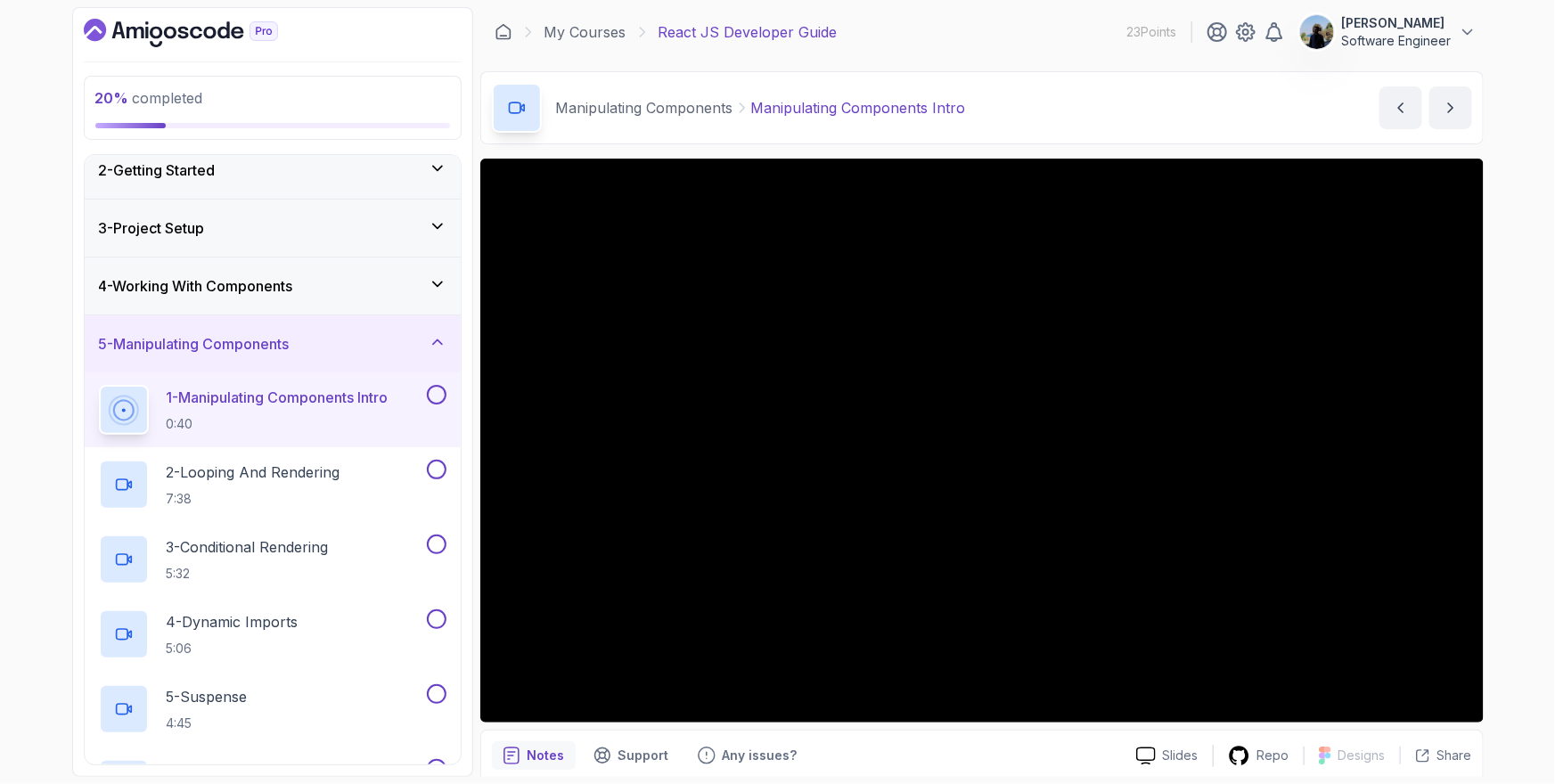
click at [144, 309] on div "4 - Working With Components" at bounding box center [273, 286] width 376 height 57
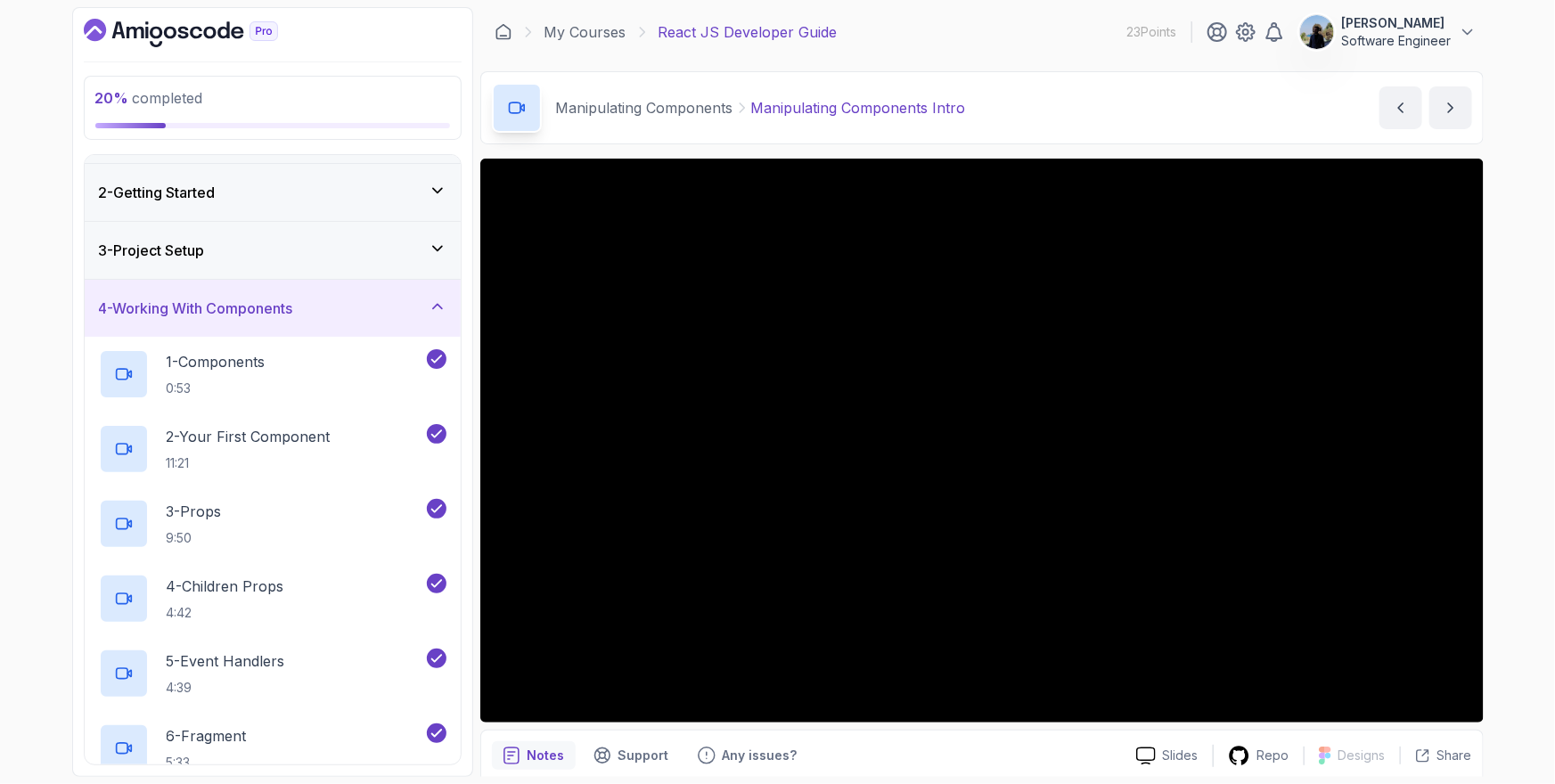
scroll to position [0, 0]
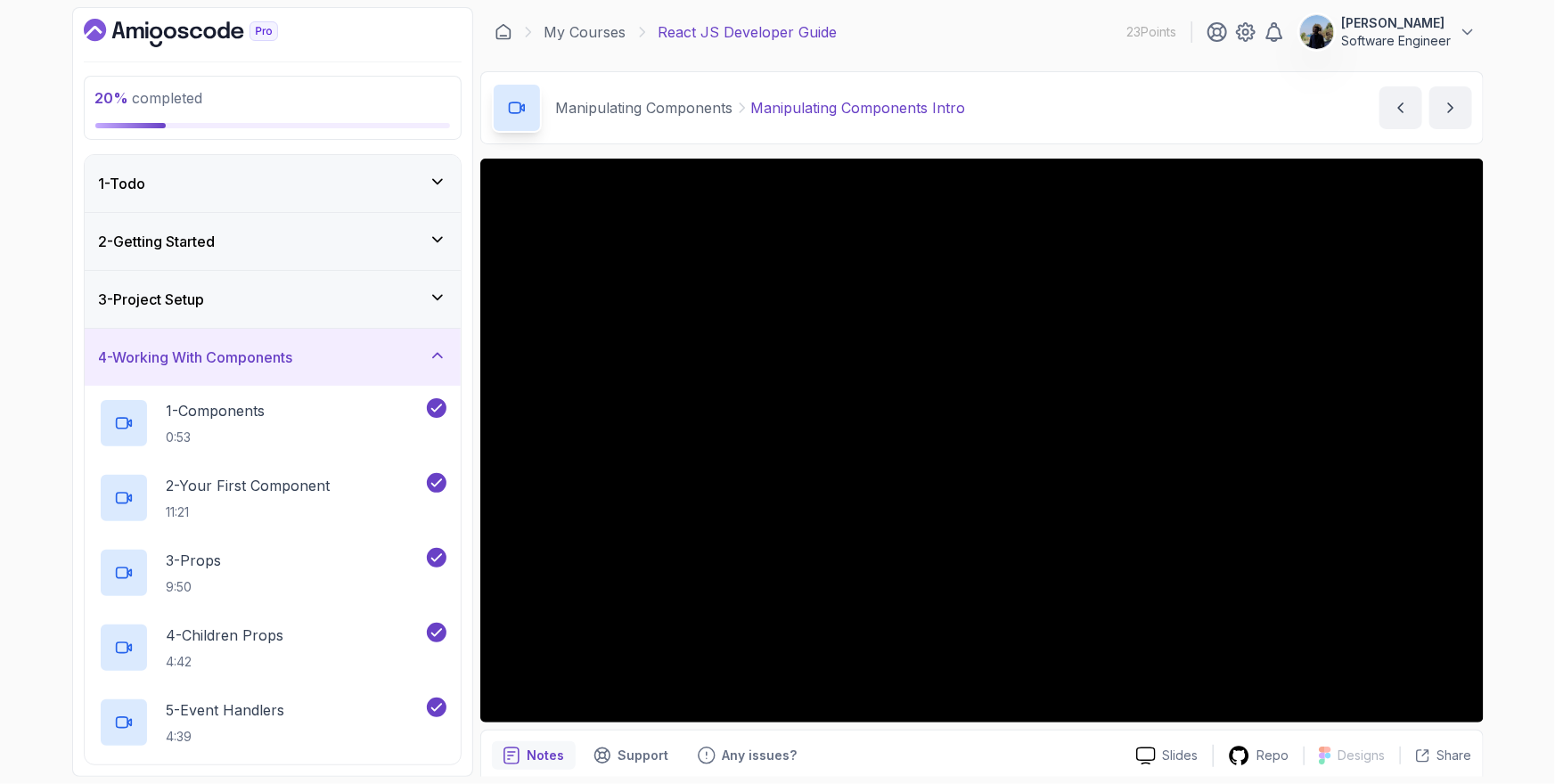
click at [167, 352] on h3 "4 - Working With Components" at bounding box center [195, 357] width 194 height 21
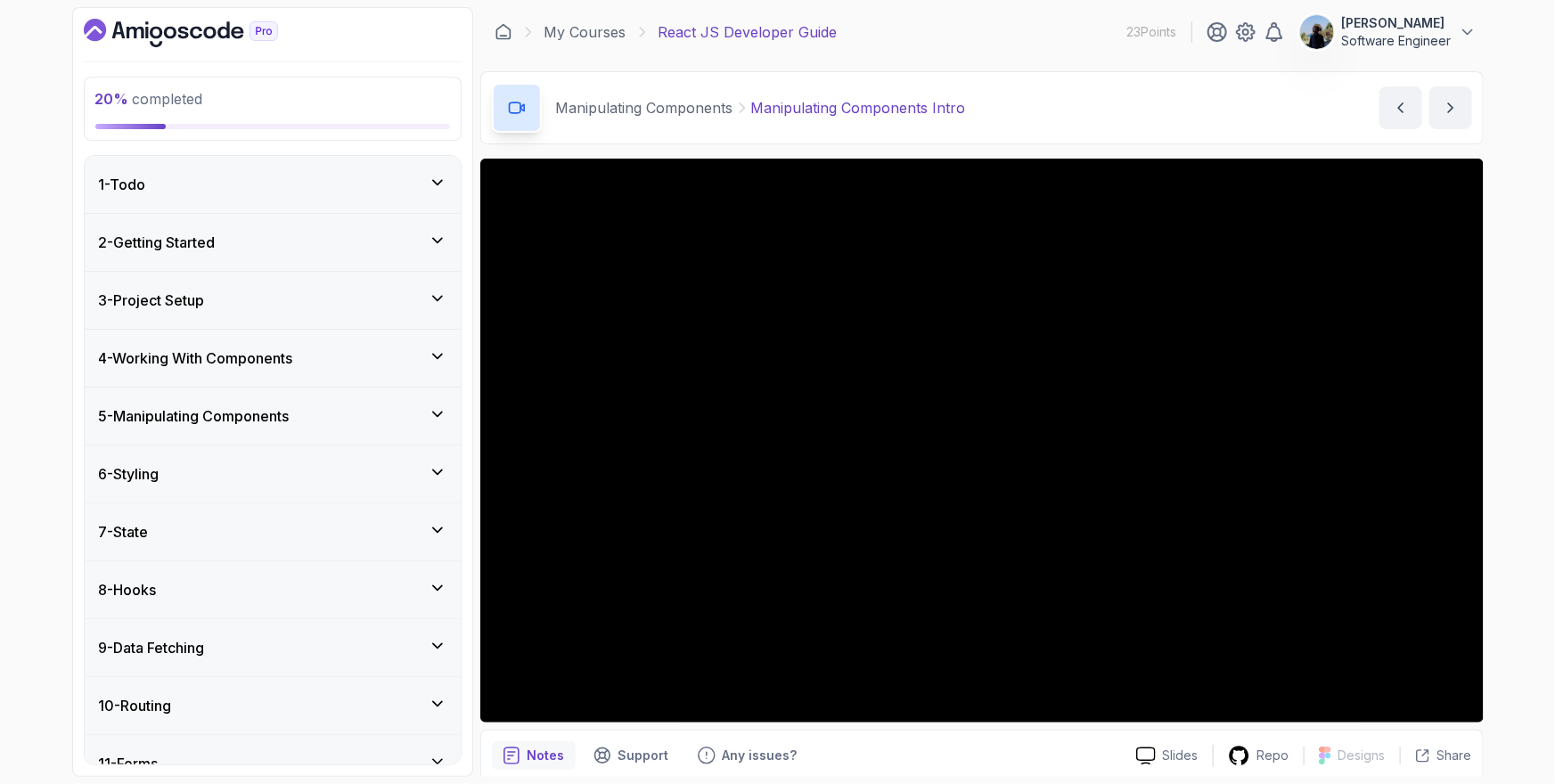
click at [142, 400] on div "5 - Manipulating Components" at bounding box center [273, 416] width 376 height 57
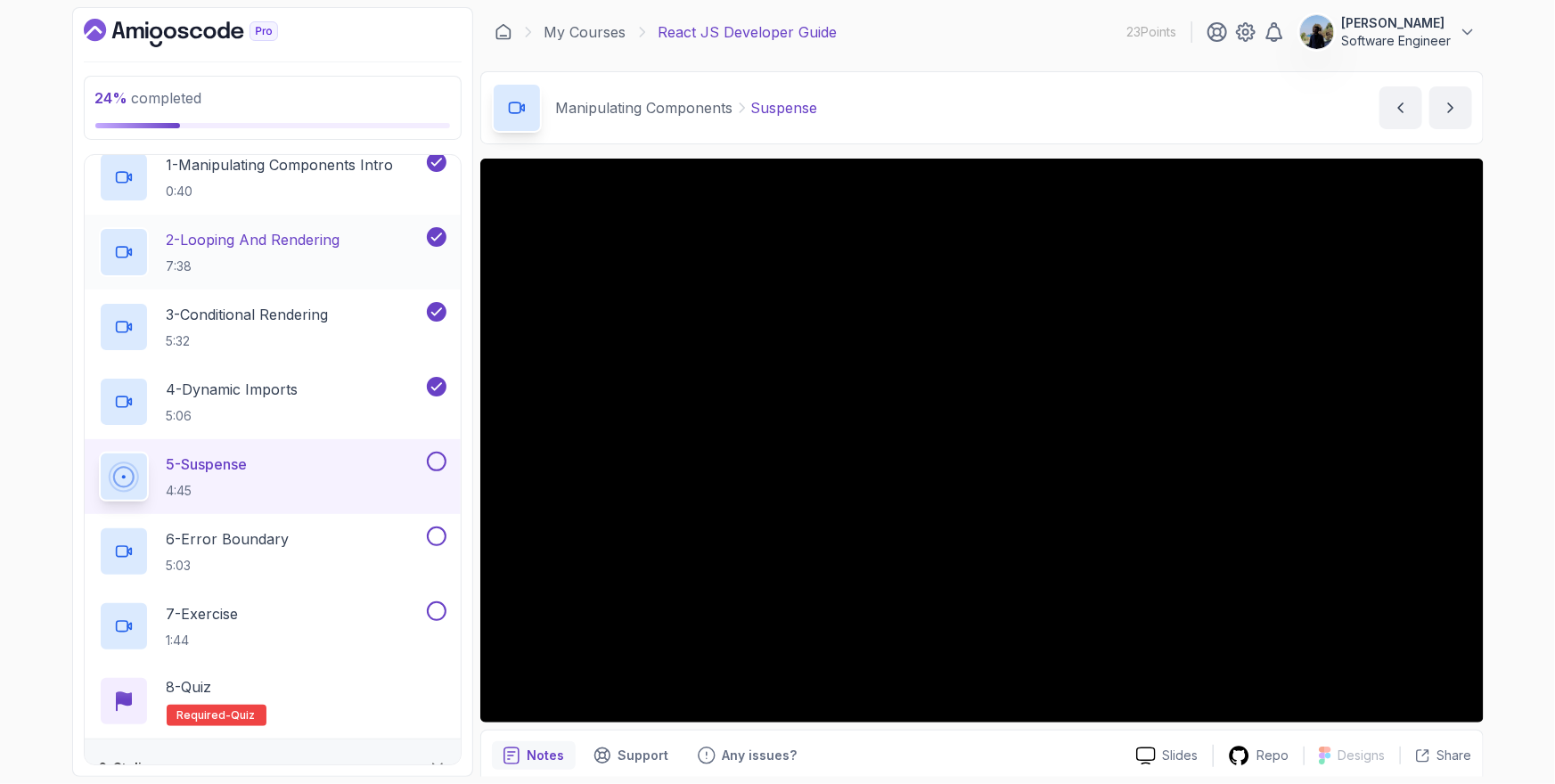
scroll to position [330, 0]
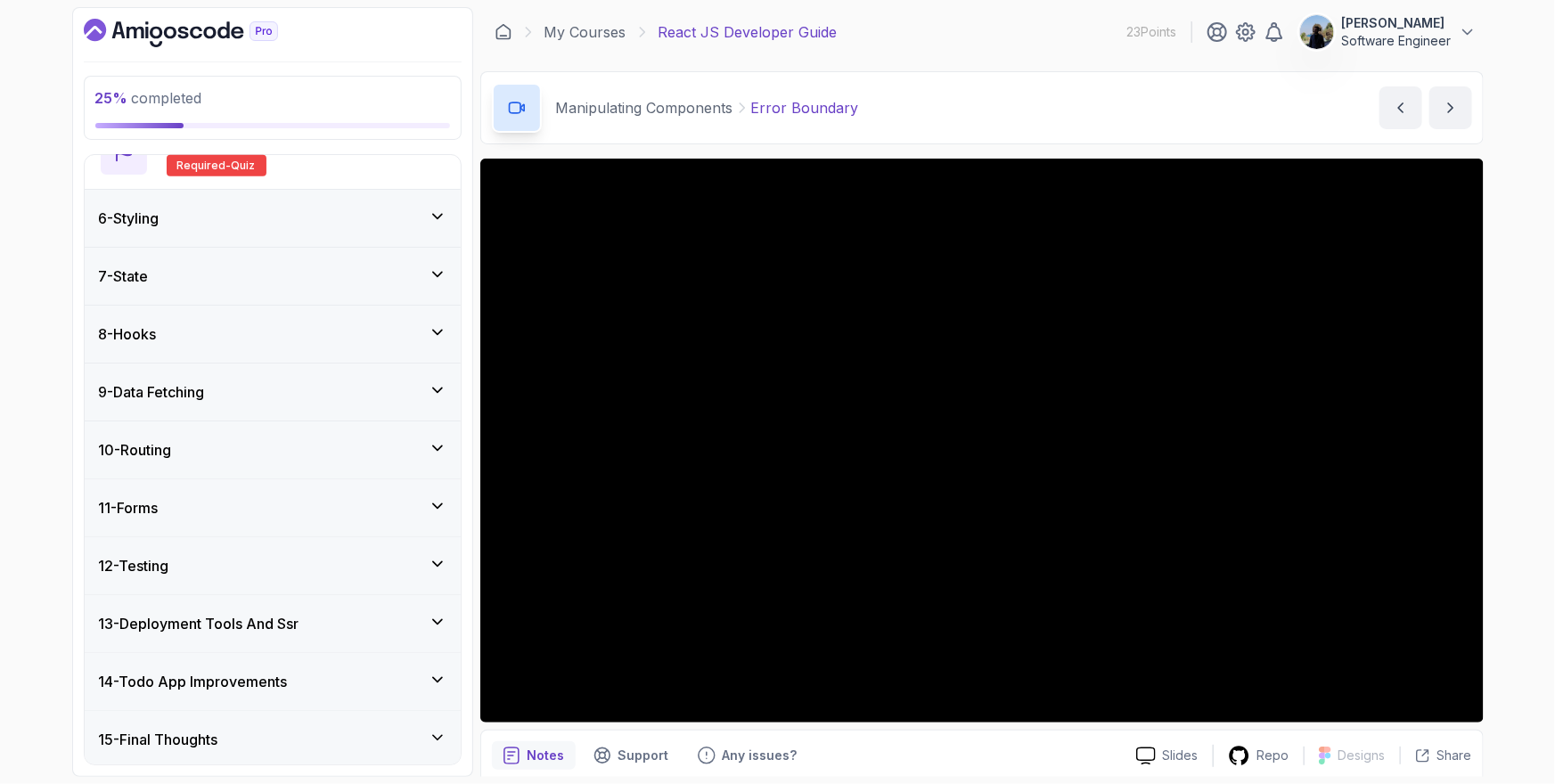
scroll to position [855, 0]
click at [179, 223] on div "6 - Styling" at bounding box center [272, 217] width 347 height 21
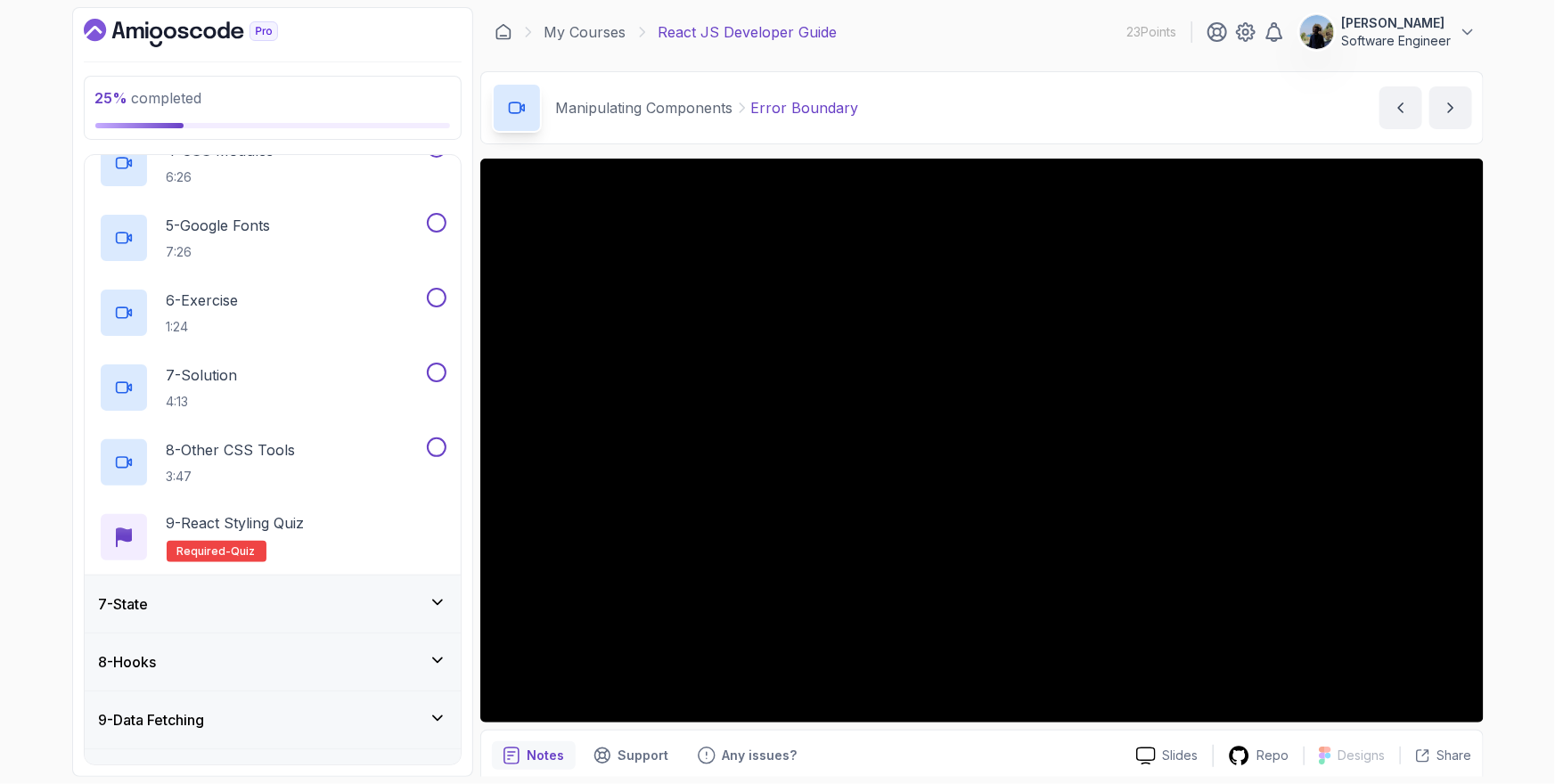
click at [174, 612] on div "7 - State" at bounding box center [272, 604] width 347 height 21
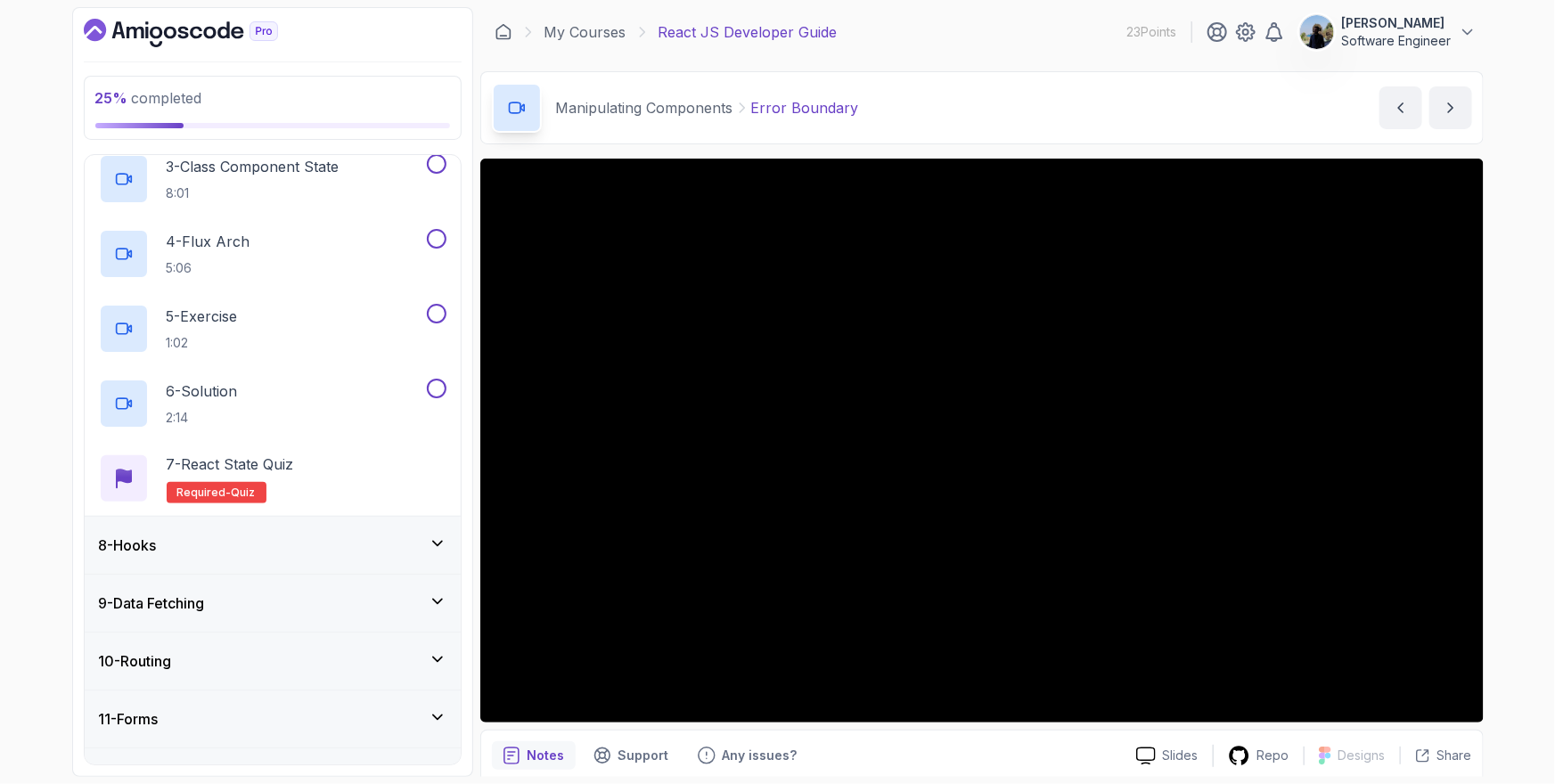
click at [157, 547] on h3 "8 - Hooks" at bounding box center [127, 545] width 58 height 21
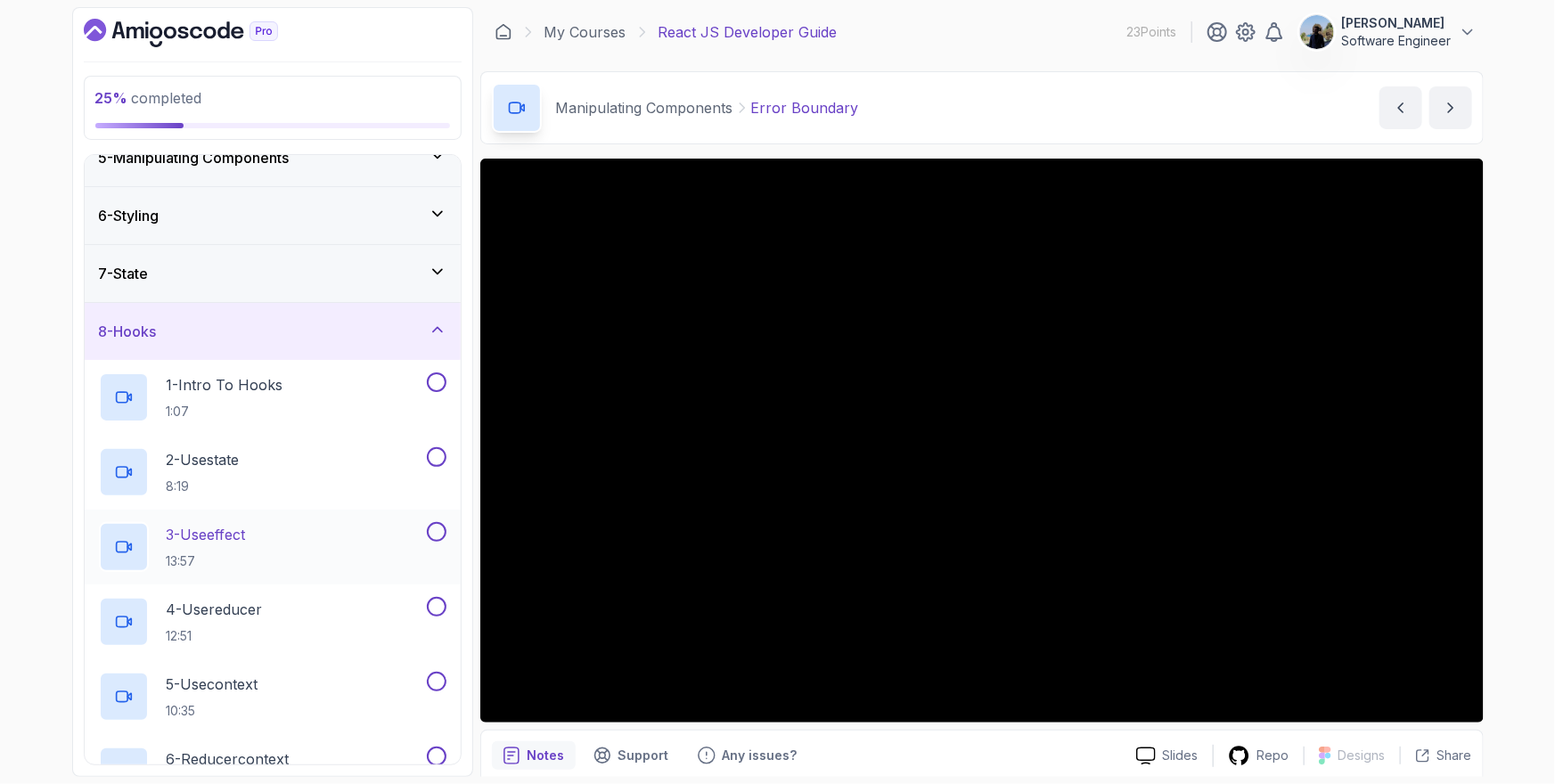
scroll to position [712, 0]
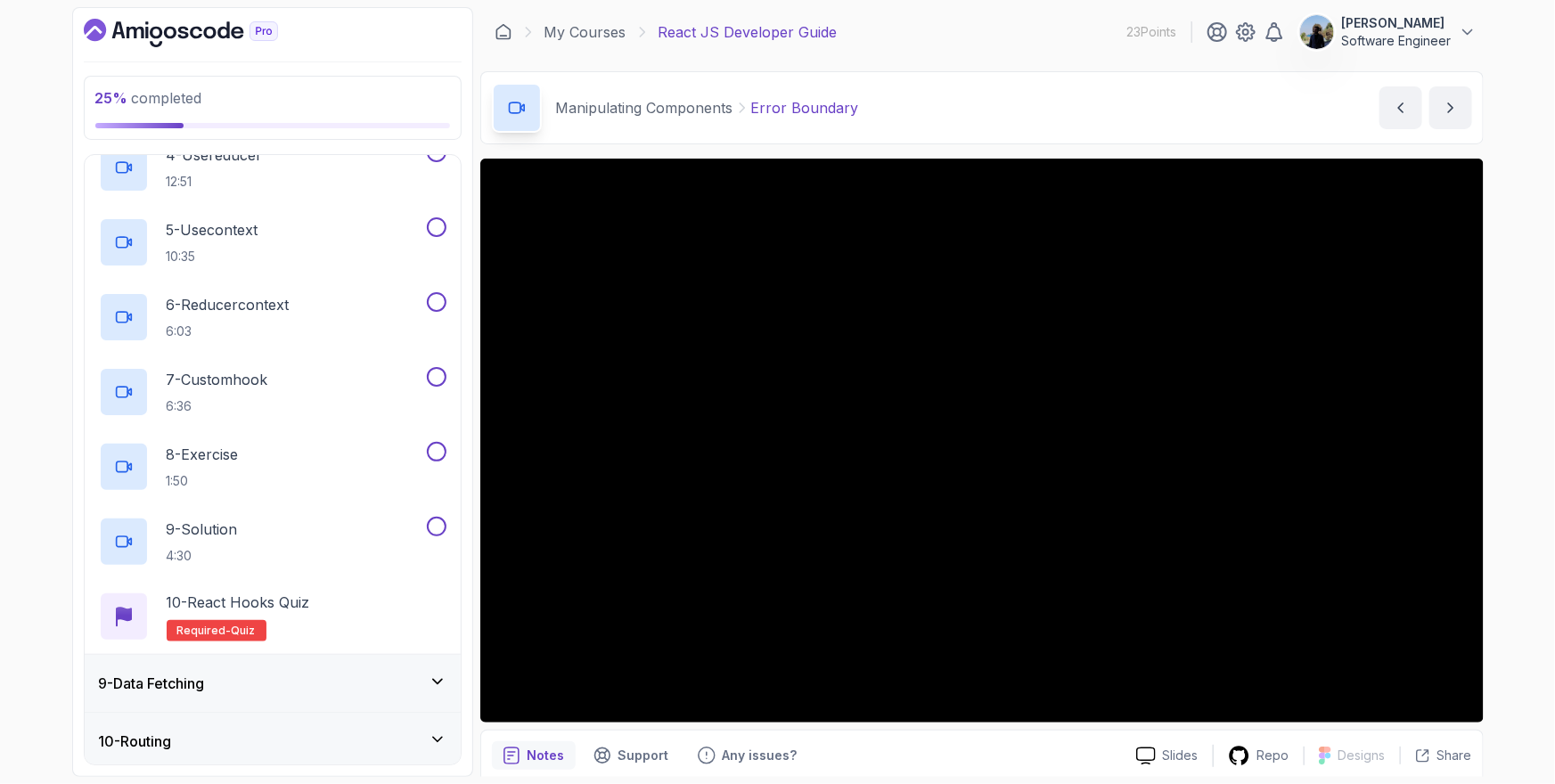
click at [140, 678] on h3 "9 - Data Fetching" at bounding box center [151, 683] width 106 height 21
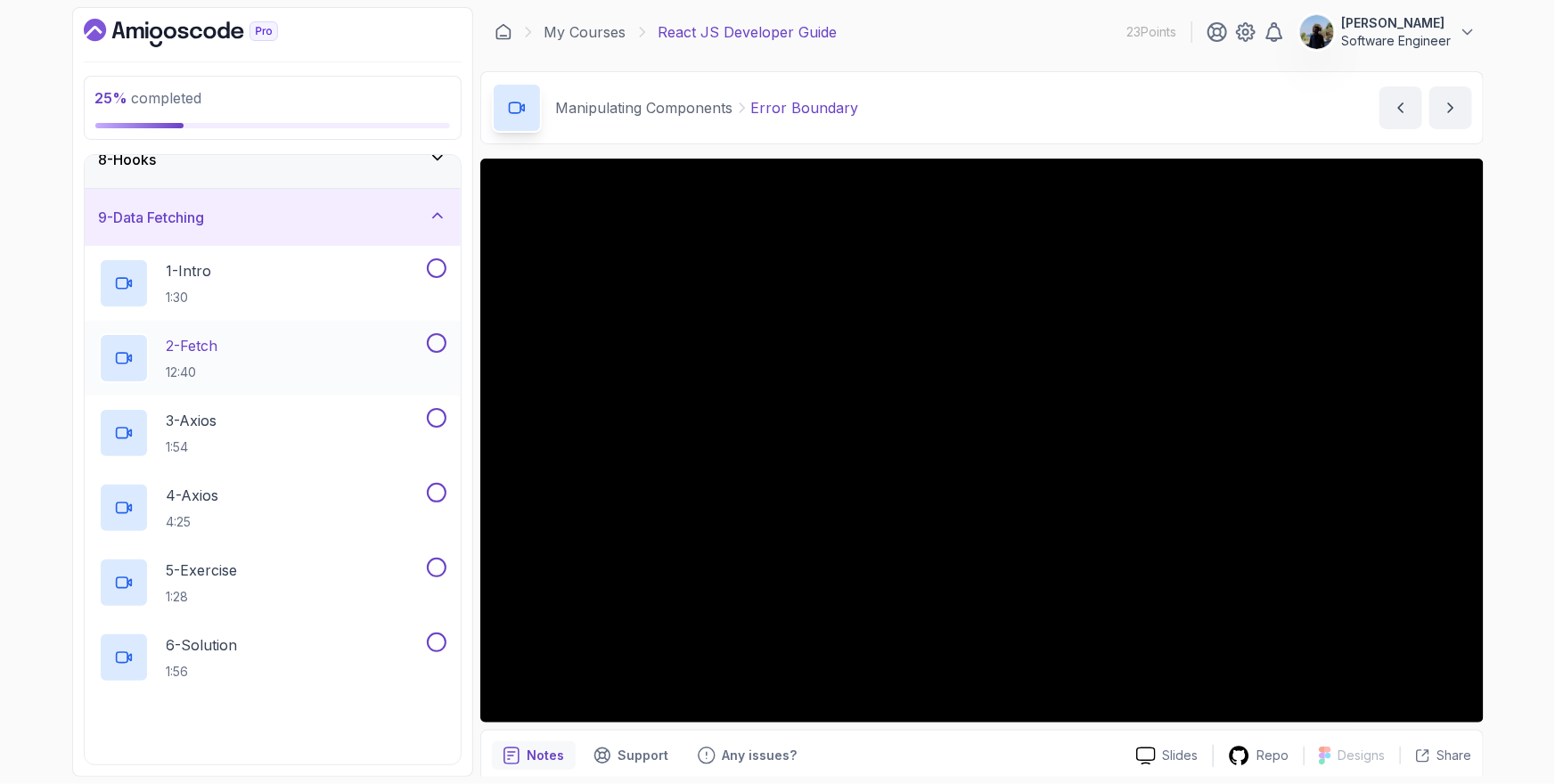
scroll to position [780, 0]
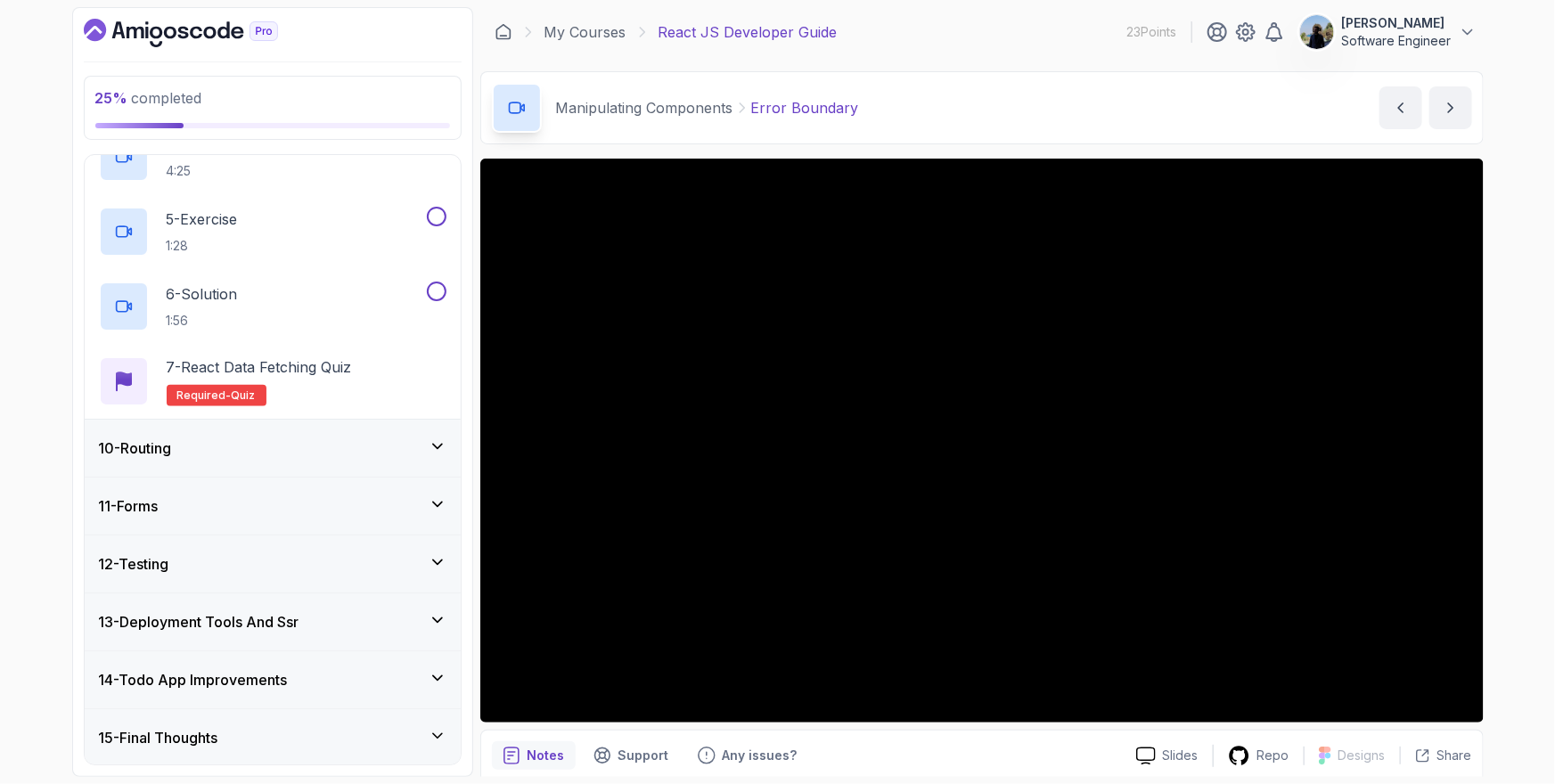
click at [213, 445] on div "10 - Routing" at bounding box center [272, 448] width 347 height 21
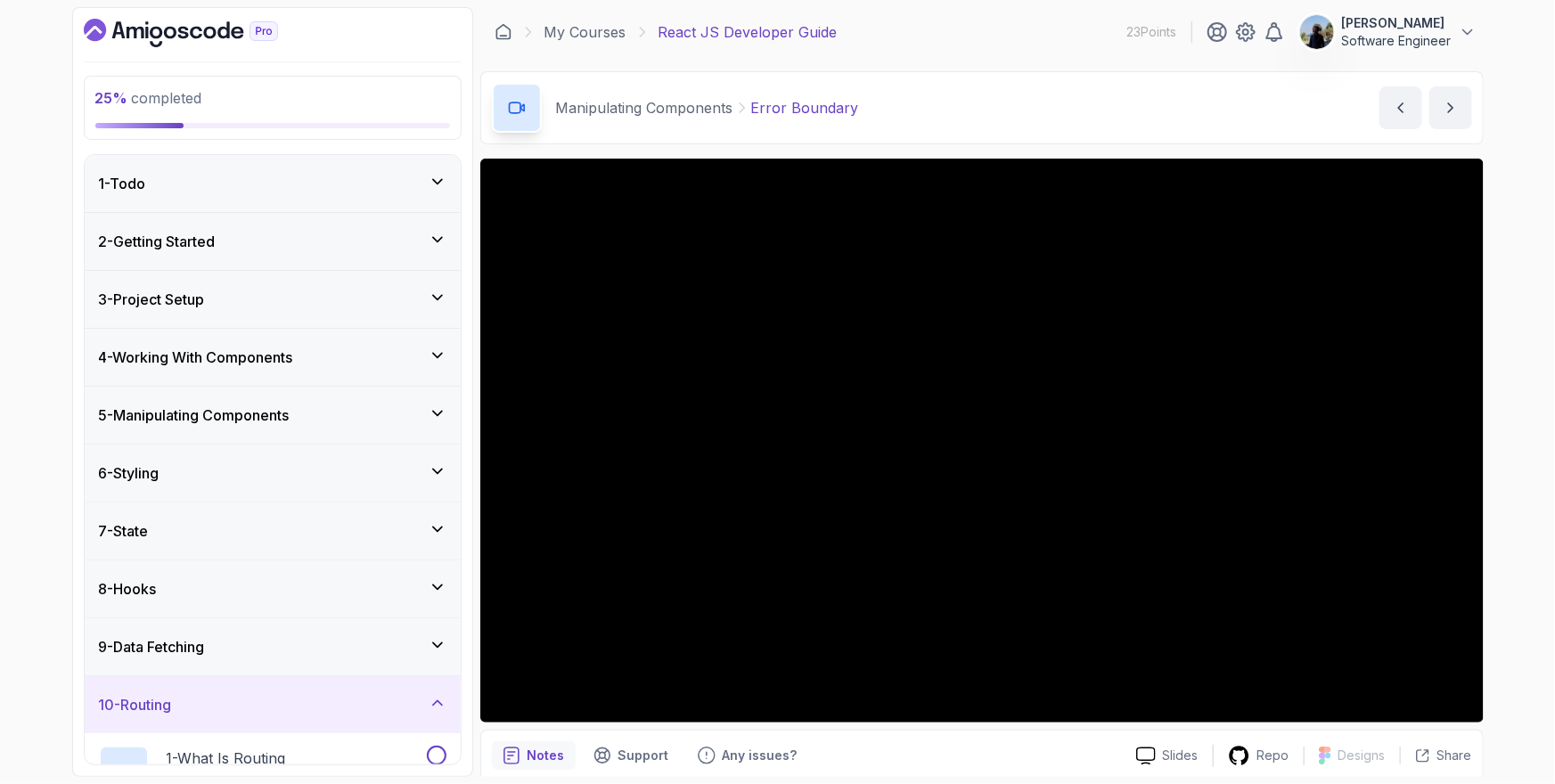
scroll to position [0, 0]
click at [224, 420] on h3 "5 - Manipulating Components" at bounding box center [193, 415] width 191 height 21
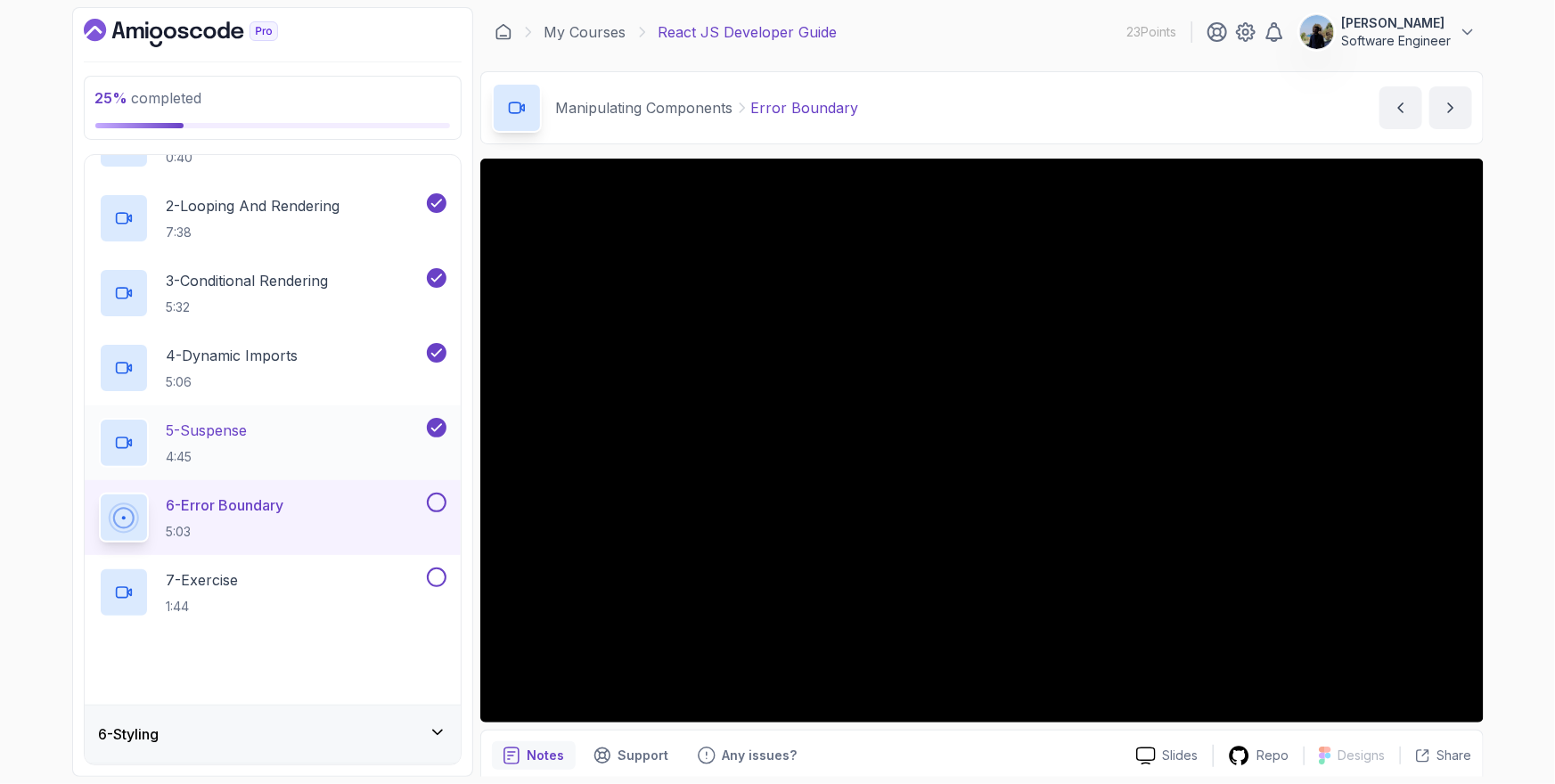
scroll to position [354, 0]
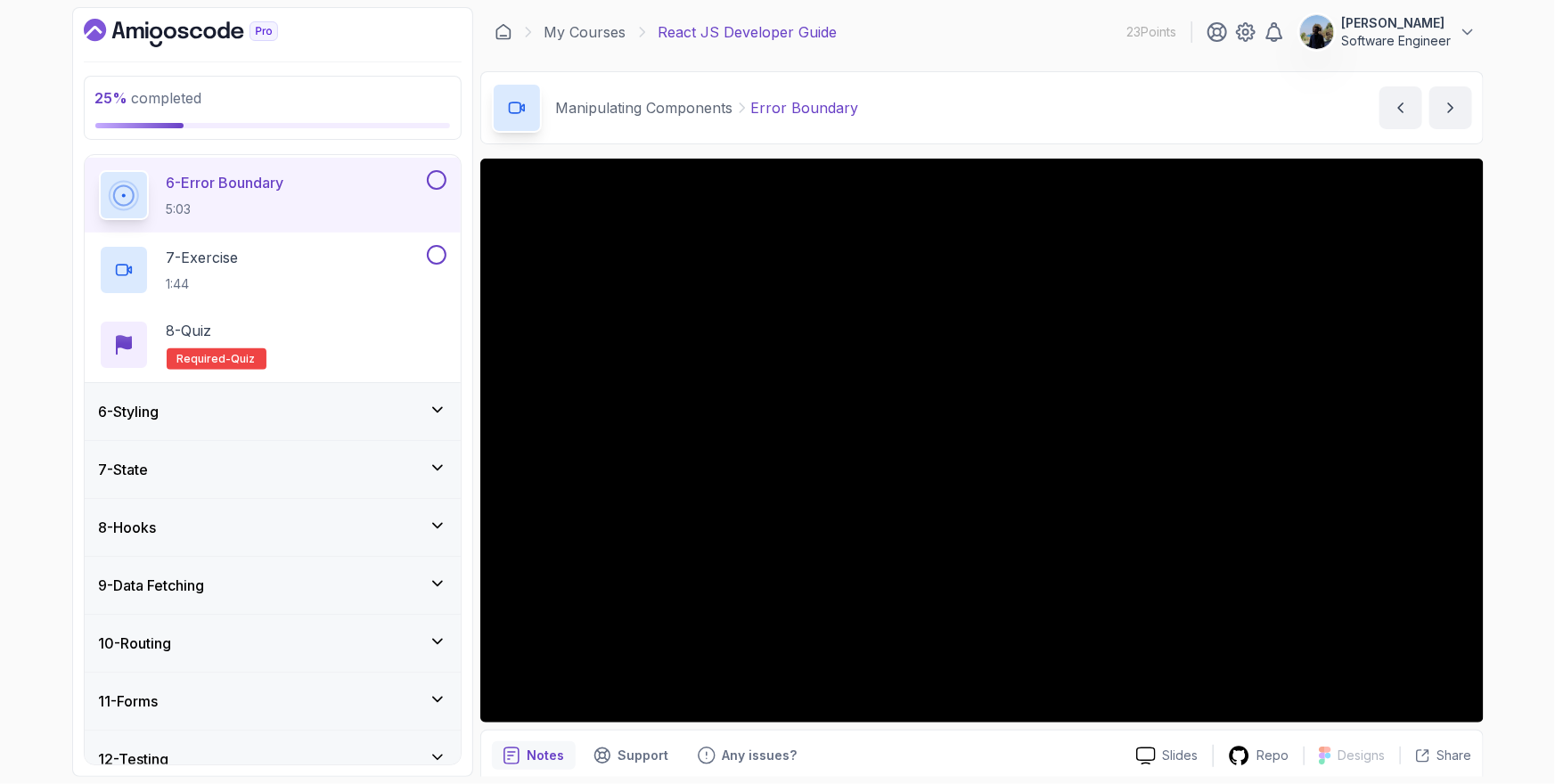
click at [176, 404] on div "6 - Styling" at bounding box center [272, 412] width 347 height 21
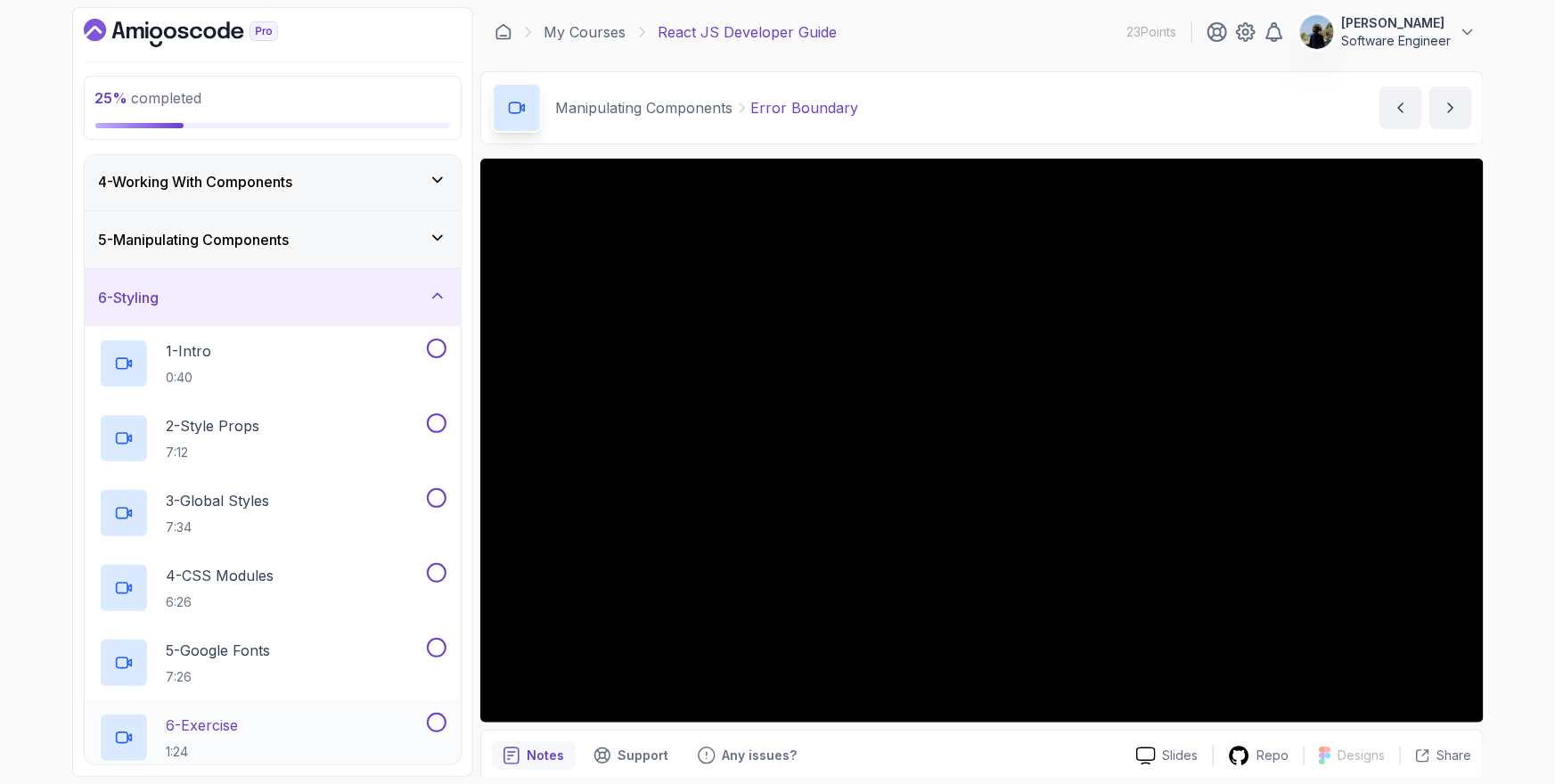
scroll to position [142, 0]
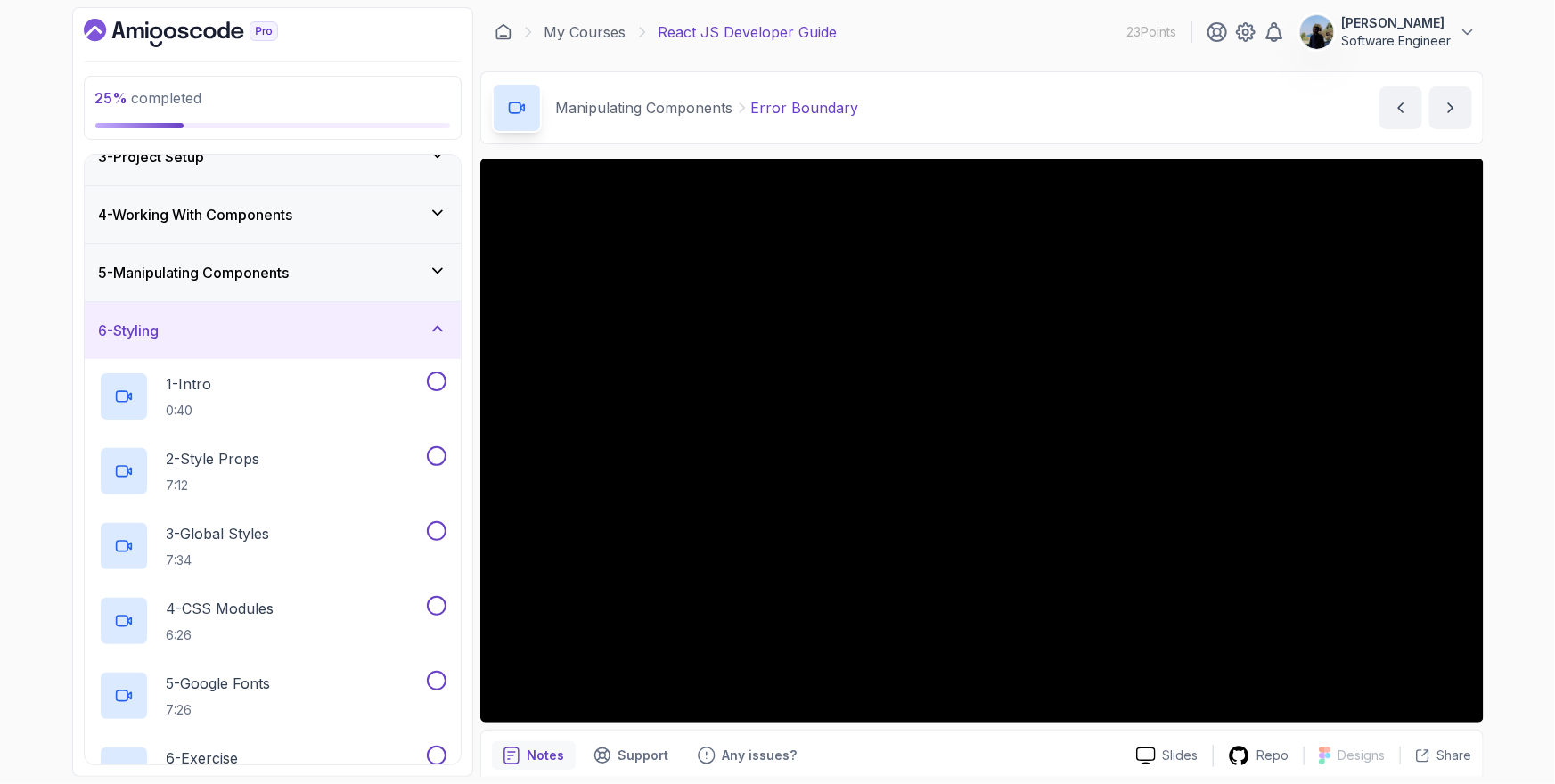
click at [174, 337] on div "6 - Styling" at bounding box center [272, 330] width 347 height 21
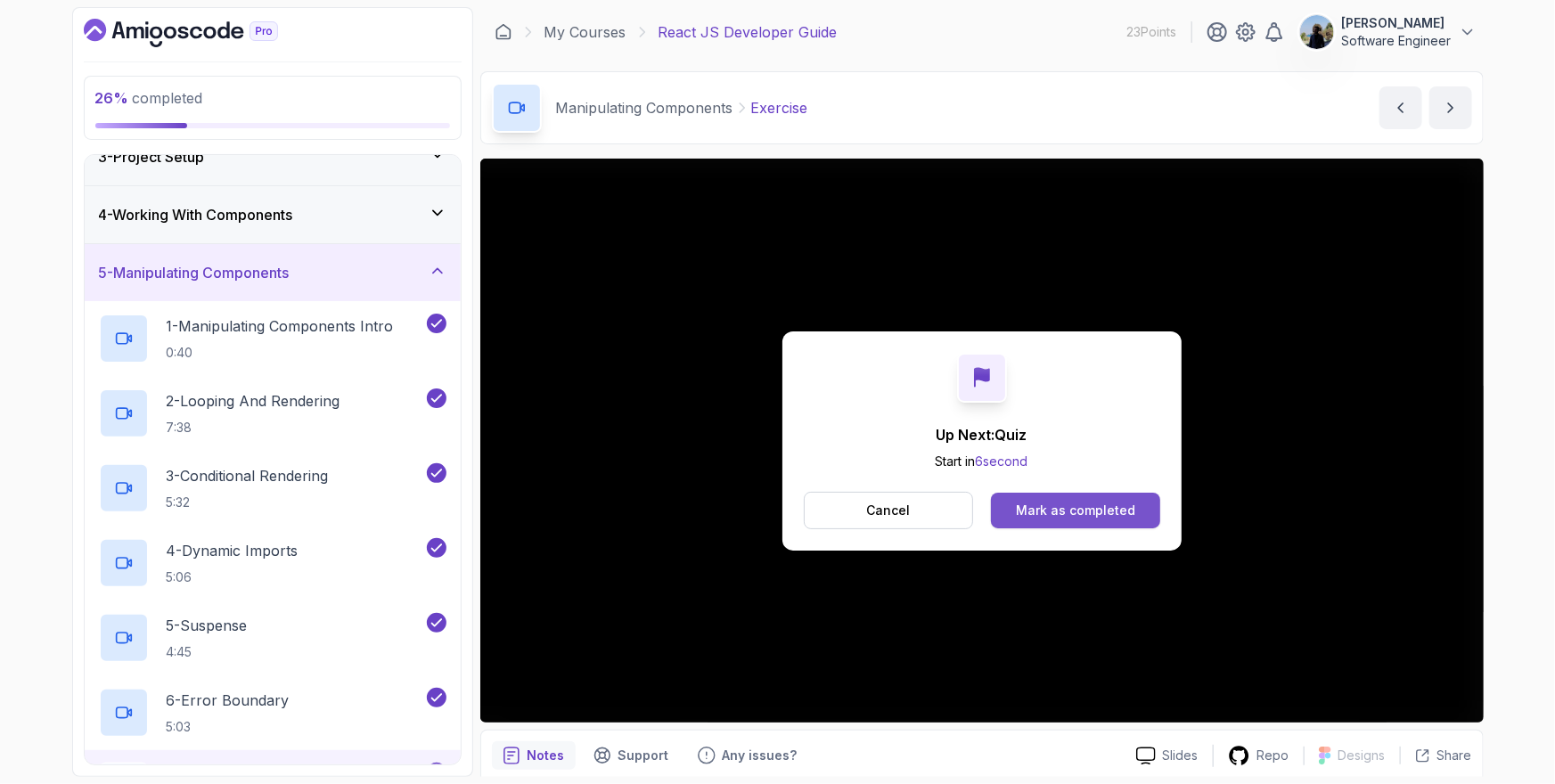
click at [1036, 499] on button "Mark as completed" at bounding box center [1075, 510] width 168 height 36
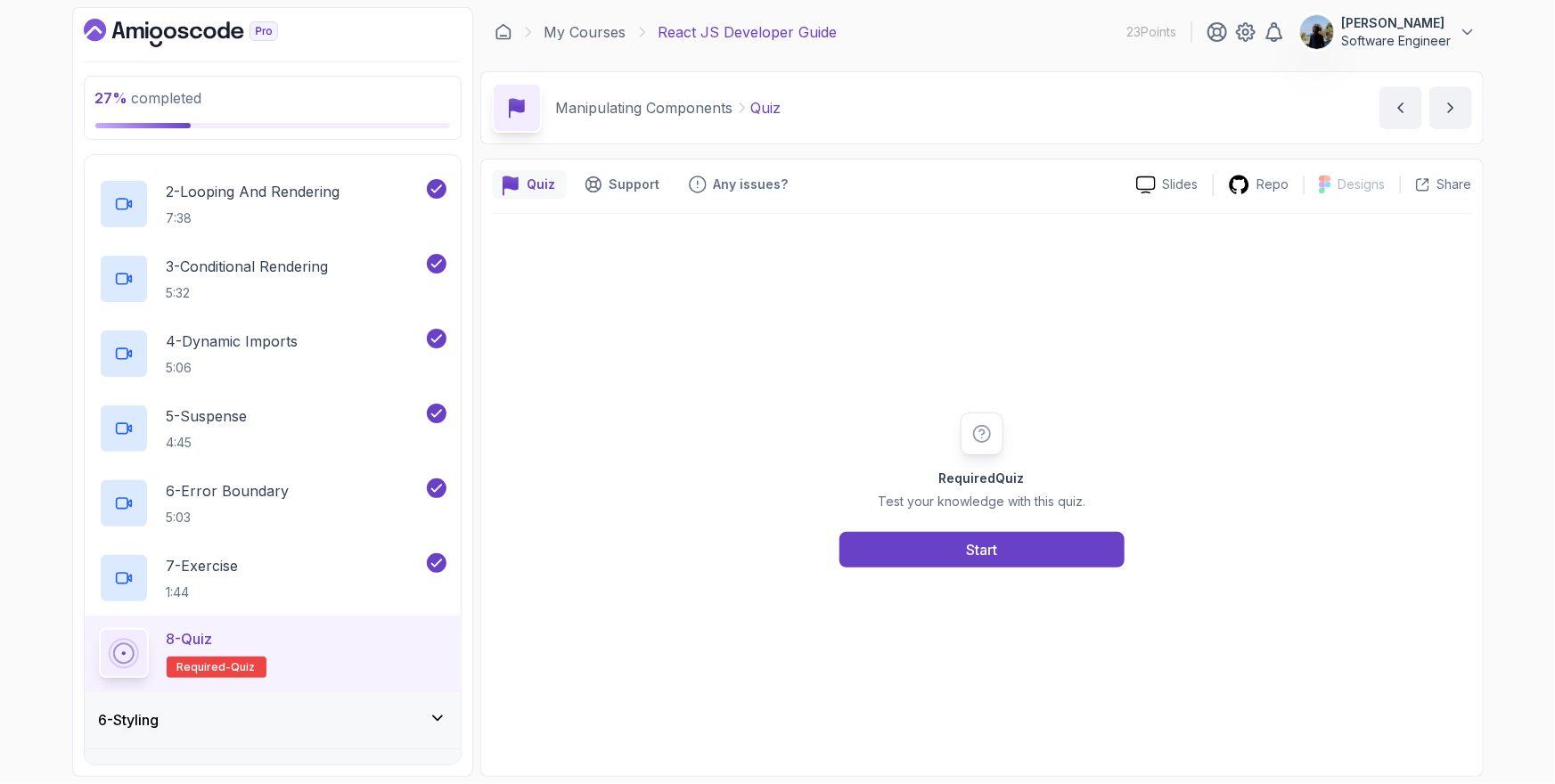
scroll to position [444, 0]
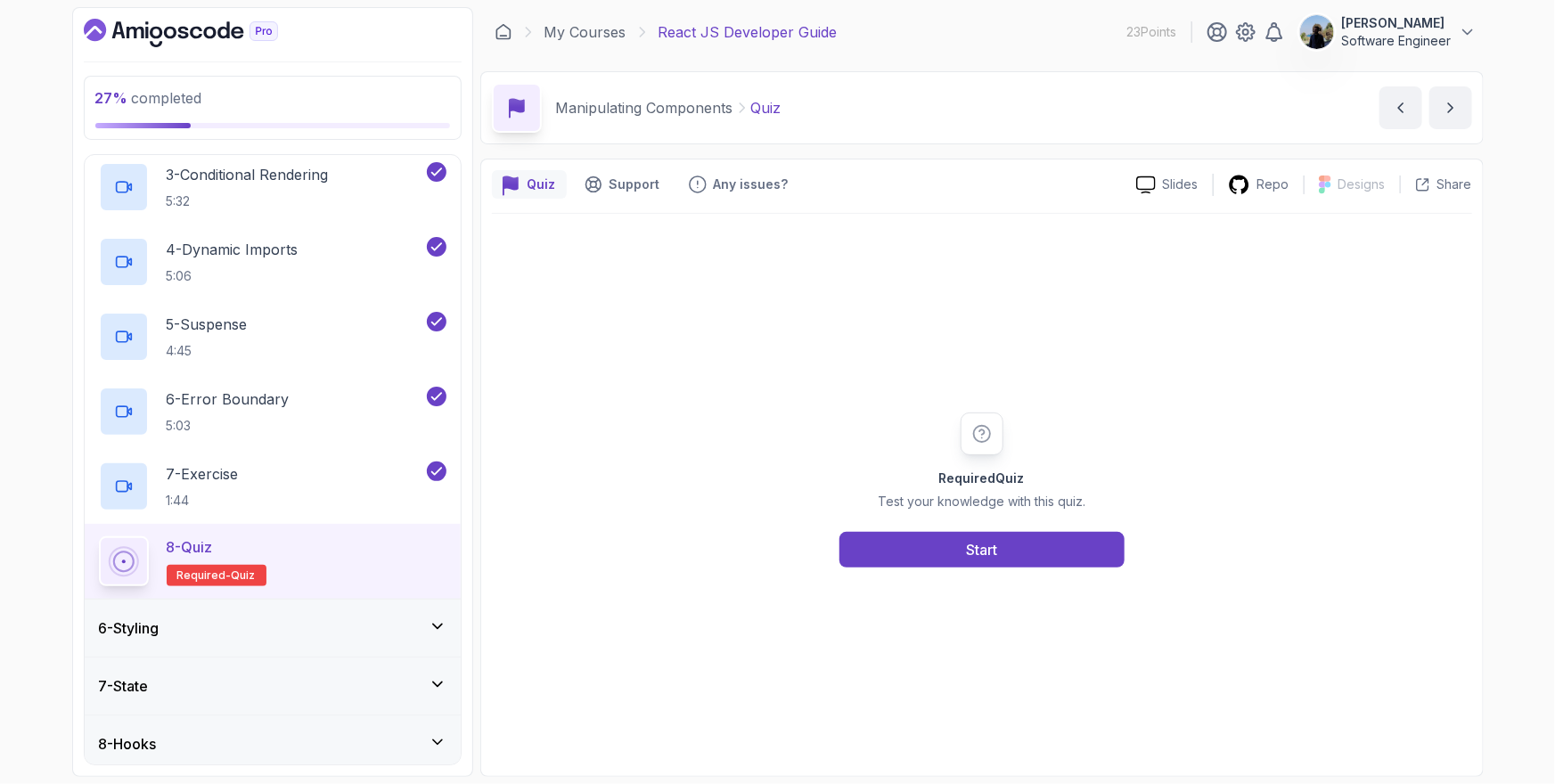
click at [389, 623] on div "6 - Styling" at bounding box center [272, 628] width 347 height 21
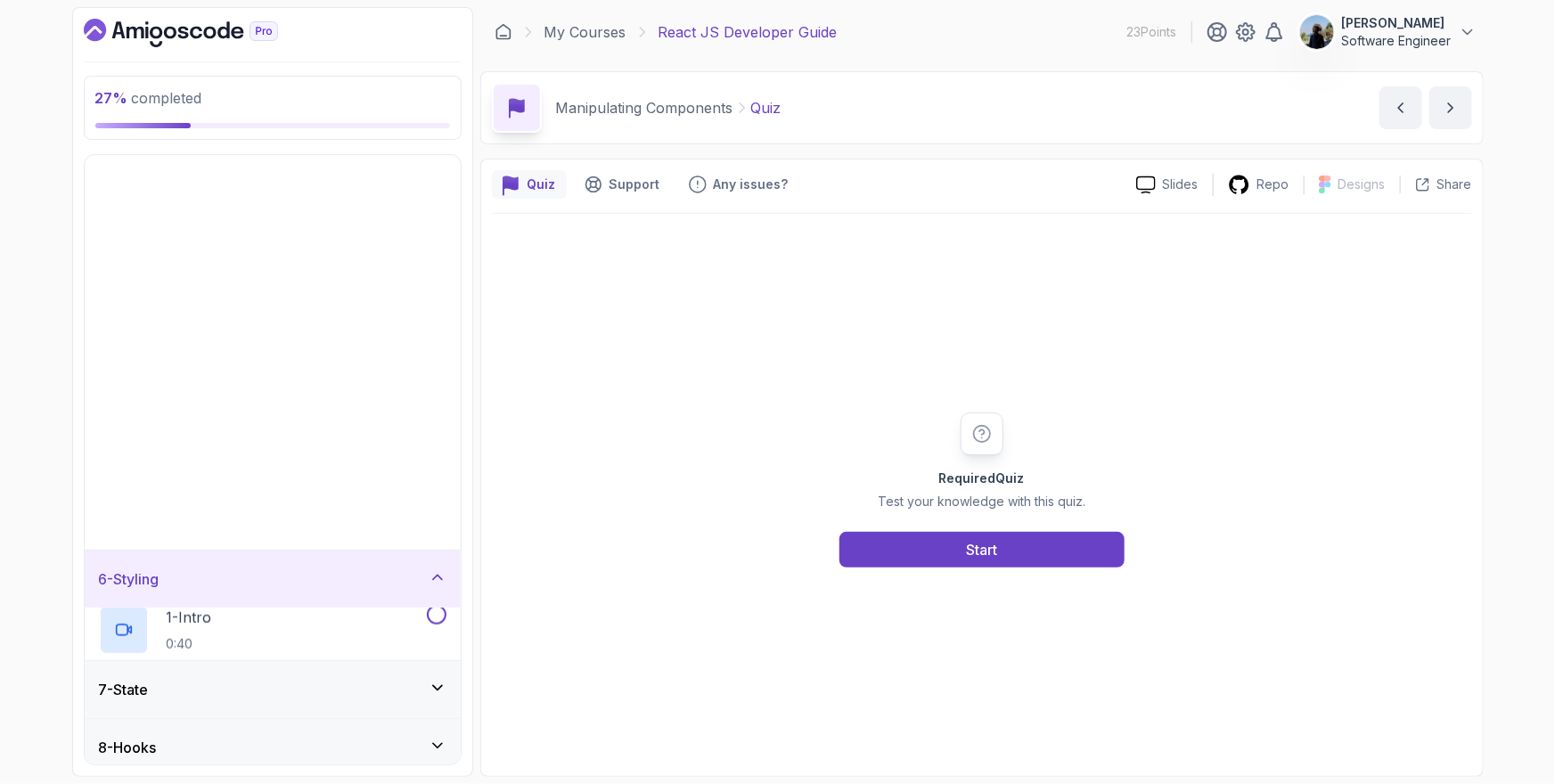
scroll to position [258, 0]
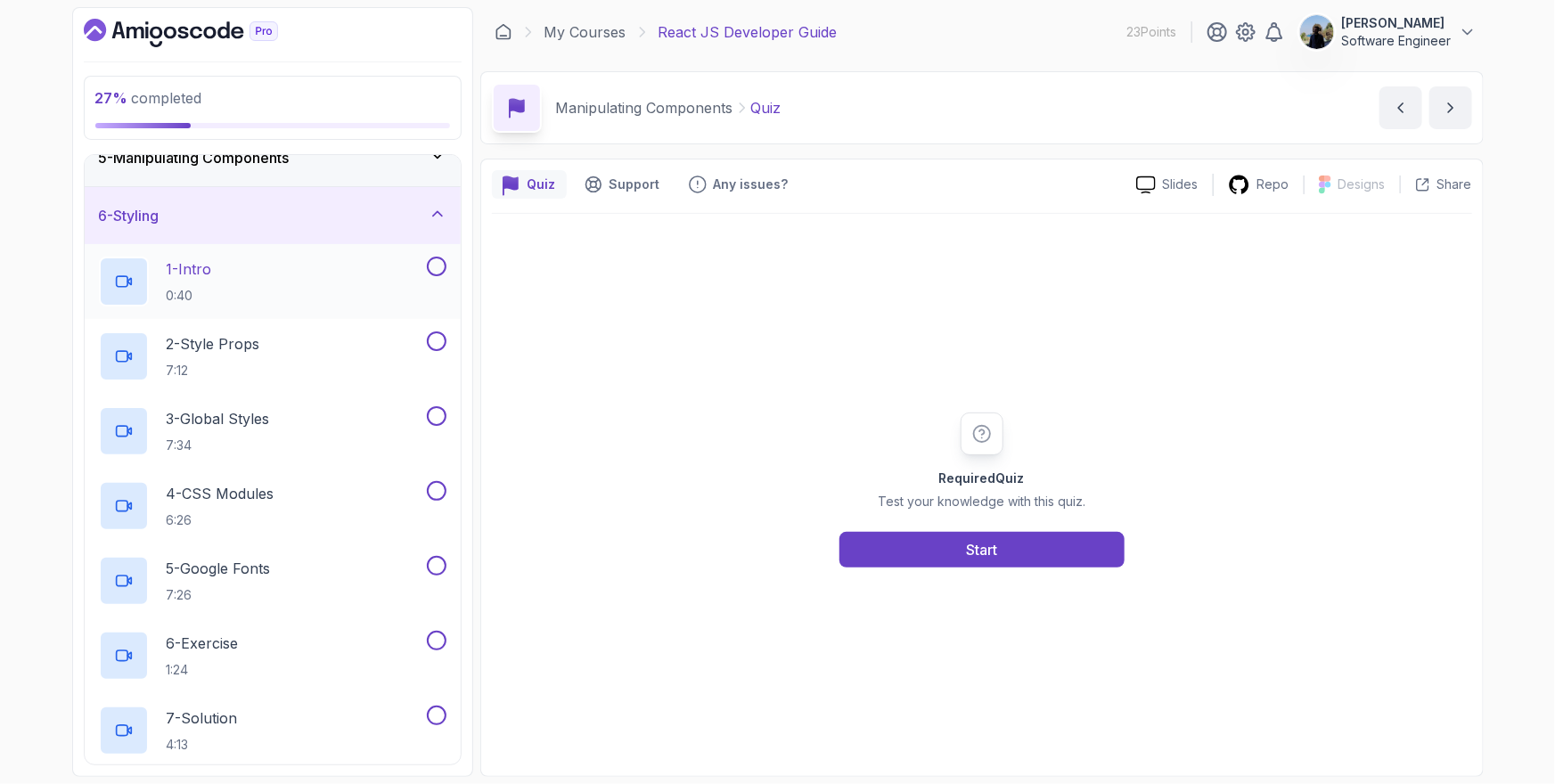
click at [299, 268] on div "1 - Intro 0:40" at bounding box center [261, 282] width 324 height 50
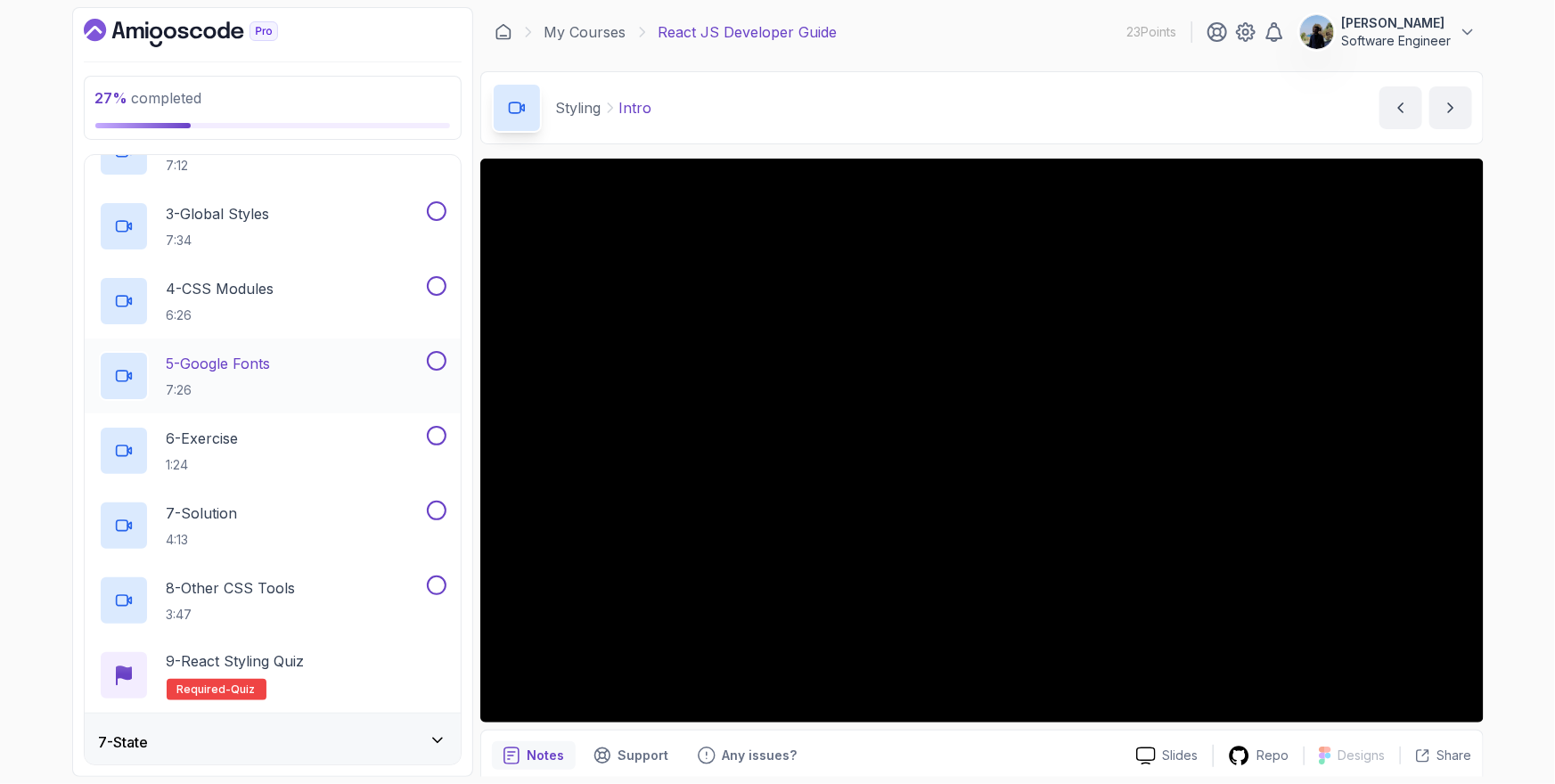
scroll to position [386, 0]
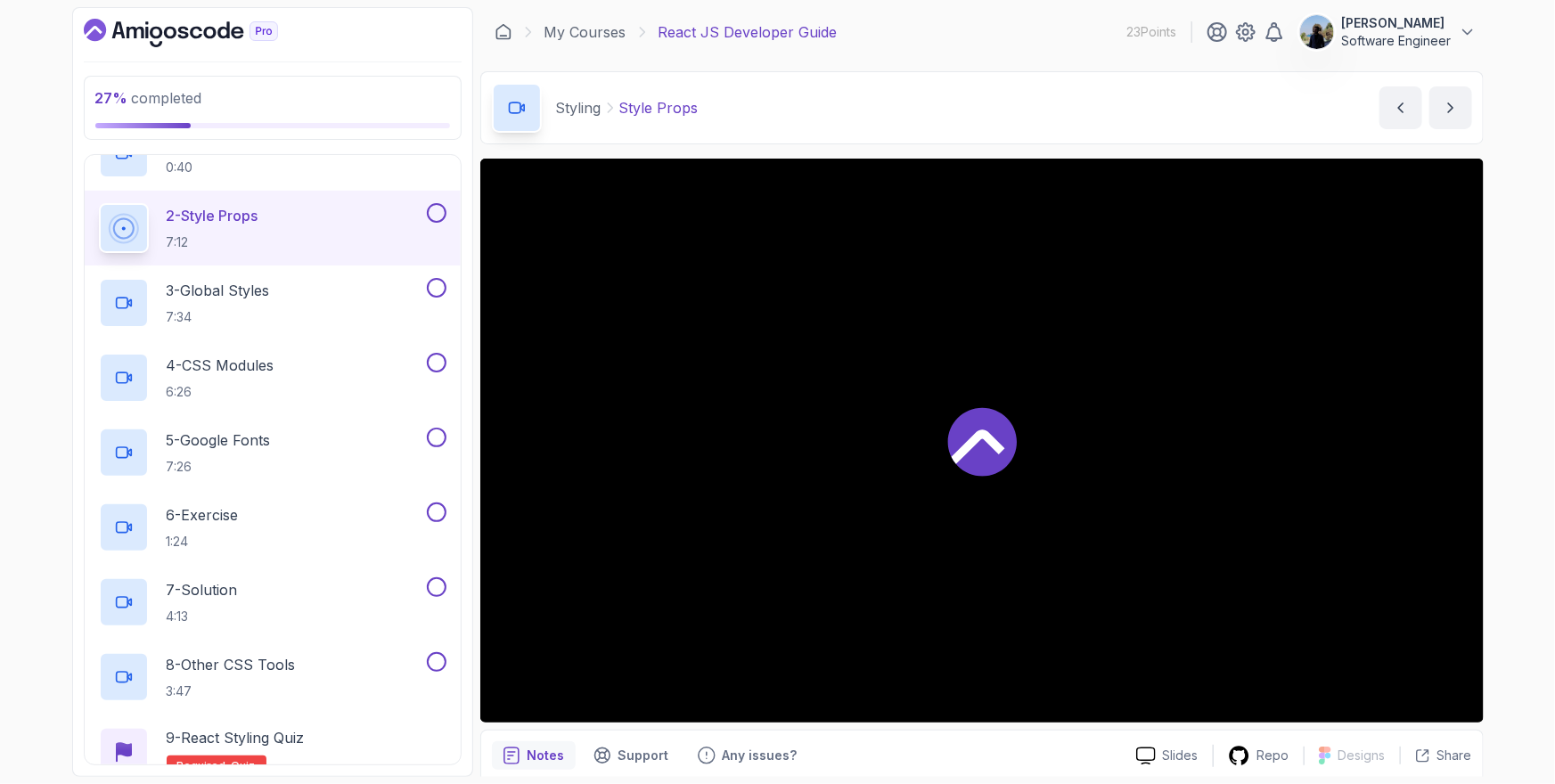
scroll to position [398, 0]
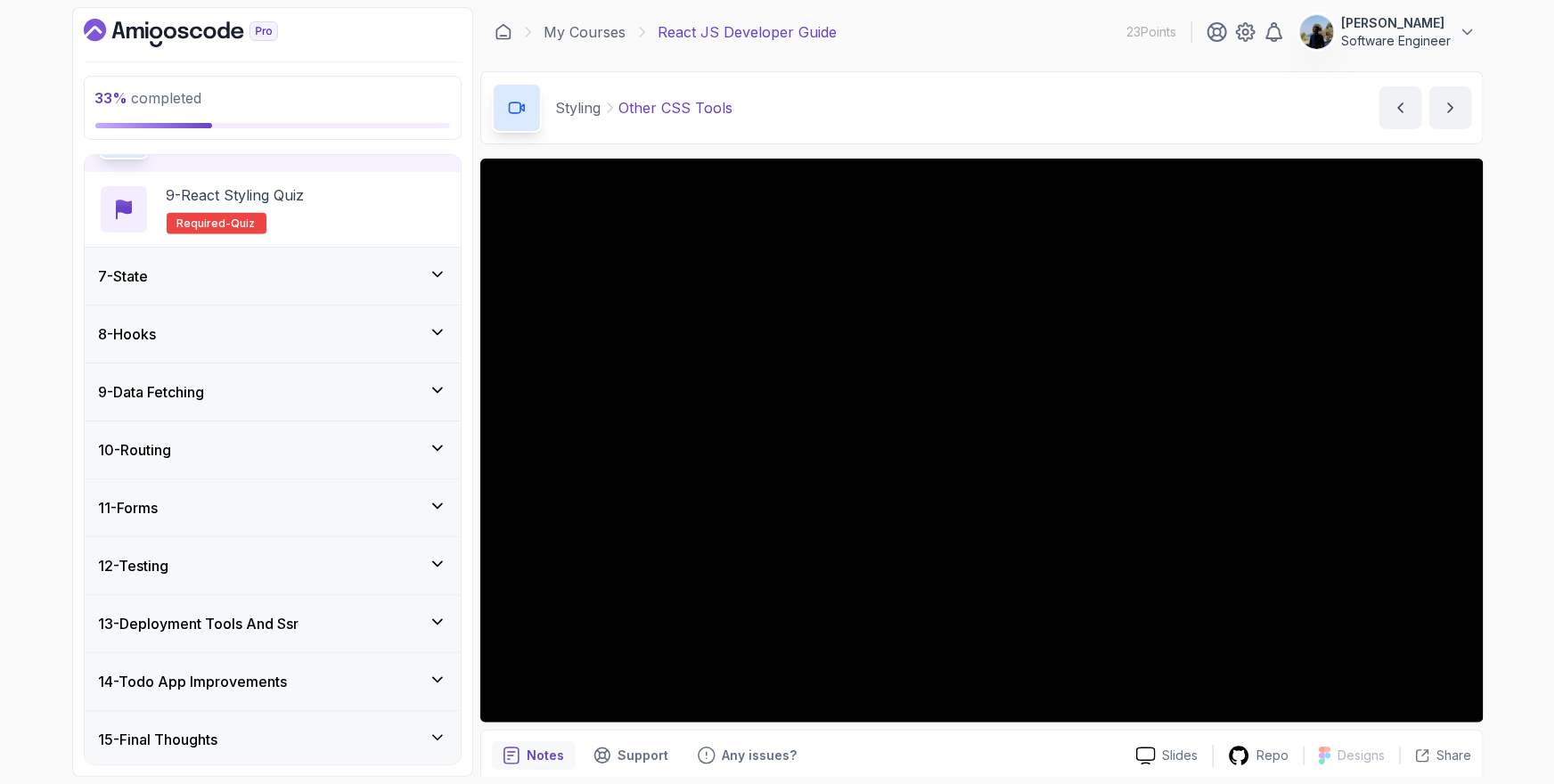
scroll to position [929, 0]
click at [275, 281] on div "7 - State" at bounding box center [272, 276] width 347 height 21
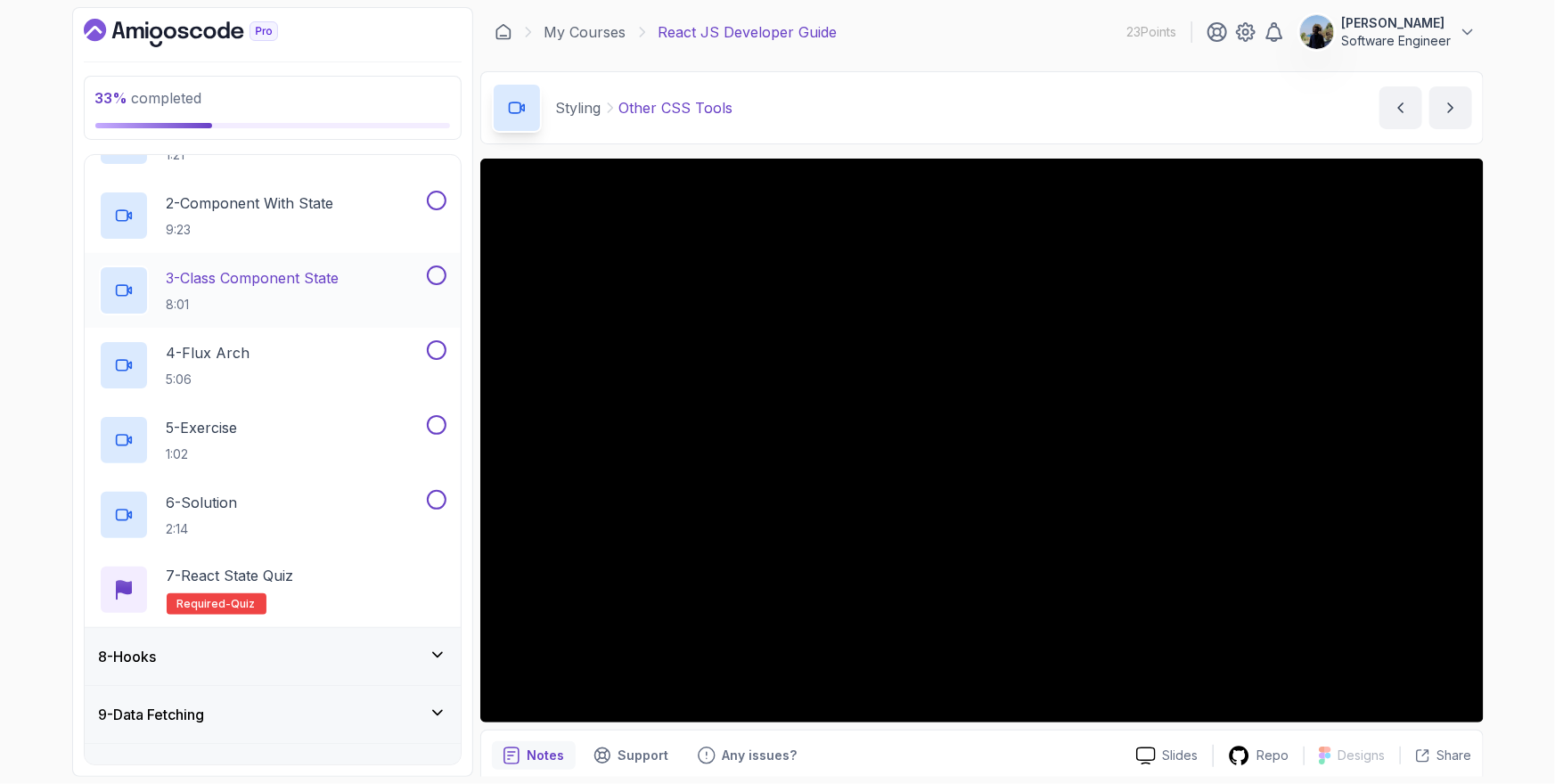
scroll to position [495, 0]
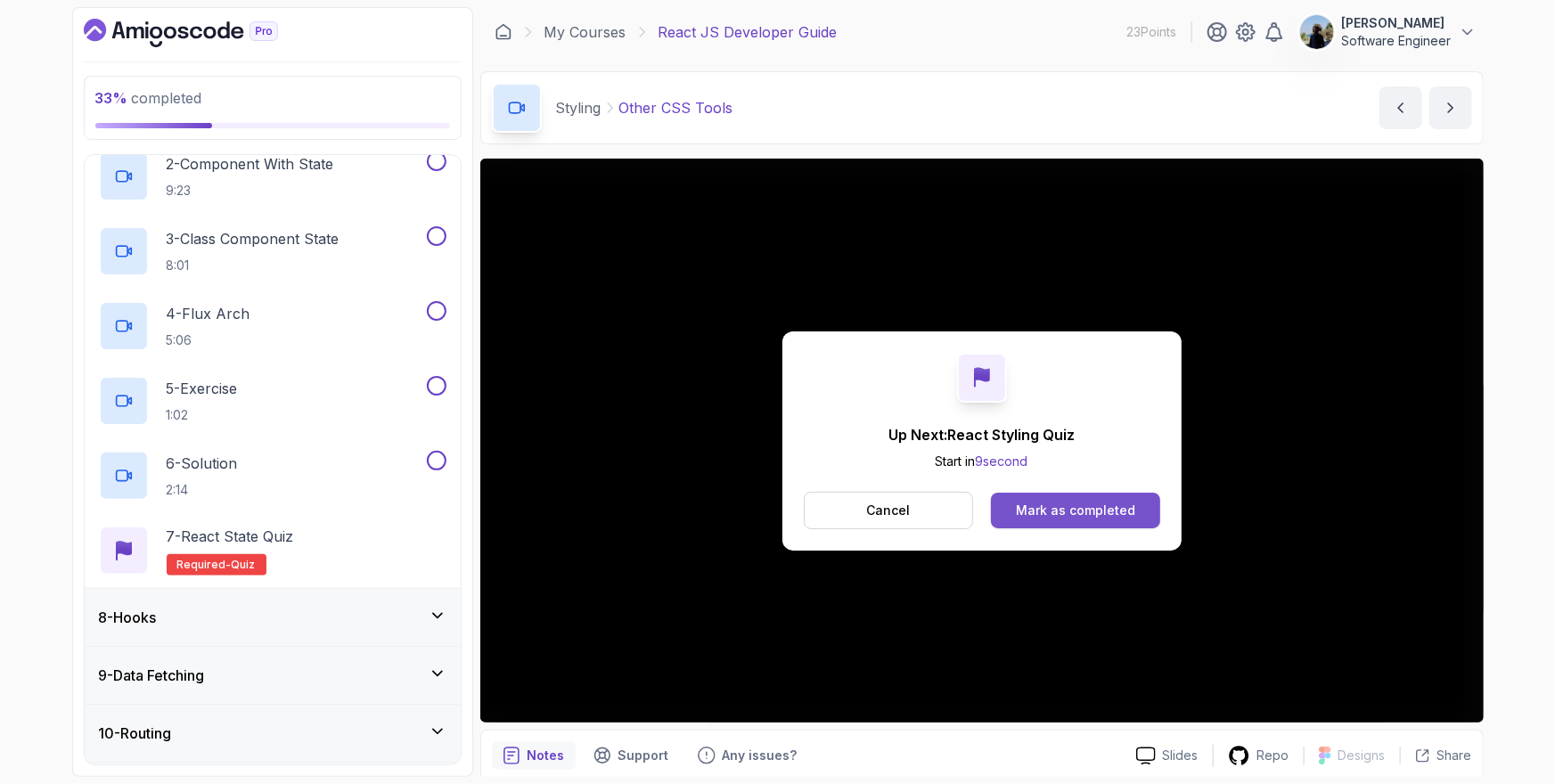
click at [1079, 515] on div "Mark as completed" at bounding box center [1075, 510] width 119 height 18
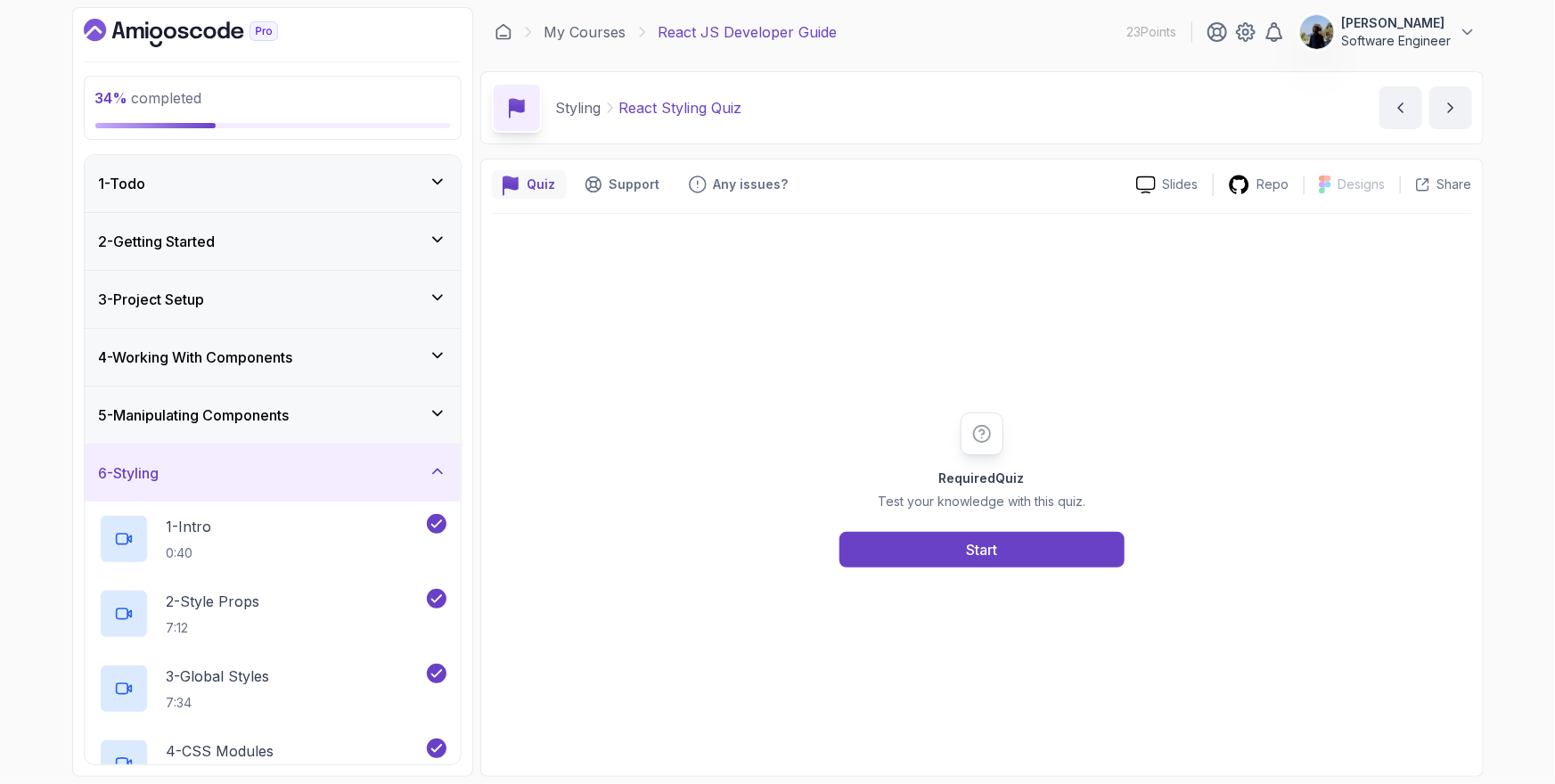
scroll to position [929, 0]
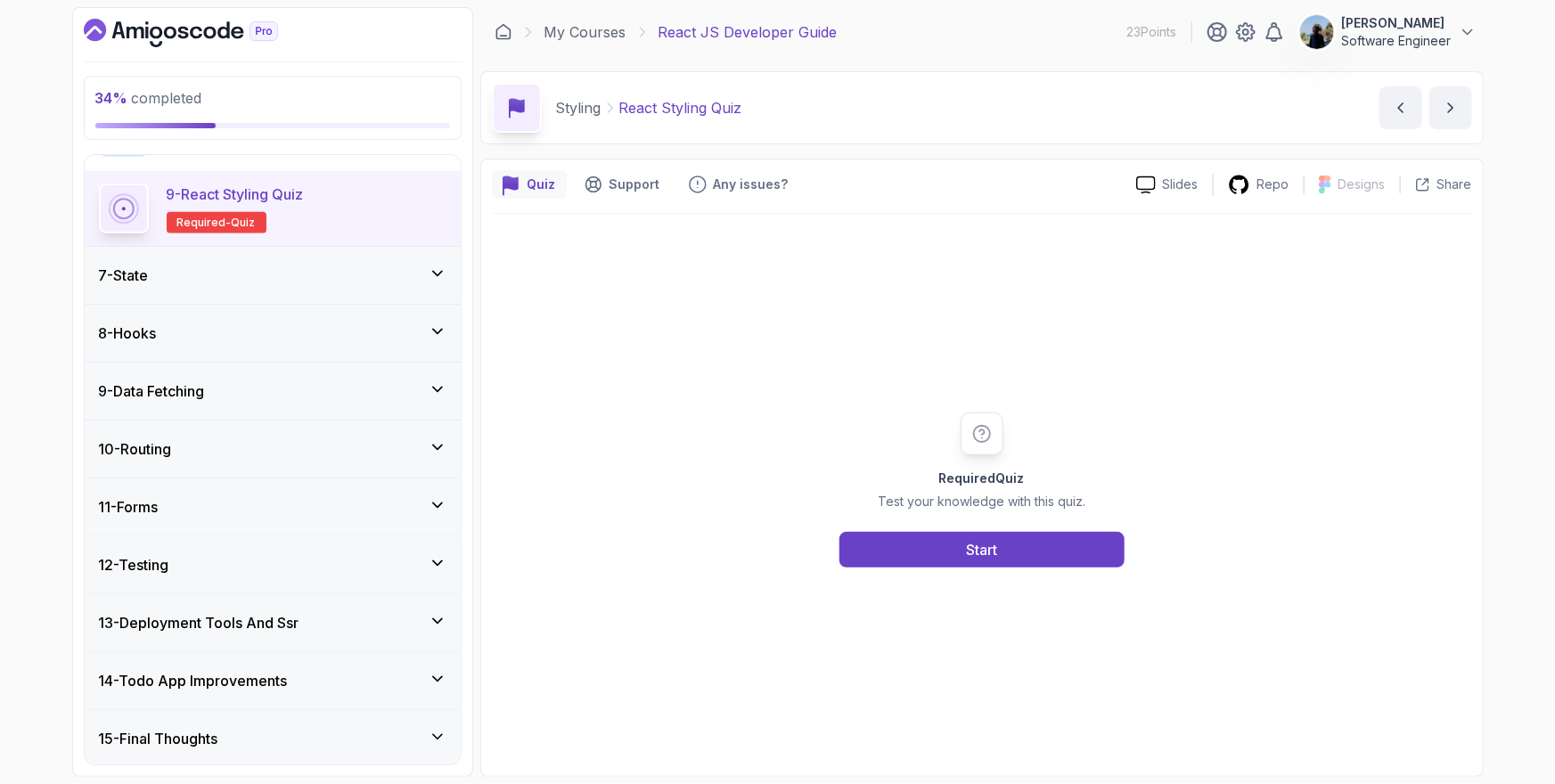
click at [254, 285] on div "7 - State" at bounding box center [273, 276] width 376 height 57
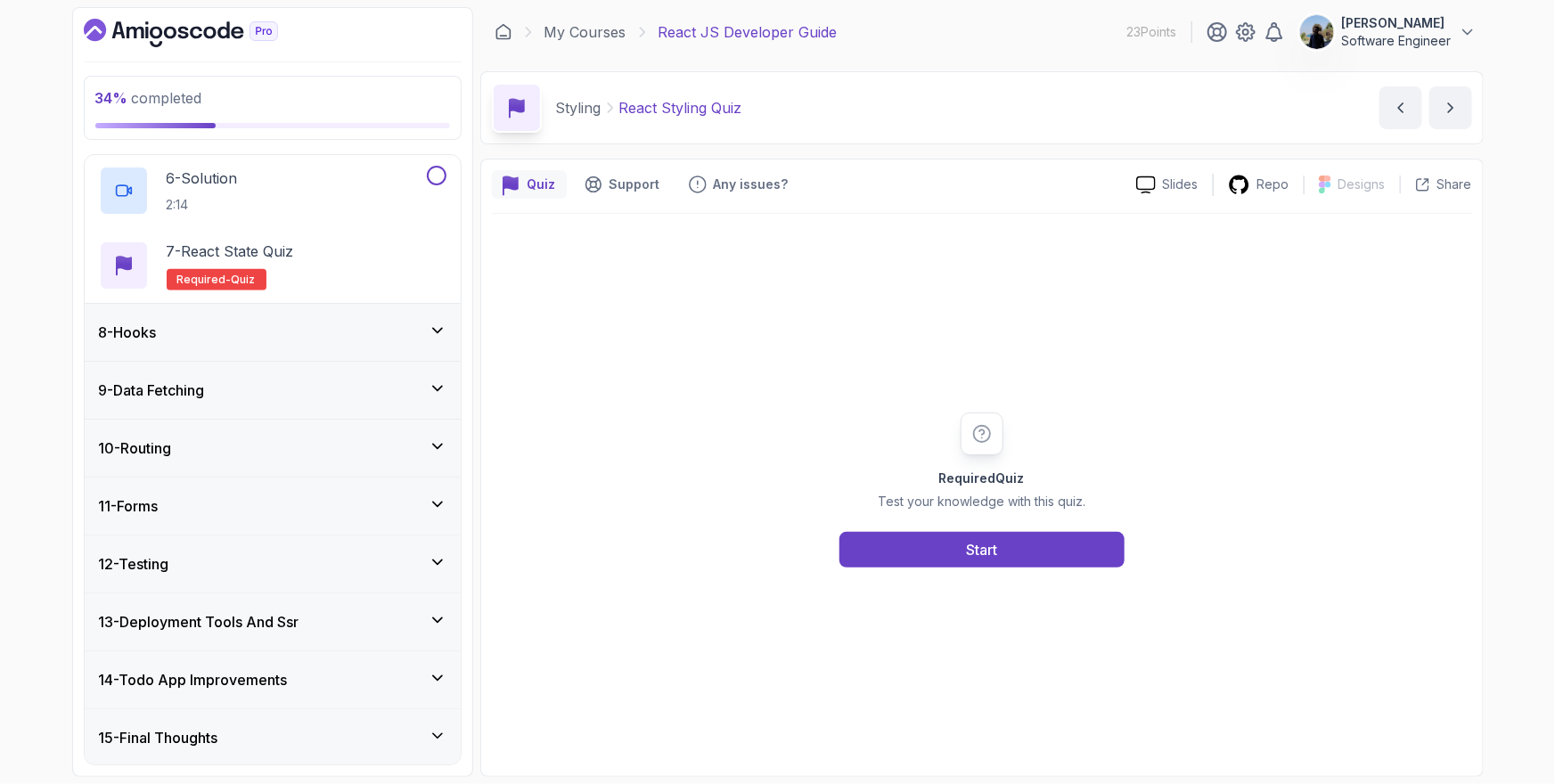
click at [234, 343] on div "8 - Hooks" at bounding box center [273, 332] width 376 height 57
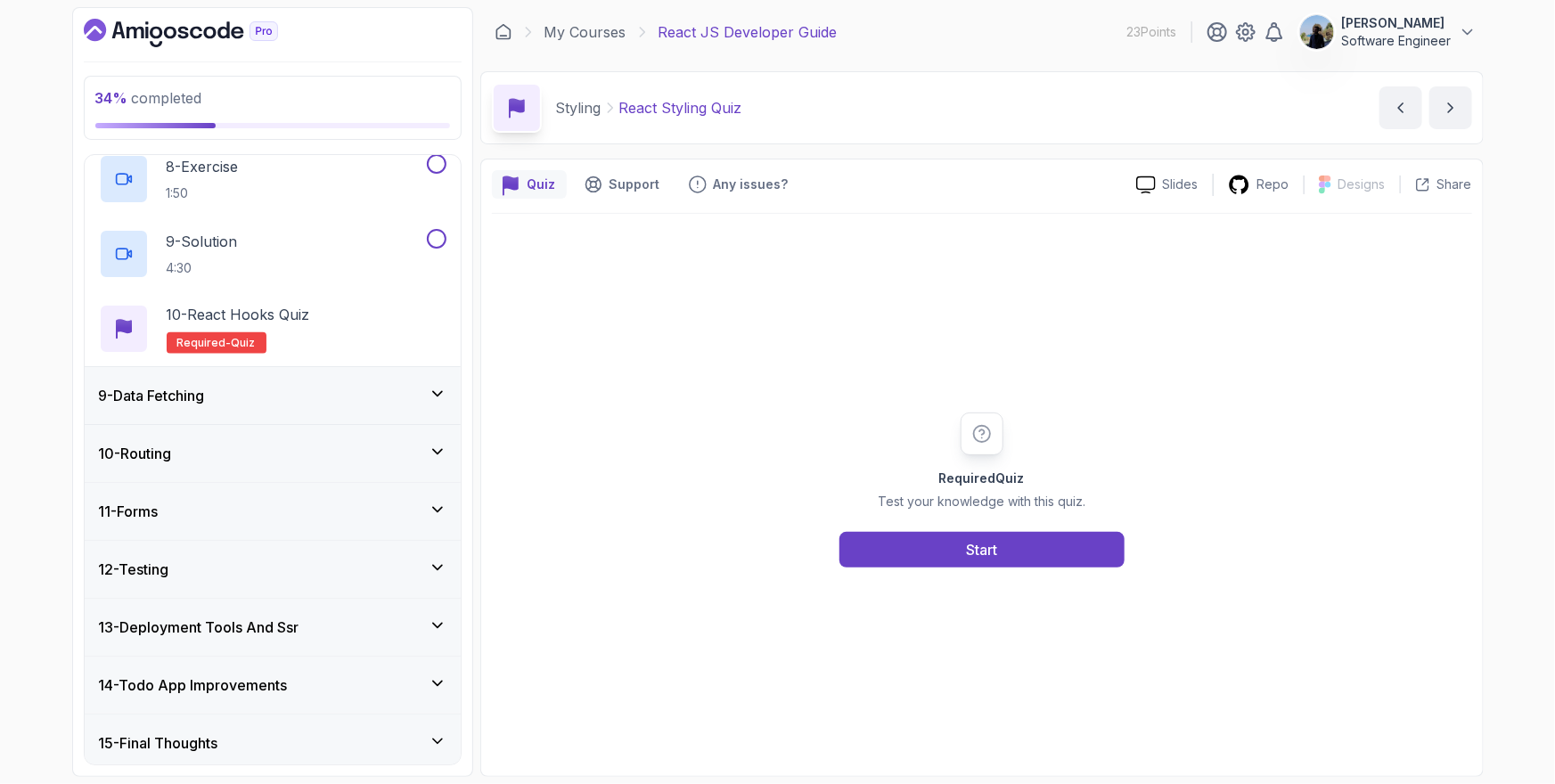
scroll to position [1005, 0]
